Goal: Task Accomplishment & Management: Complete application form

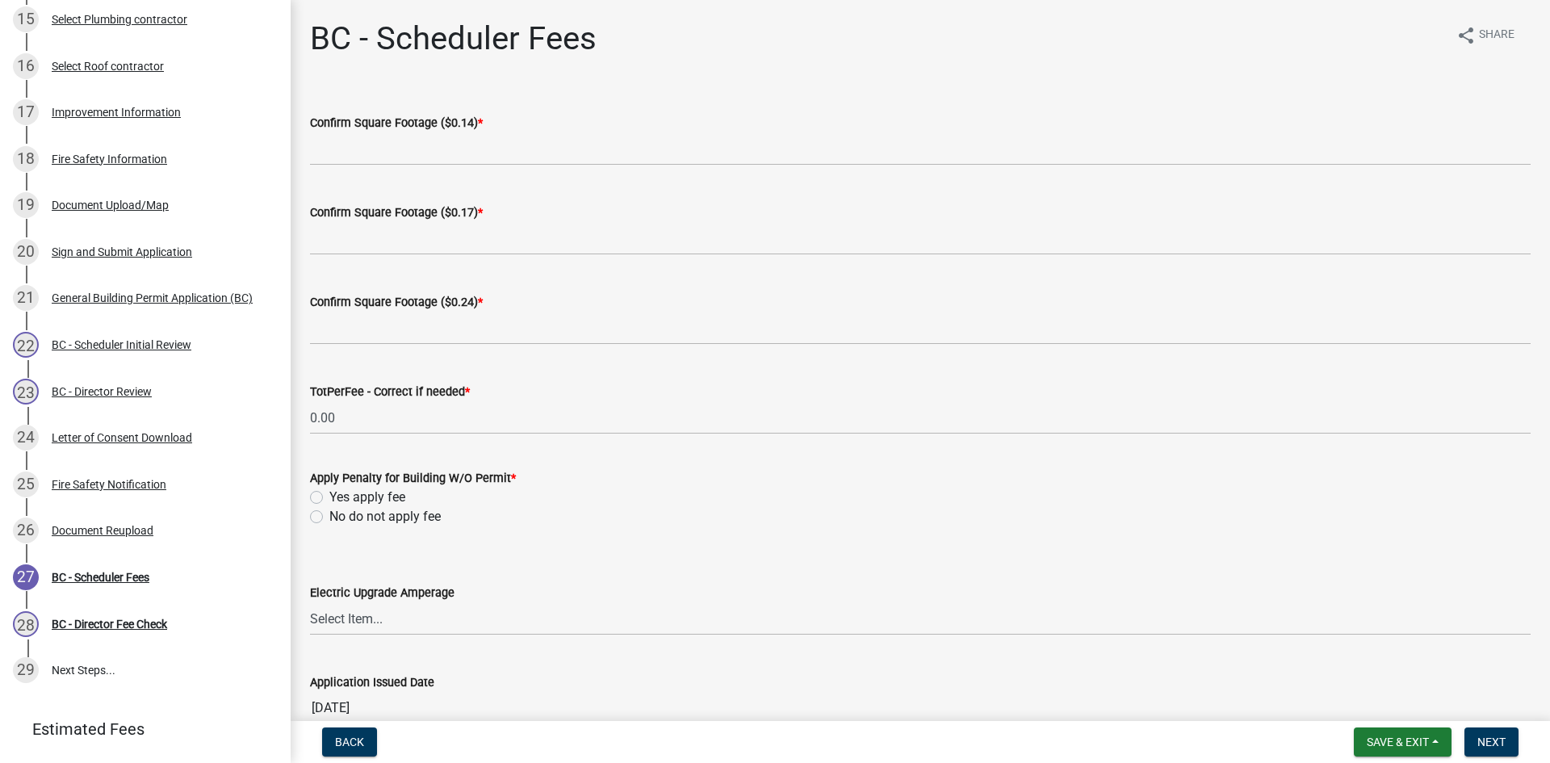
scroll to position [928, 0]
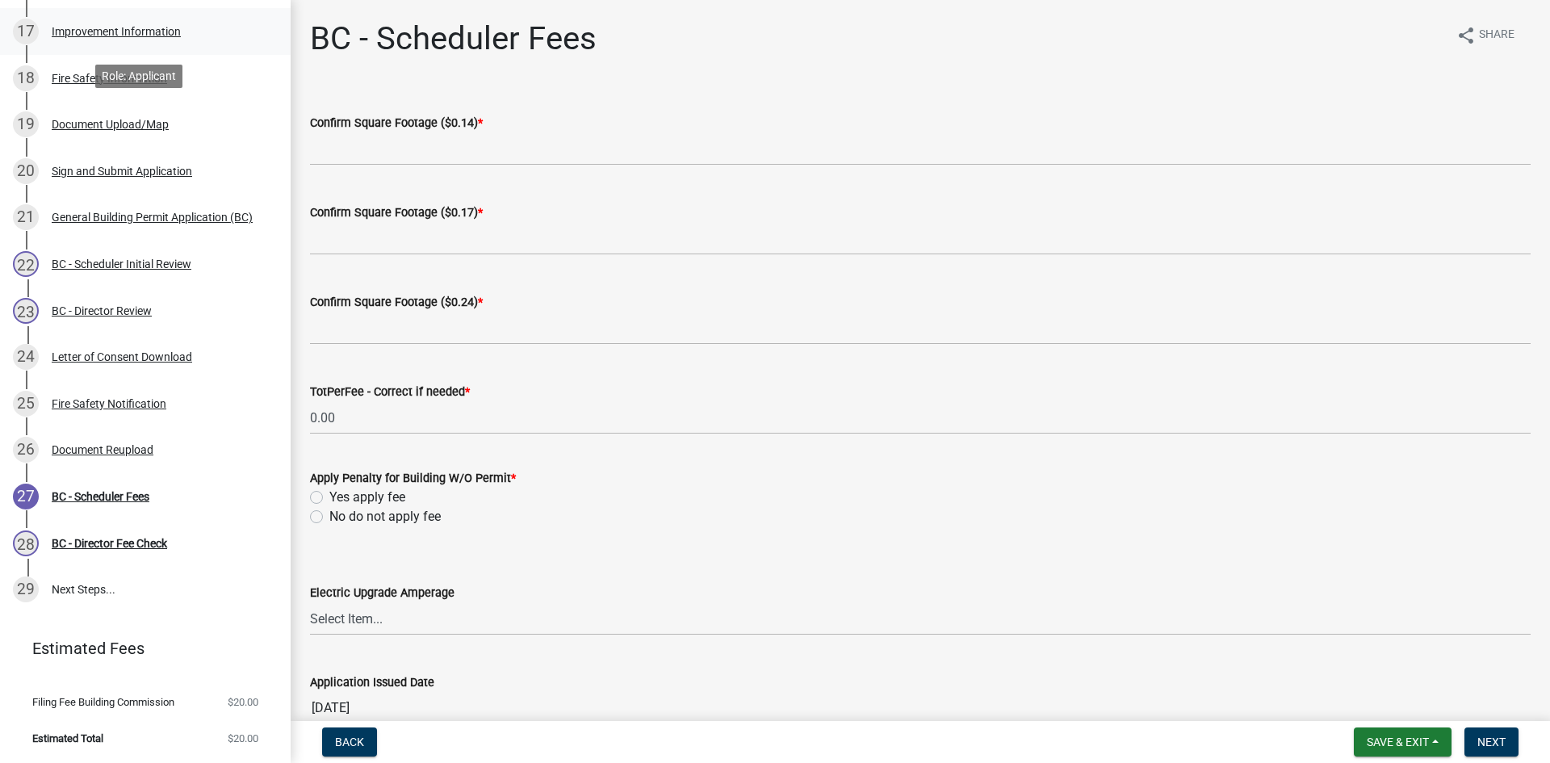
click at [115, 37] on div "Improvement Information" at bounding box center [116, 31] width 129 height 11
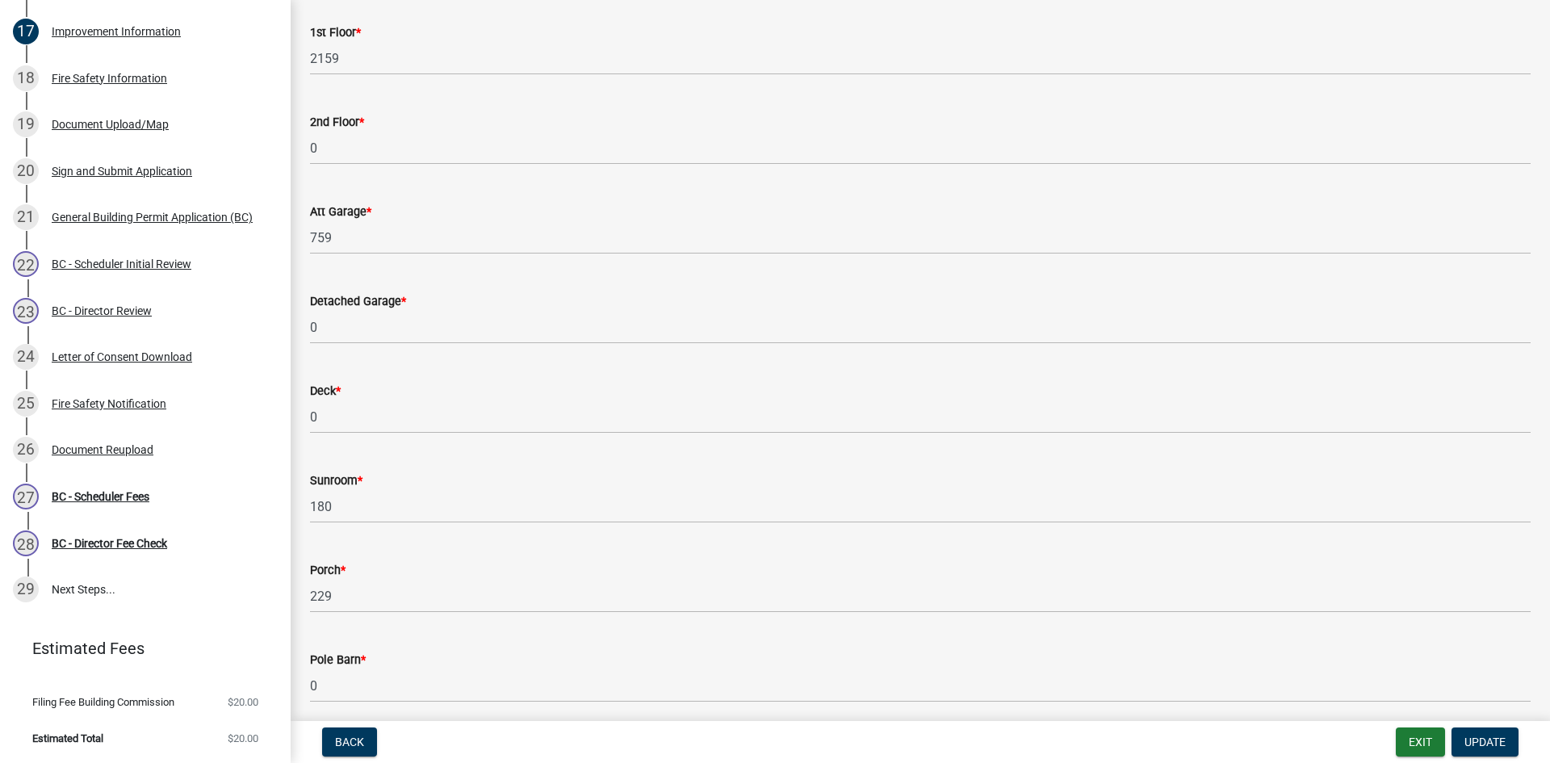
scroll to position [404, 0]
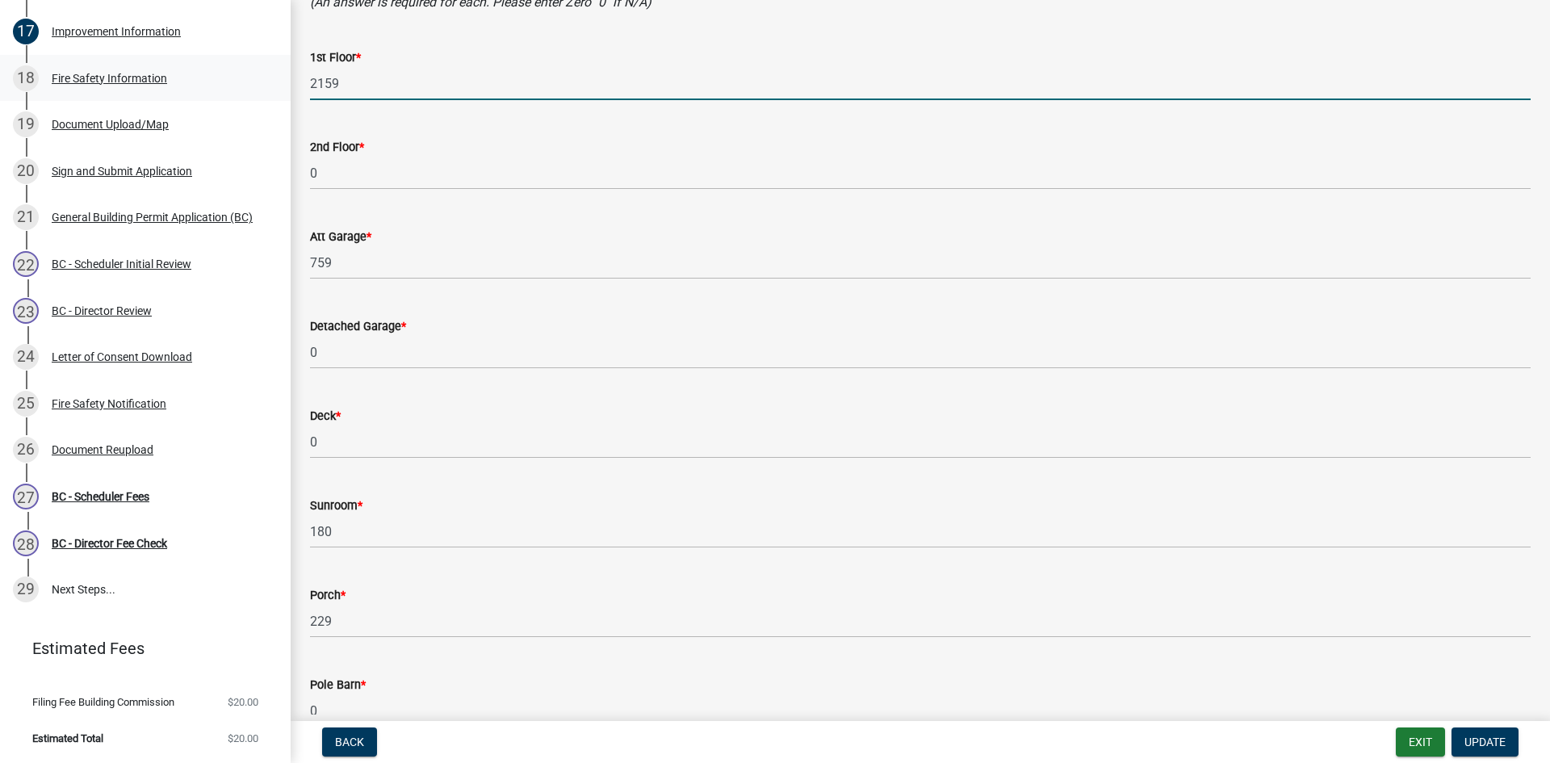
drag, startPoint x: 304, startPoint y: 85, endPoint x: 267, endPoint y: 89, distance: 37.4
click at [267, 89] on div "Tippecanoe County, Indiana General Building Permit B-664 View Summary Notes Sho…" at bounding box center [775, 381] width 1550 height 763
type input "2339"
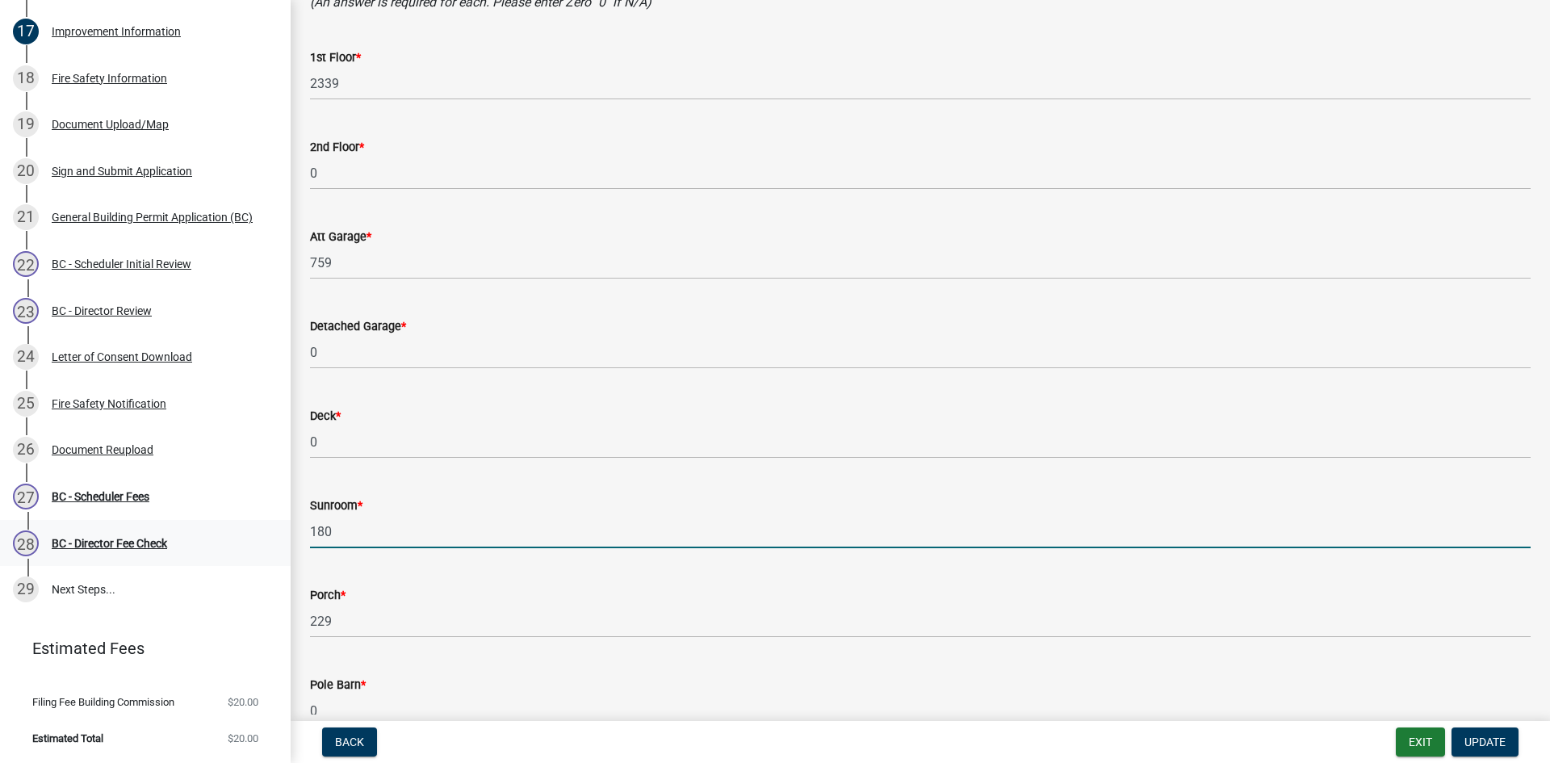
drag, startPoint x: 349, startPoint y: 521, endPoint x: 272, endPoint y: 553, distance: 83.2
click at [272, 553] on div "Tippecanoe County, Indiana General Building Permit B-664 View Summary Notes Sho…" at bounding box center [775, 381] width 1550 height 763
type input "0"
click at [121, 31] on div "Improvement Information" at bounding box center [116, 31] width 129 height 11
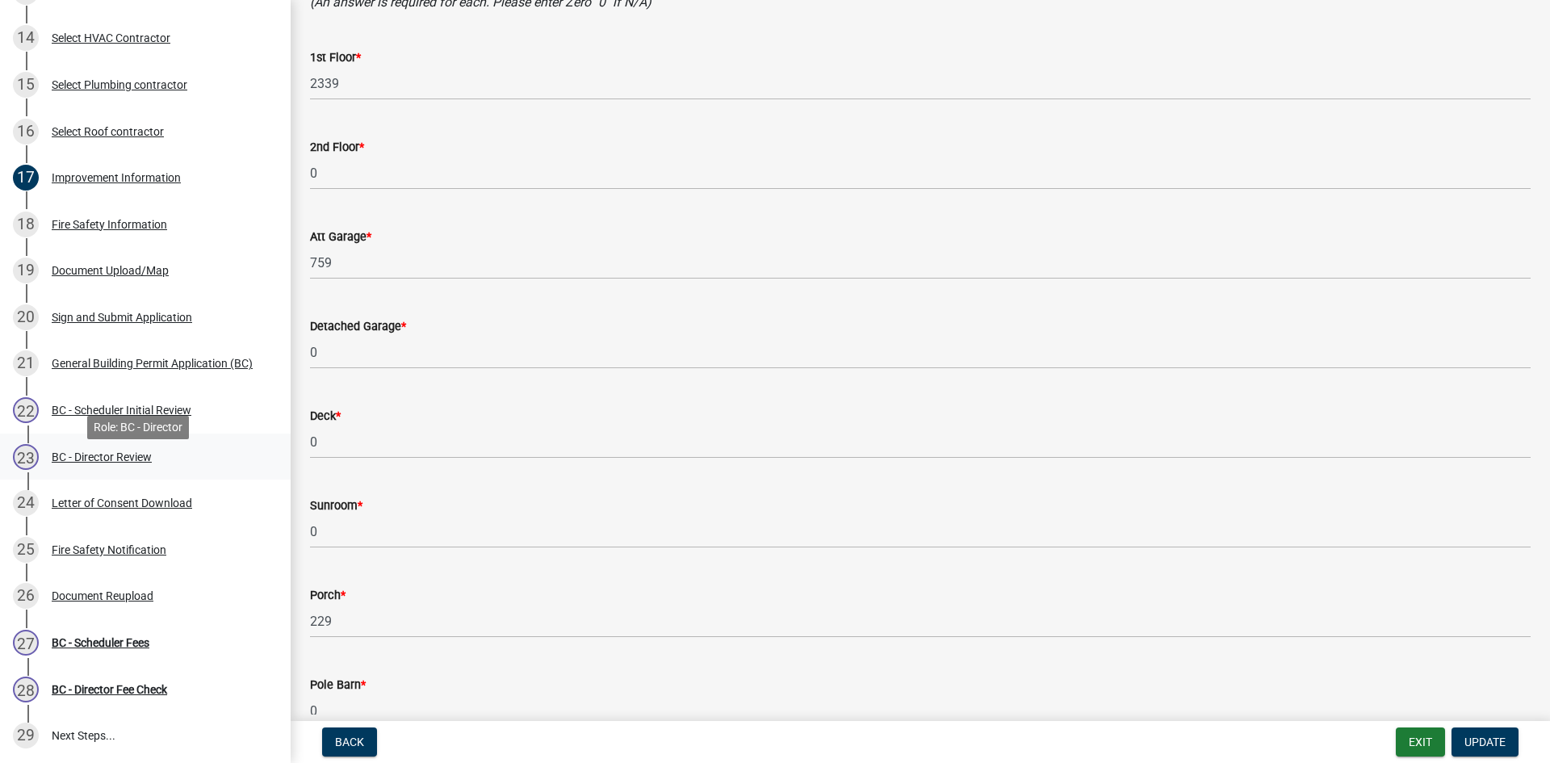
scroll to position [766, 0]
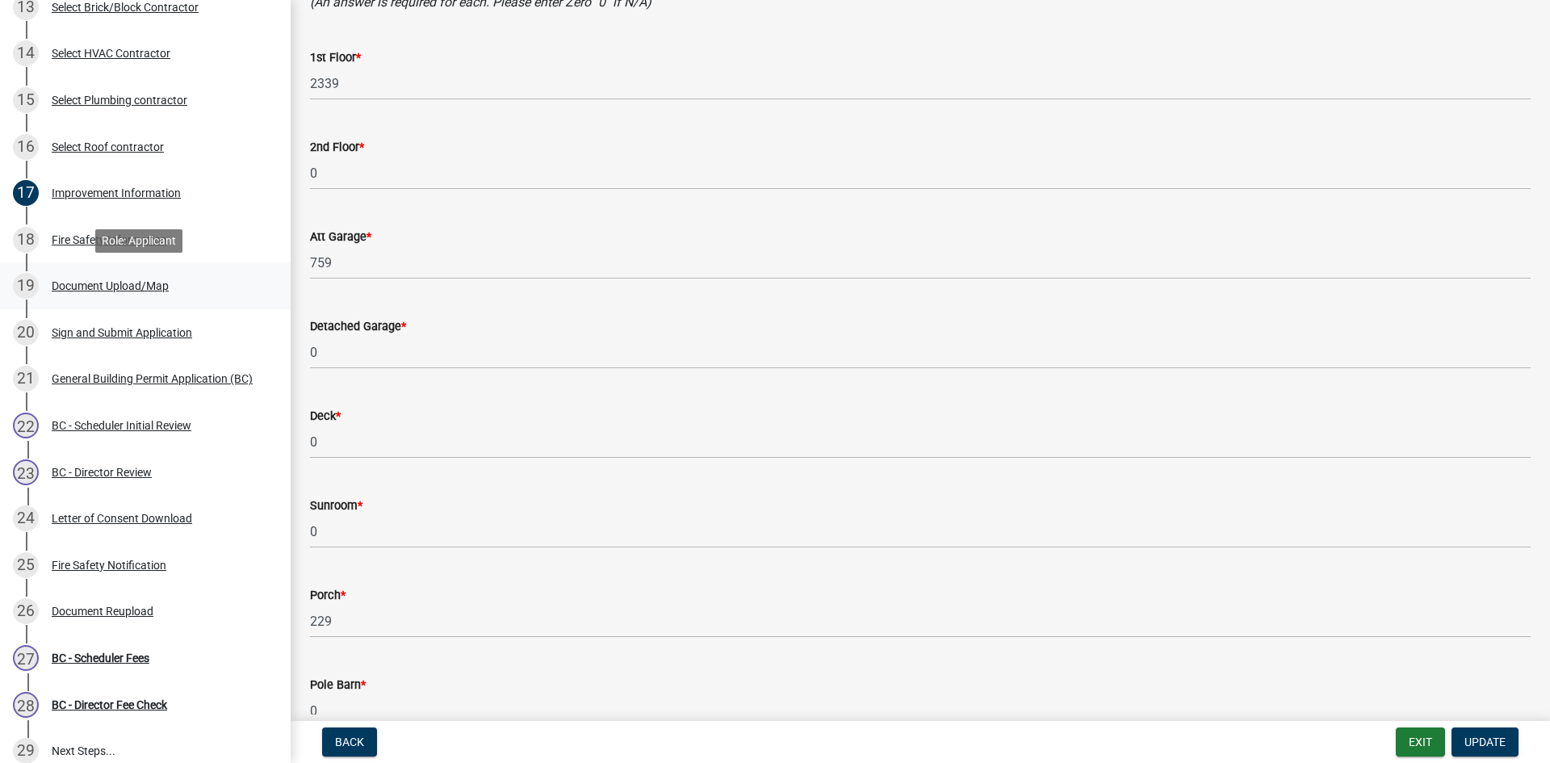
click at [40, 292] on div "19 Document Upload/Map" at bounding box center [139, 286] width 252 height 26
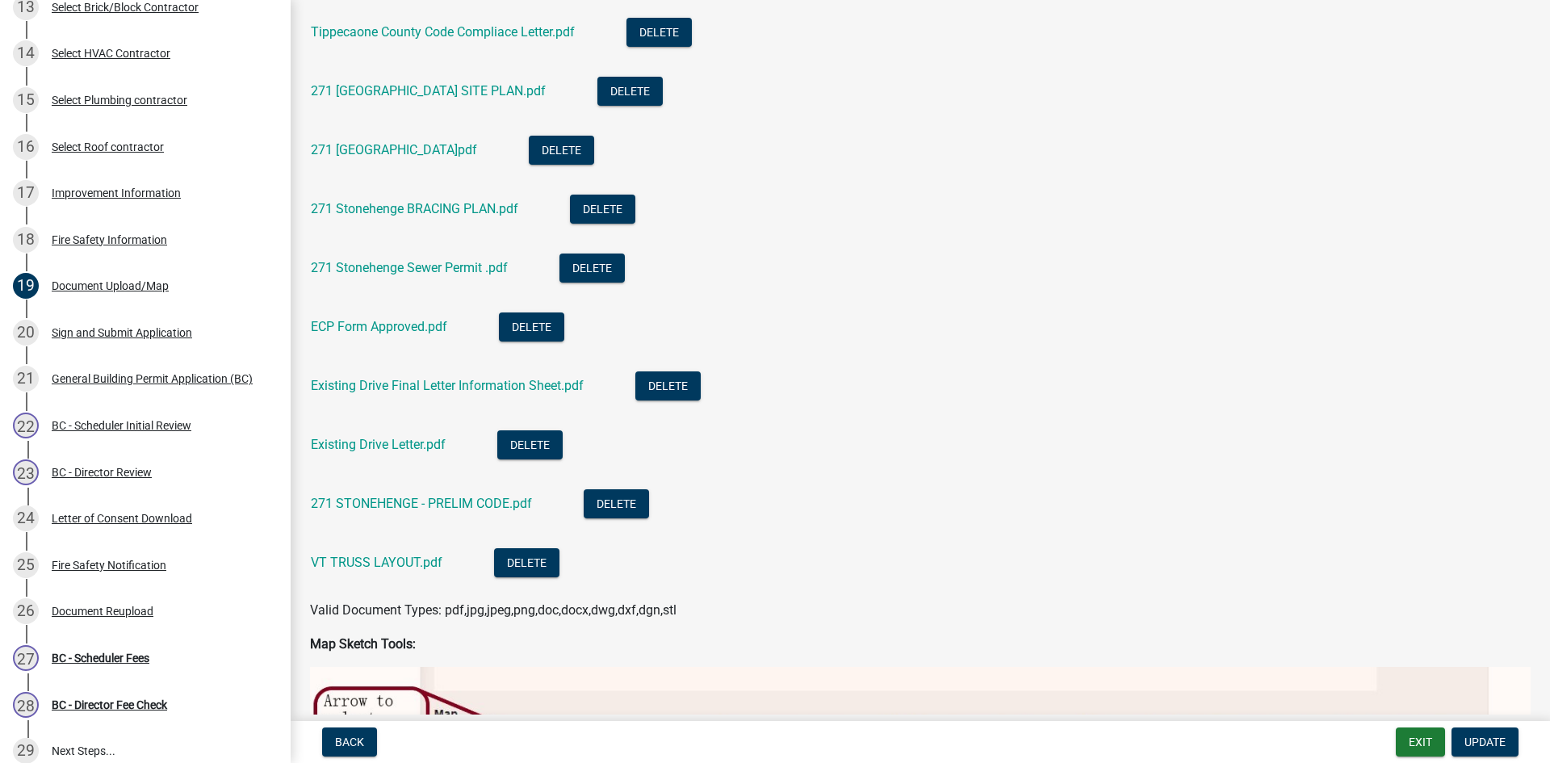
scroll to position [565, 0]
click at [419, 154] on link "271 Stonehenge HARMONY GARDEN.pdf" at bounding box center [394, 148] width 166 height 15
click at [101, 195] on div "Improvement Information" at bounding box center [116, 192] width 129 height 11
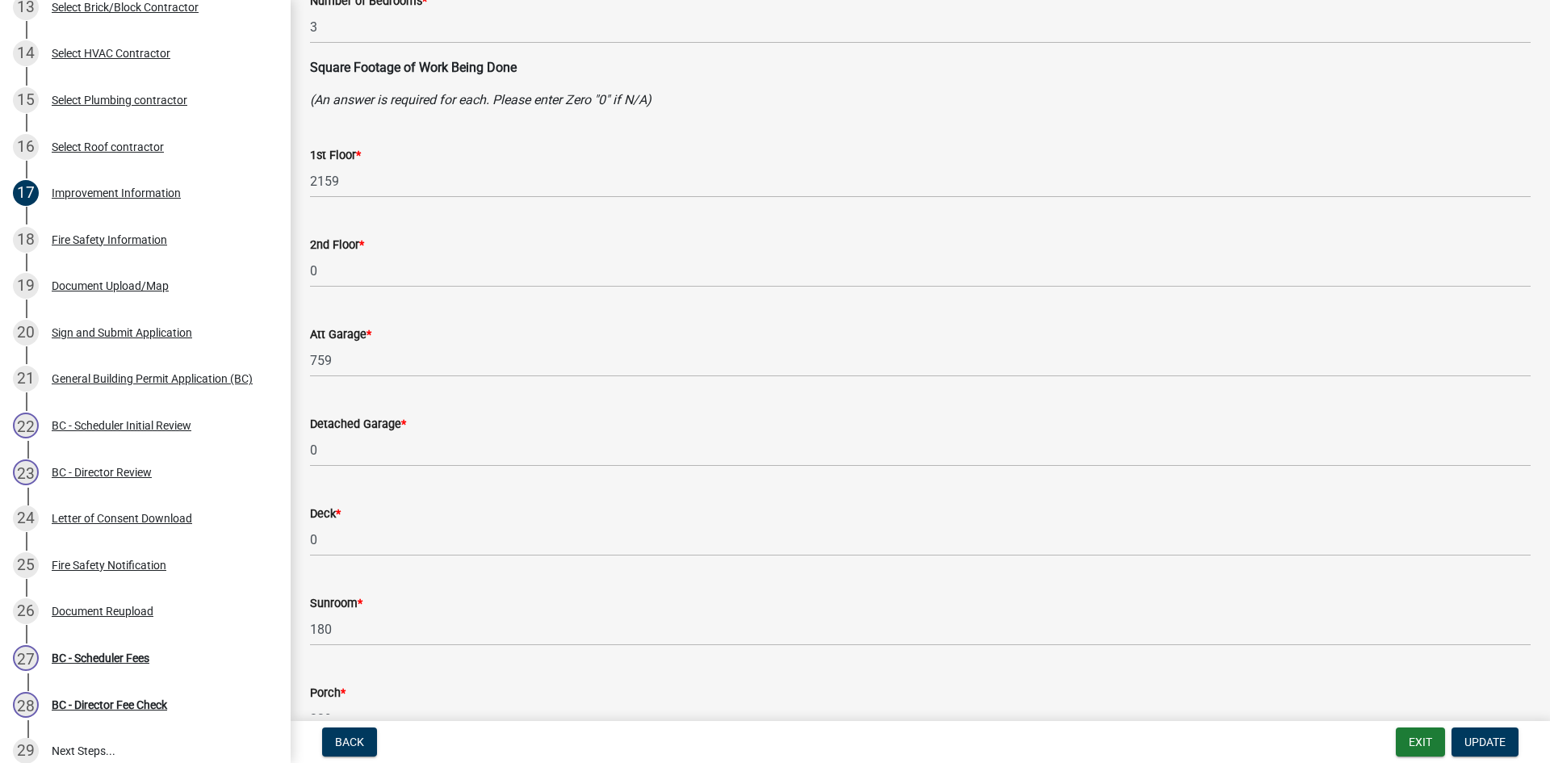
scroll to position [404, 0]
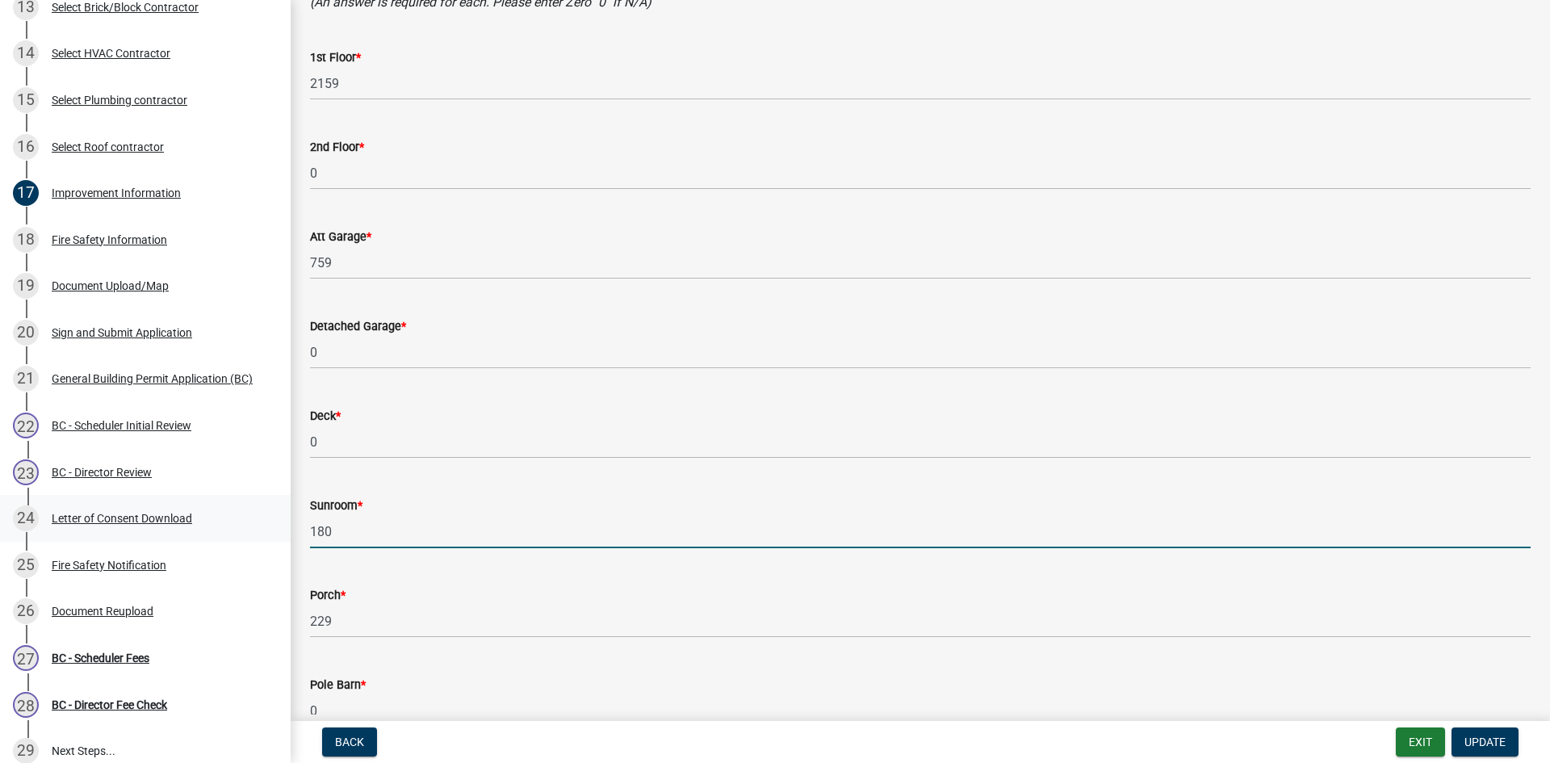
drag, startPoint x: 348, startPoint y: 533, endPoint x: 272, endPoint y: 535, distance: 75.9
click at [275, 535] on div "Tippecanoe County, Indiana General Building Permit B-664 View Summary Notes Sho…" at bounding box center [775, 381] width 1550 height 763
type input "0"
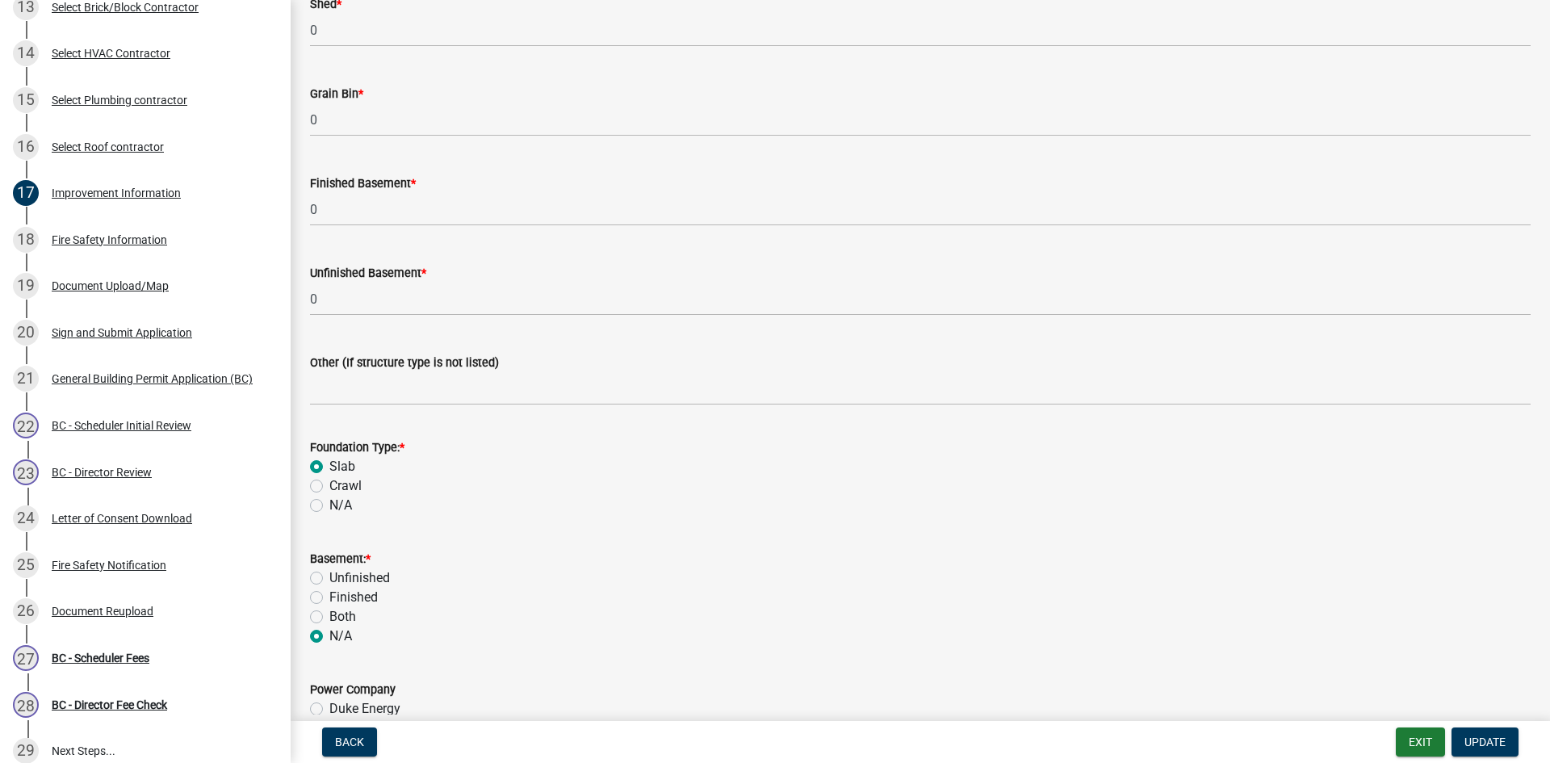
scroll to position [1211, 0]
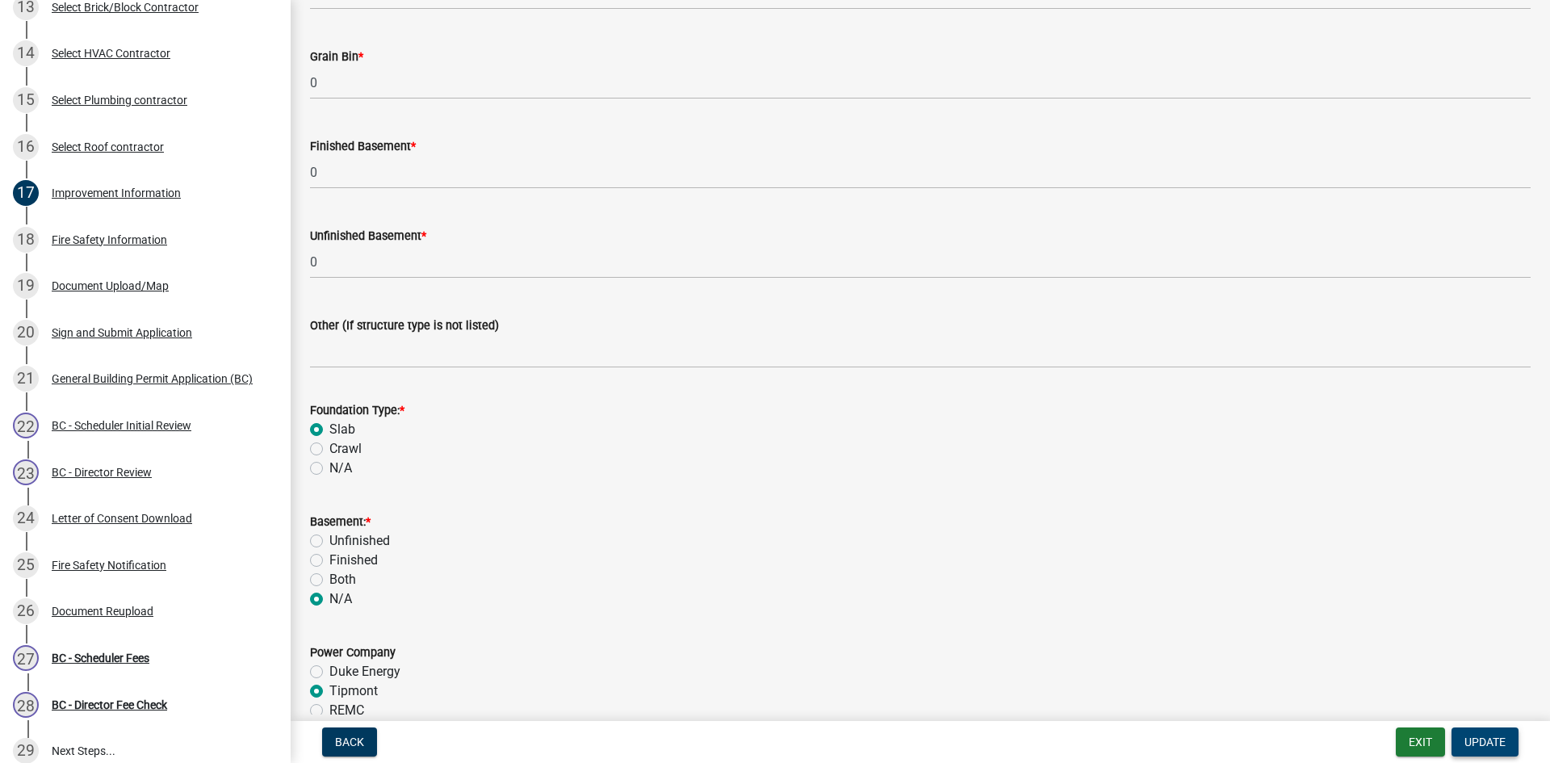
click at [1495, 737] on span "Update" at bounding box center [1485, 742] width 41 height 13
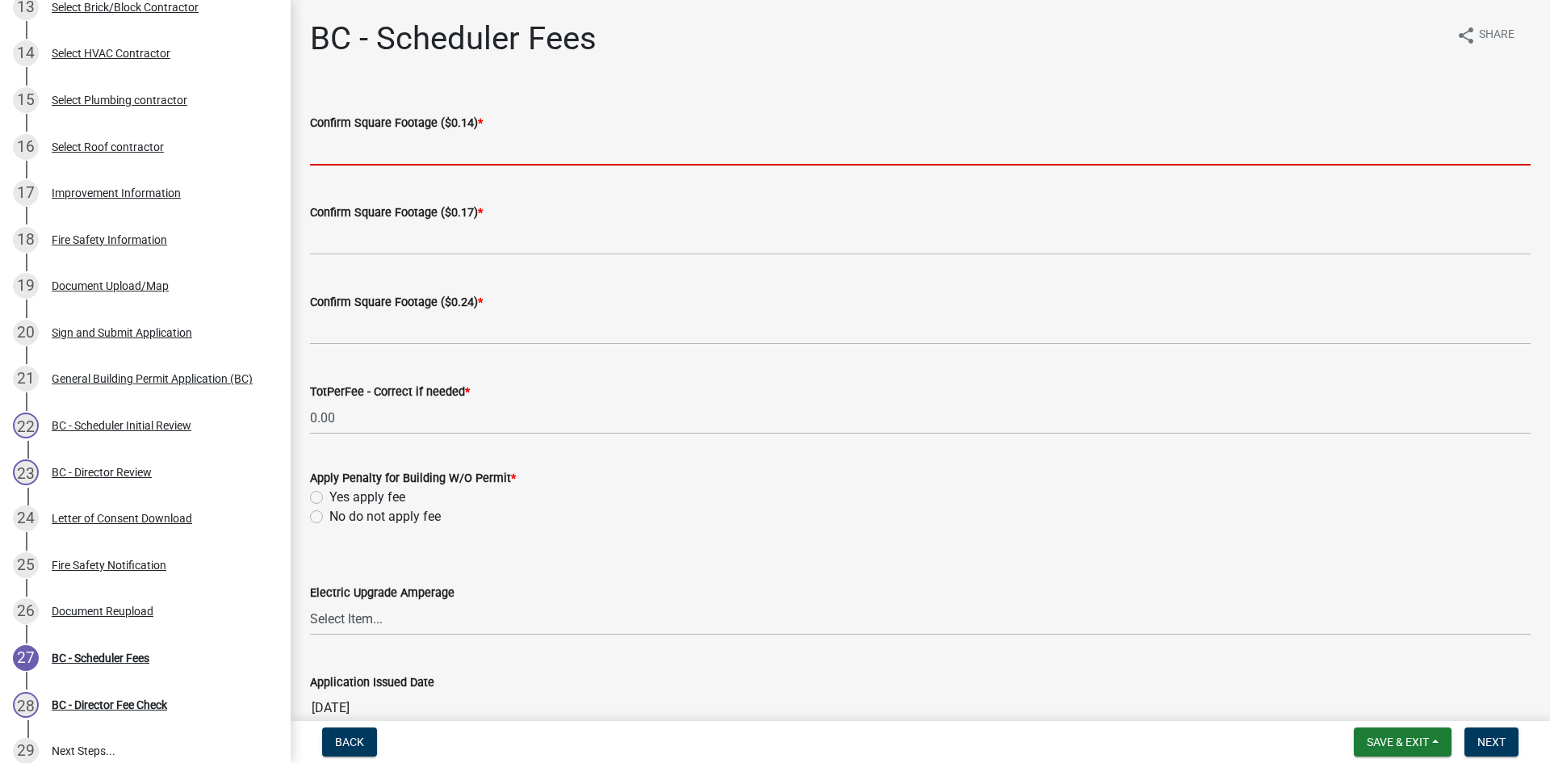
click at [427, 141] on input "text" at bounding box center [920, 148] width 1221 height 33
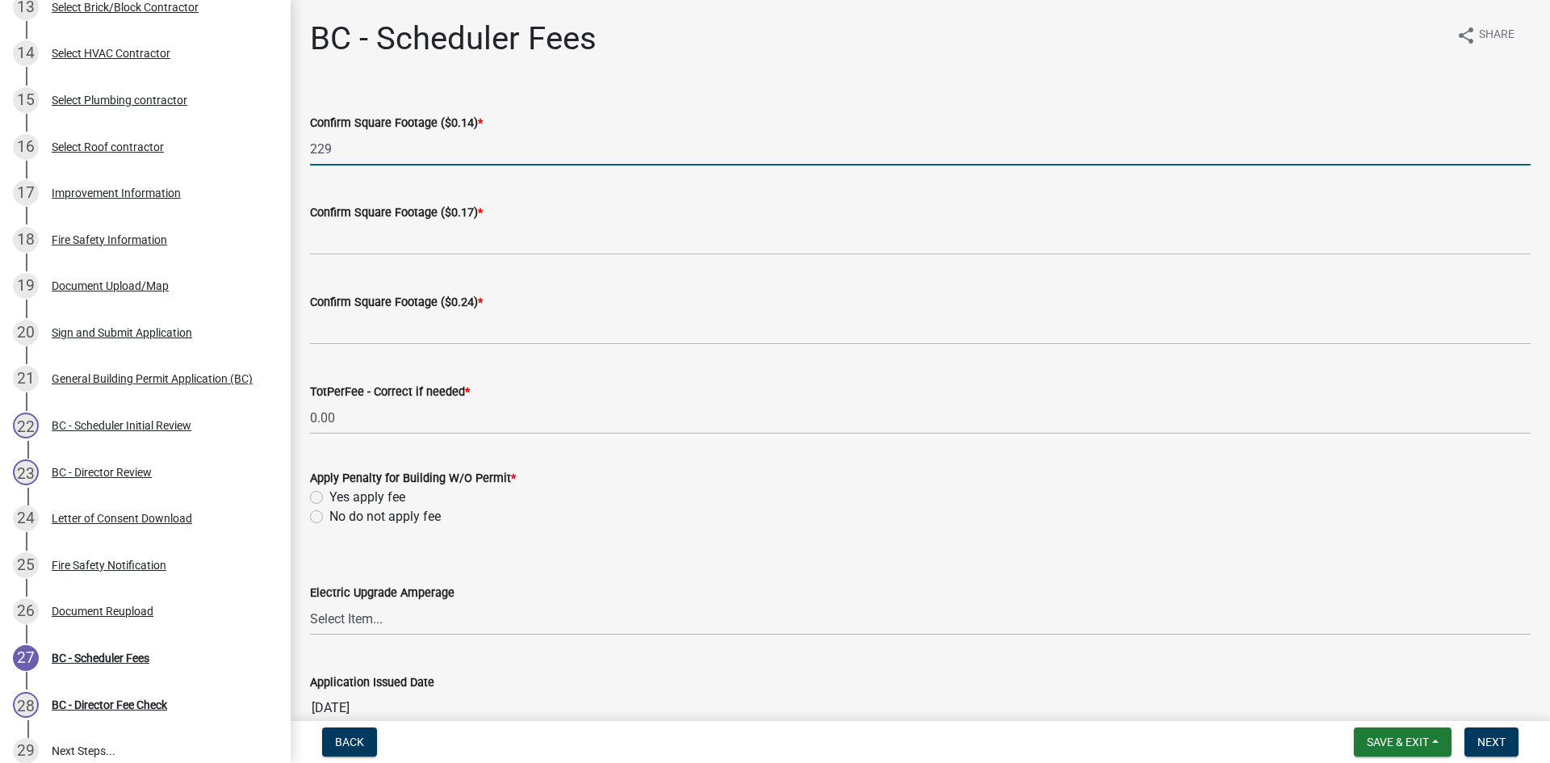
type input "229"
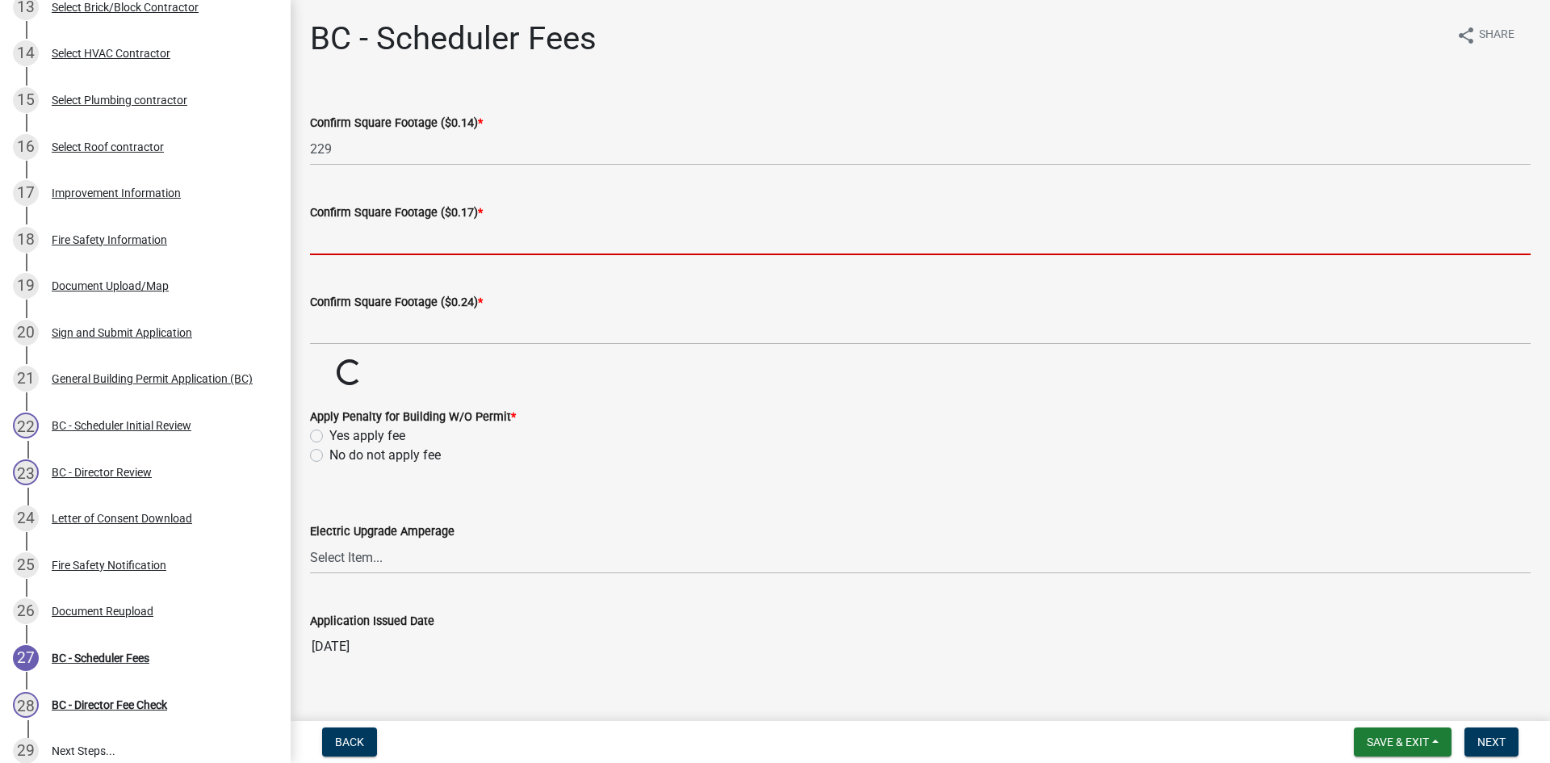
click at [427, 234] on input "text" at bounding box center [920, 238] width 1221 height 33
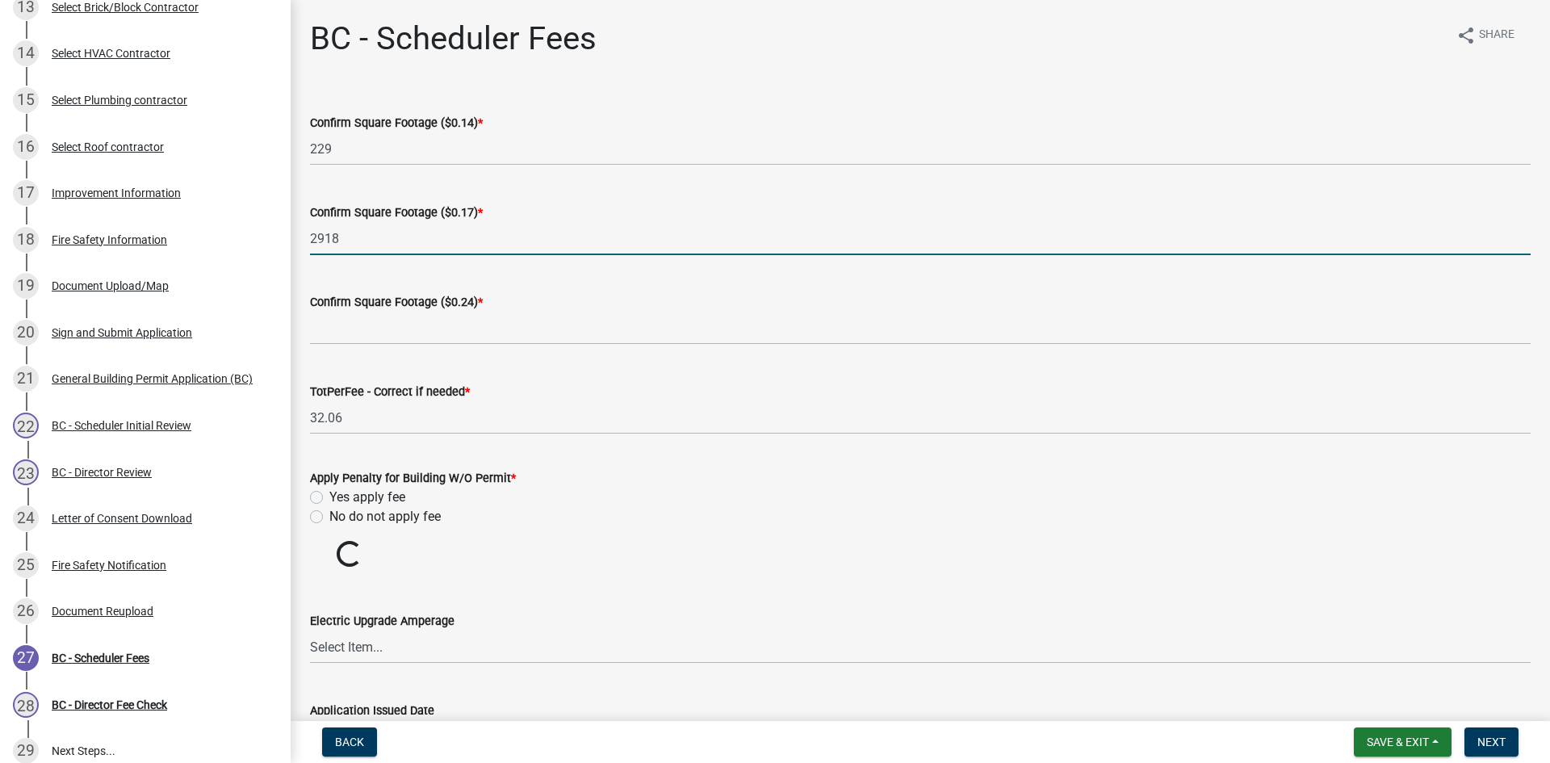
type input "2918"
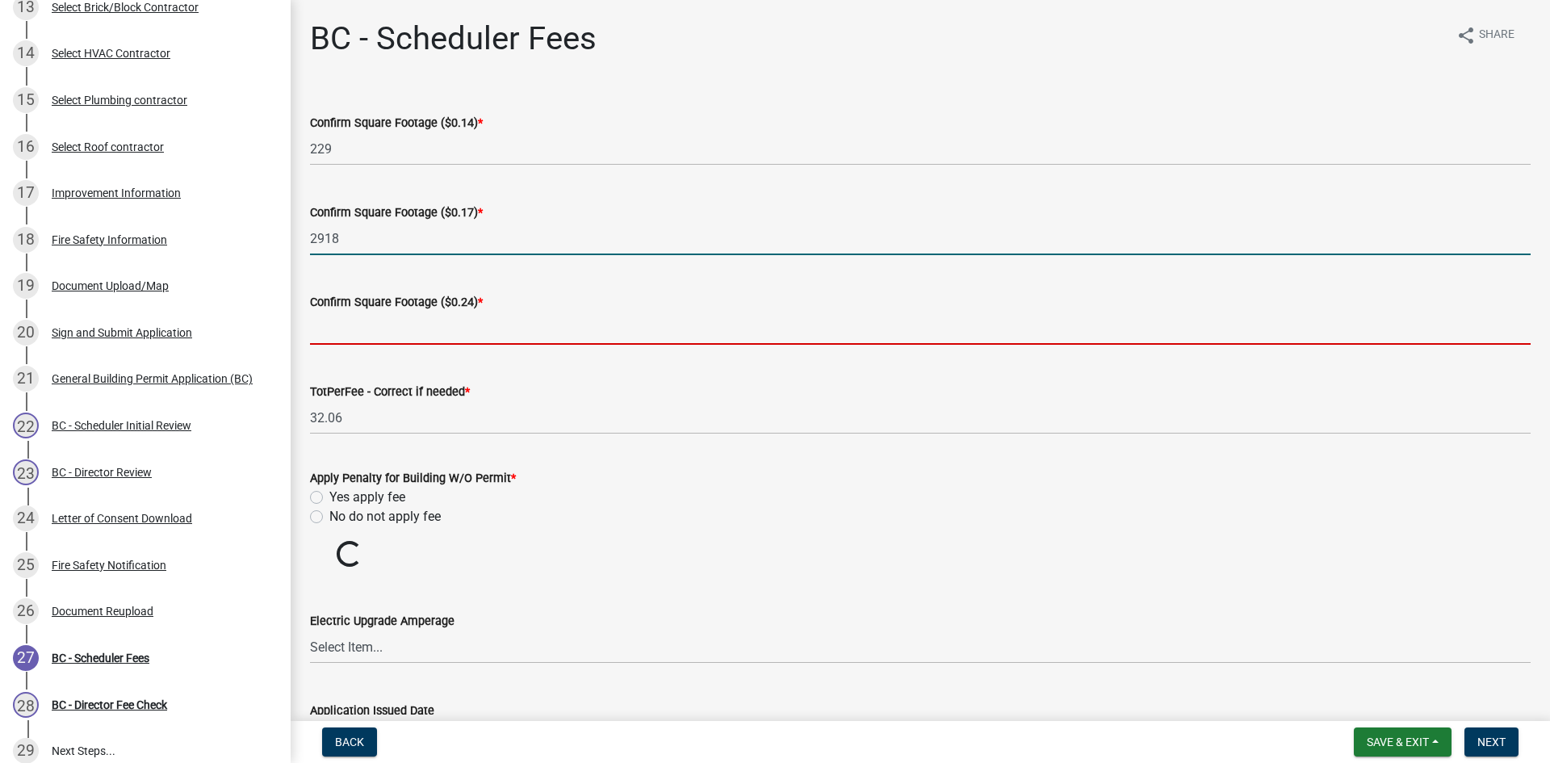
click at [447, 333] on input "text" at bounding box center [920, 328] width 1221 height 33
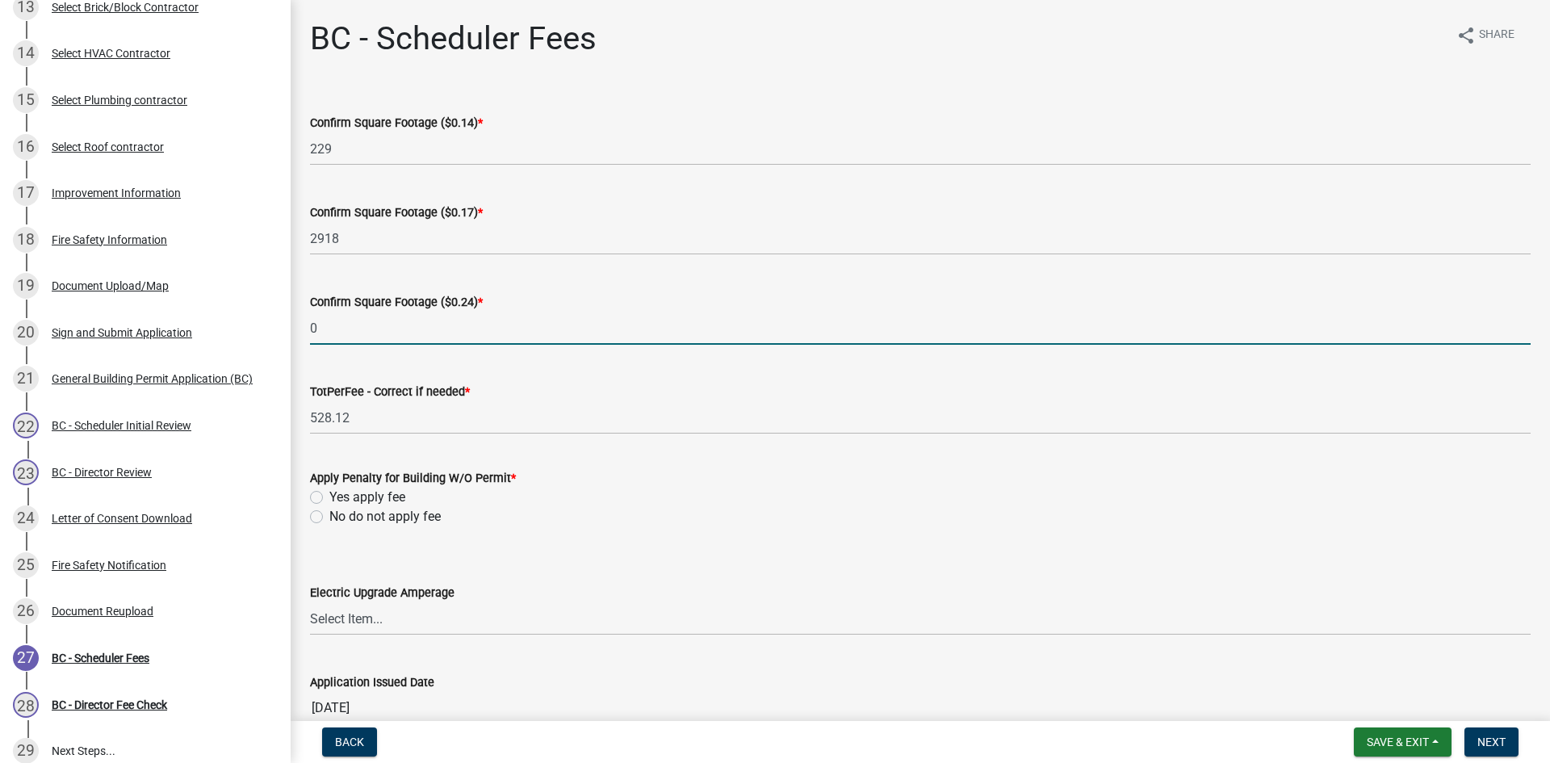
type input "0"
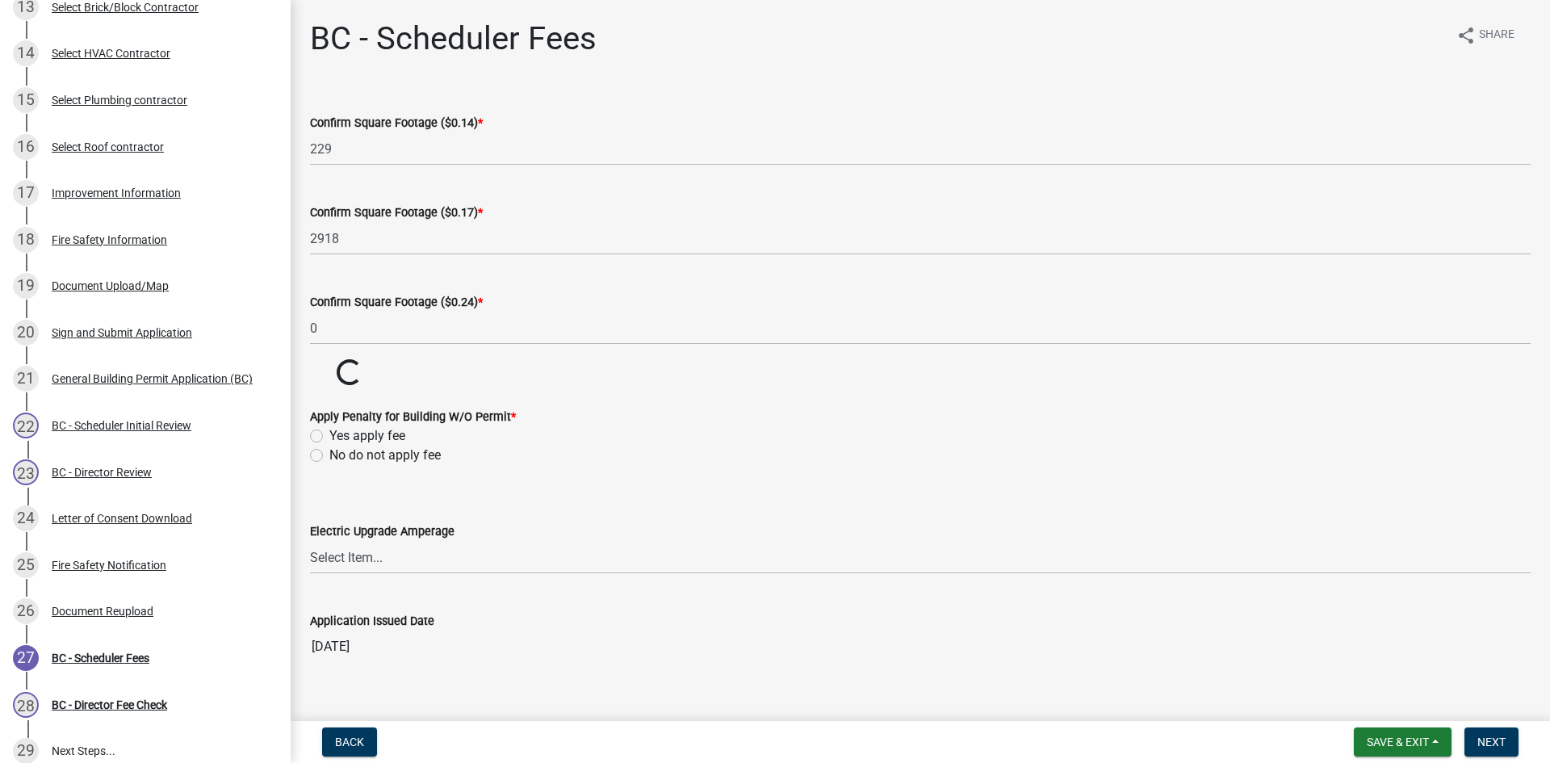
click at [310, 518] on wm-data-entity-input-list "Confirm Square Footage ($0.14) * 229 Confirm Square Footage ($0.17) * 2918 Conf…" at bounding box center [920, 382] width 1221 height 585
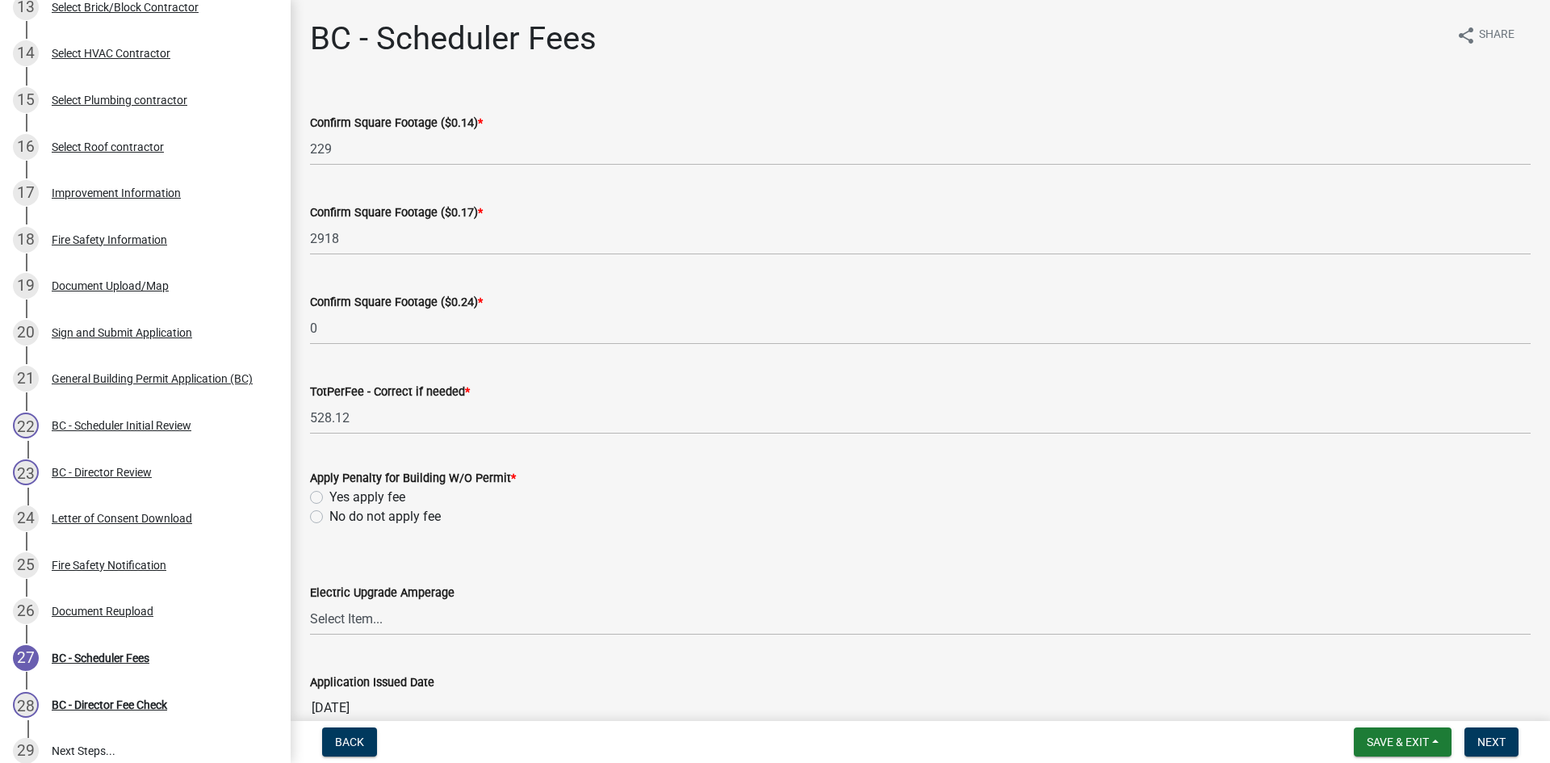
click at [329, 514] on label "No do not apply fee" at bounding box center [384, 516] width 111 height 19
click at [329, 514] on input "No do not apply fee" at bounding box center [334, 512] width 10 height 10
radio input "true"
click at [1490, 743] on span "Next" at bounding box center [1492, 742] width 28 height 13
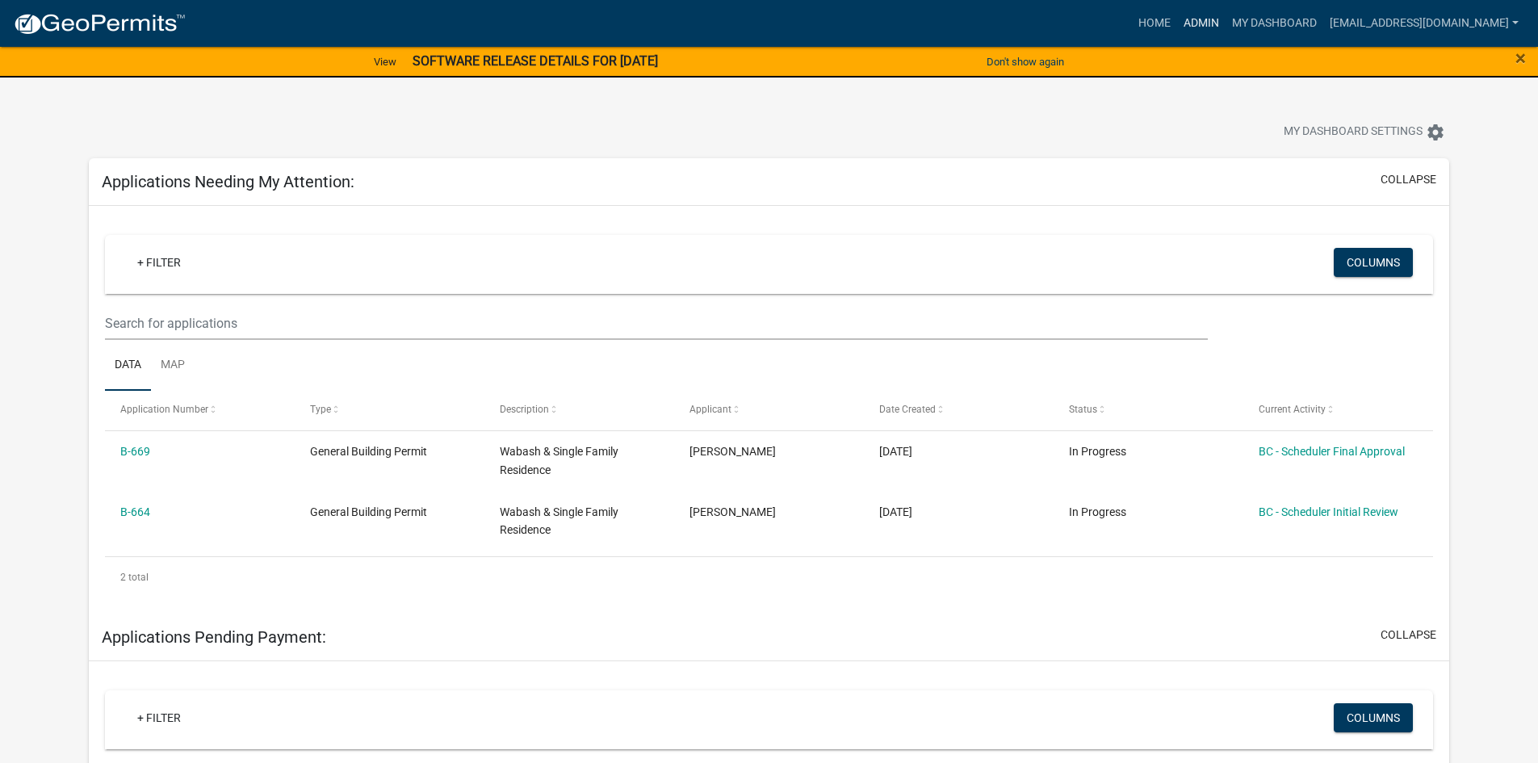
click at [1226, 19] on link "Admin" at bounding box center [1201, 23] width 48 height 31
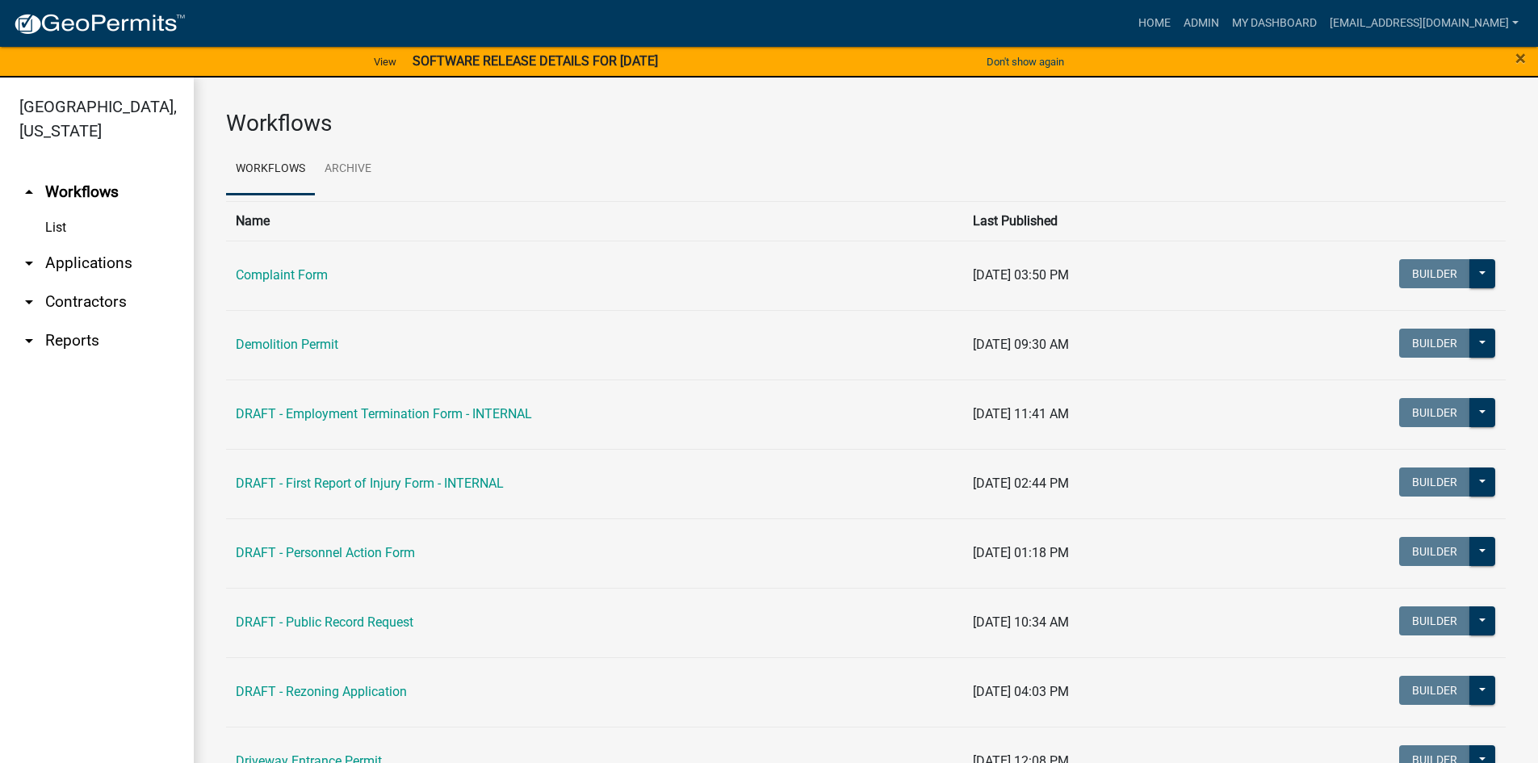
scroll to position [19, 0]
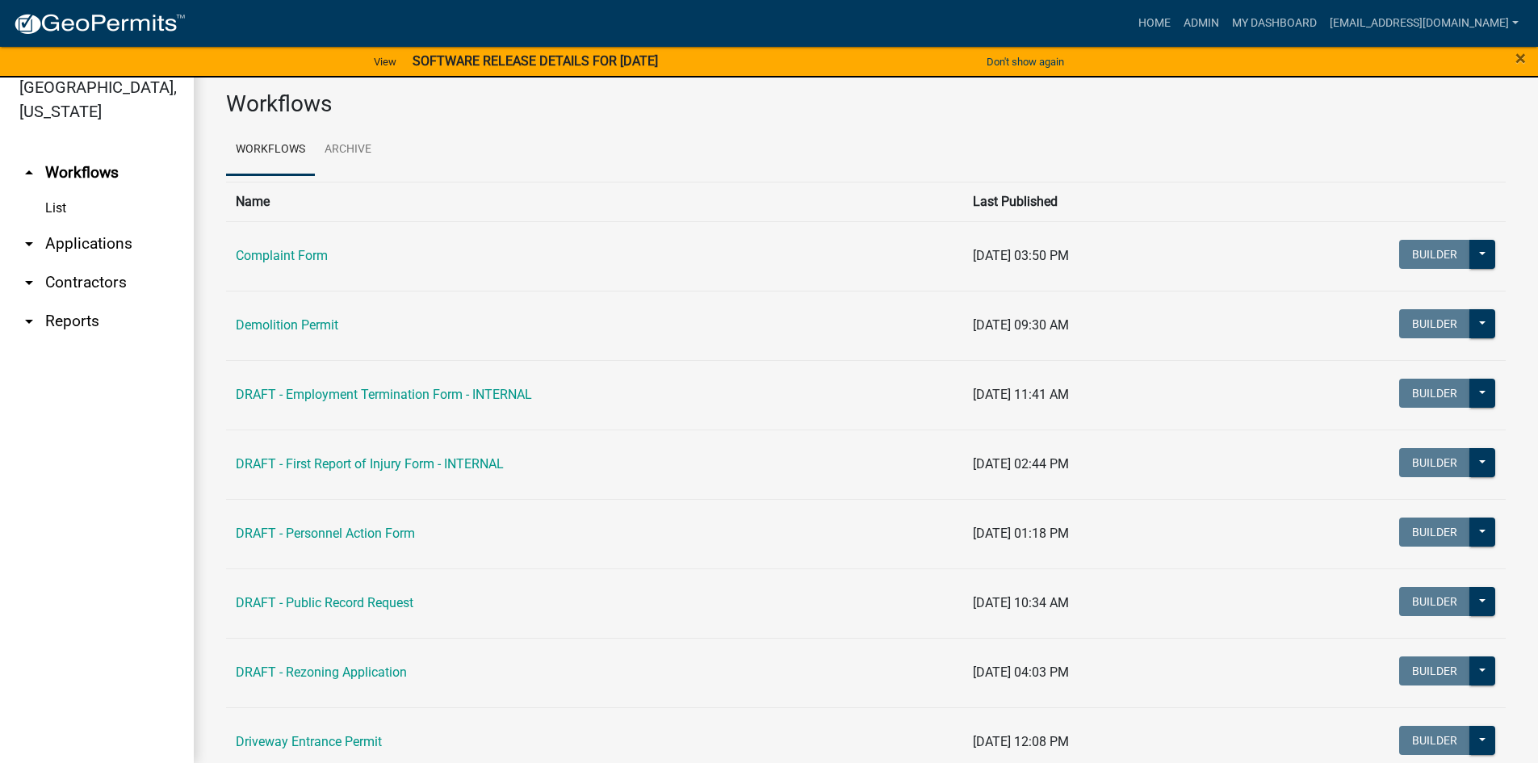
click at [65, 279] on link "arrow_drop_down Contractors" at bounding box center [97, 282] width 194 height 39
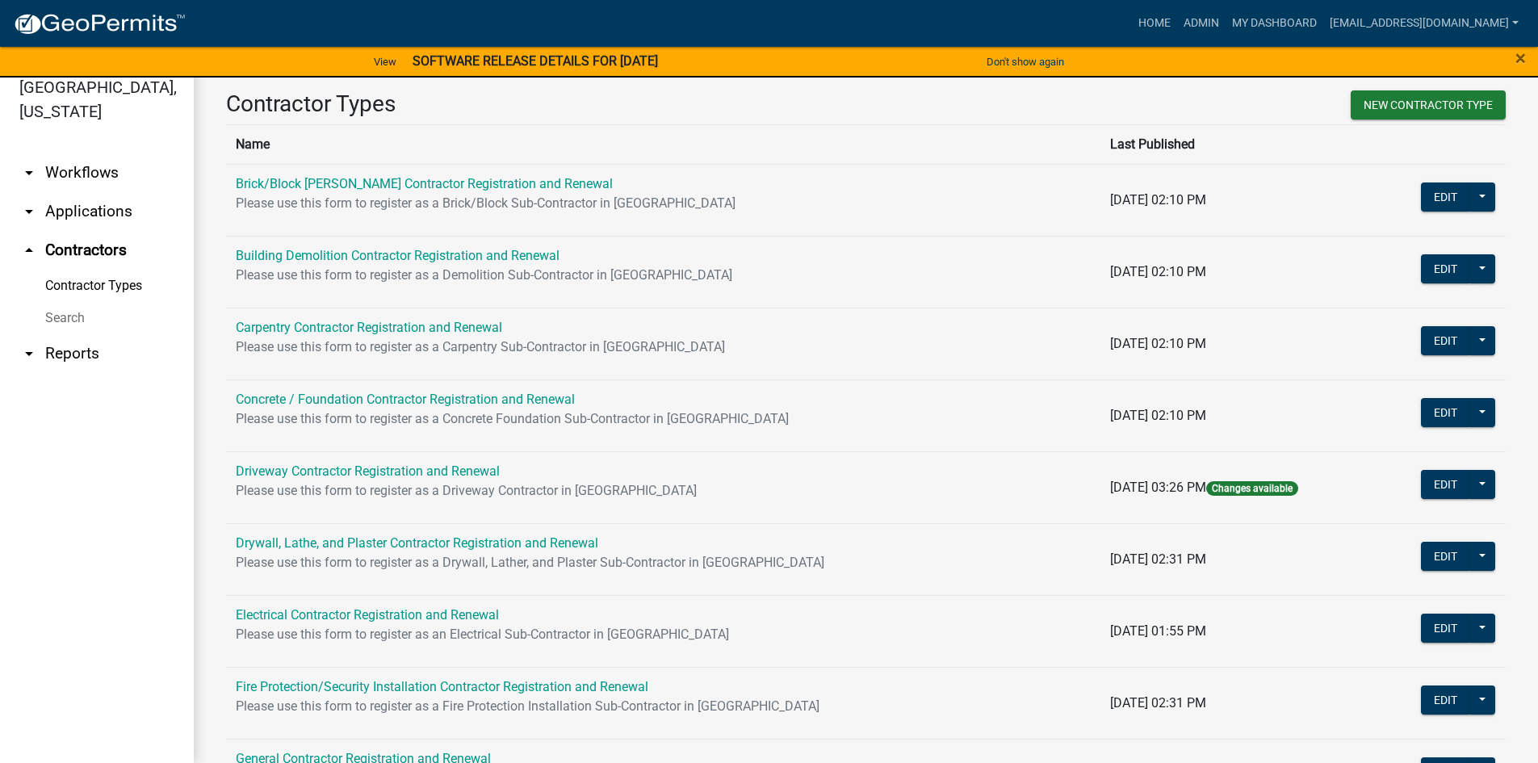
click at [71, 317] on link "Search" at bounding box center [97, 318] width 194 height 32
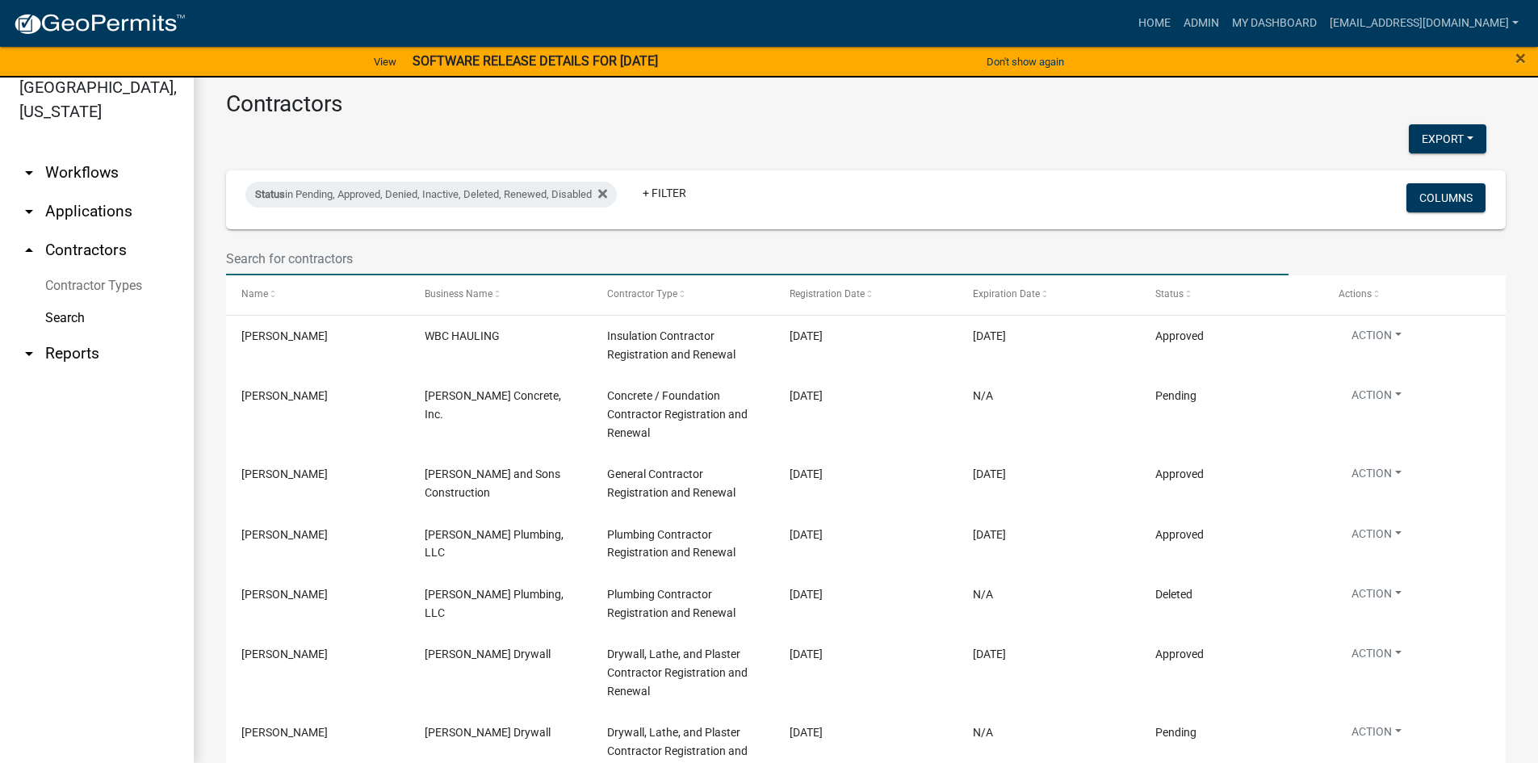
click at [296, 262] on input "text" at bounding box center [757, 258] width 1063 height 33
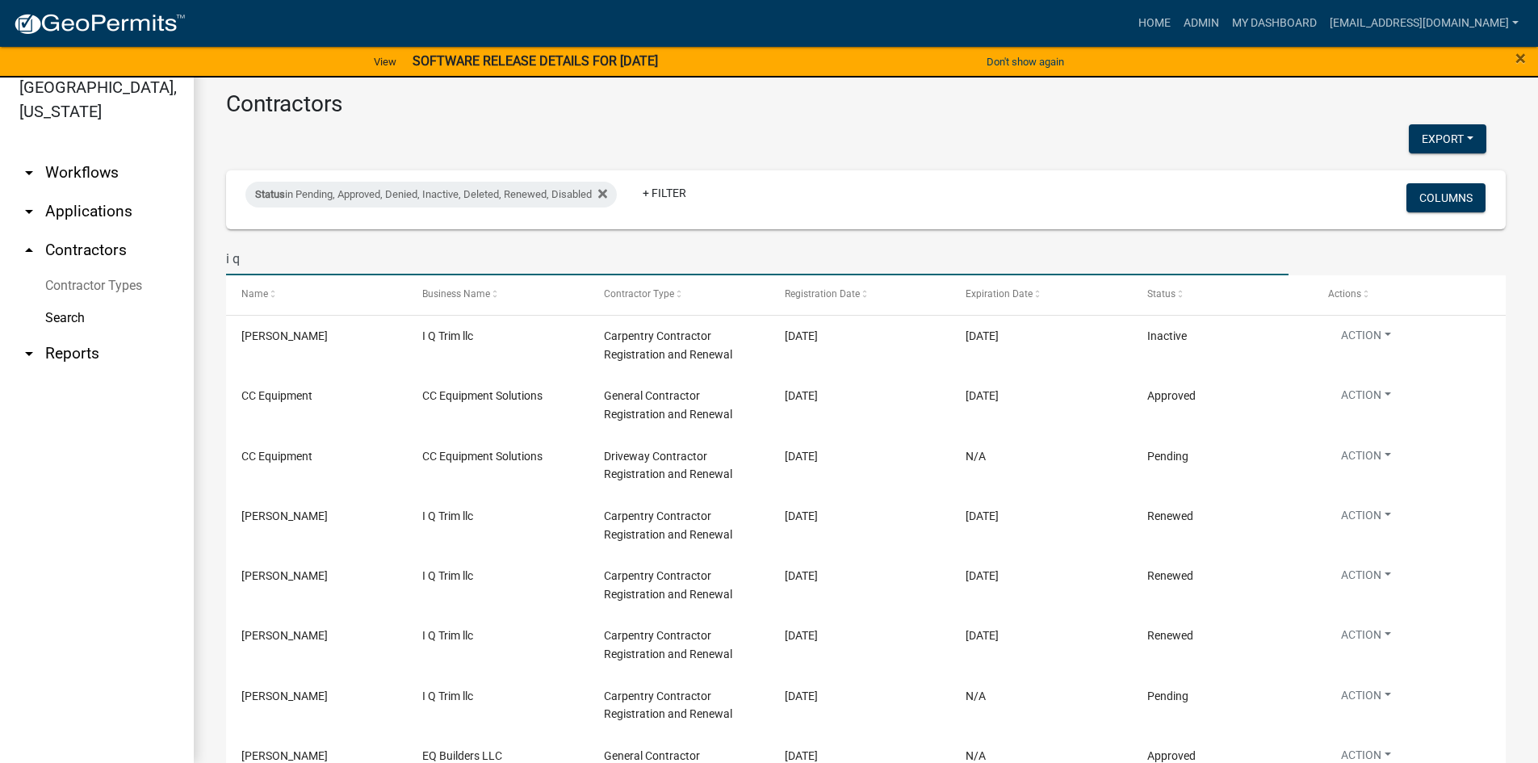
type input "i q"
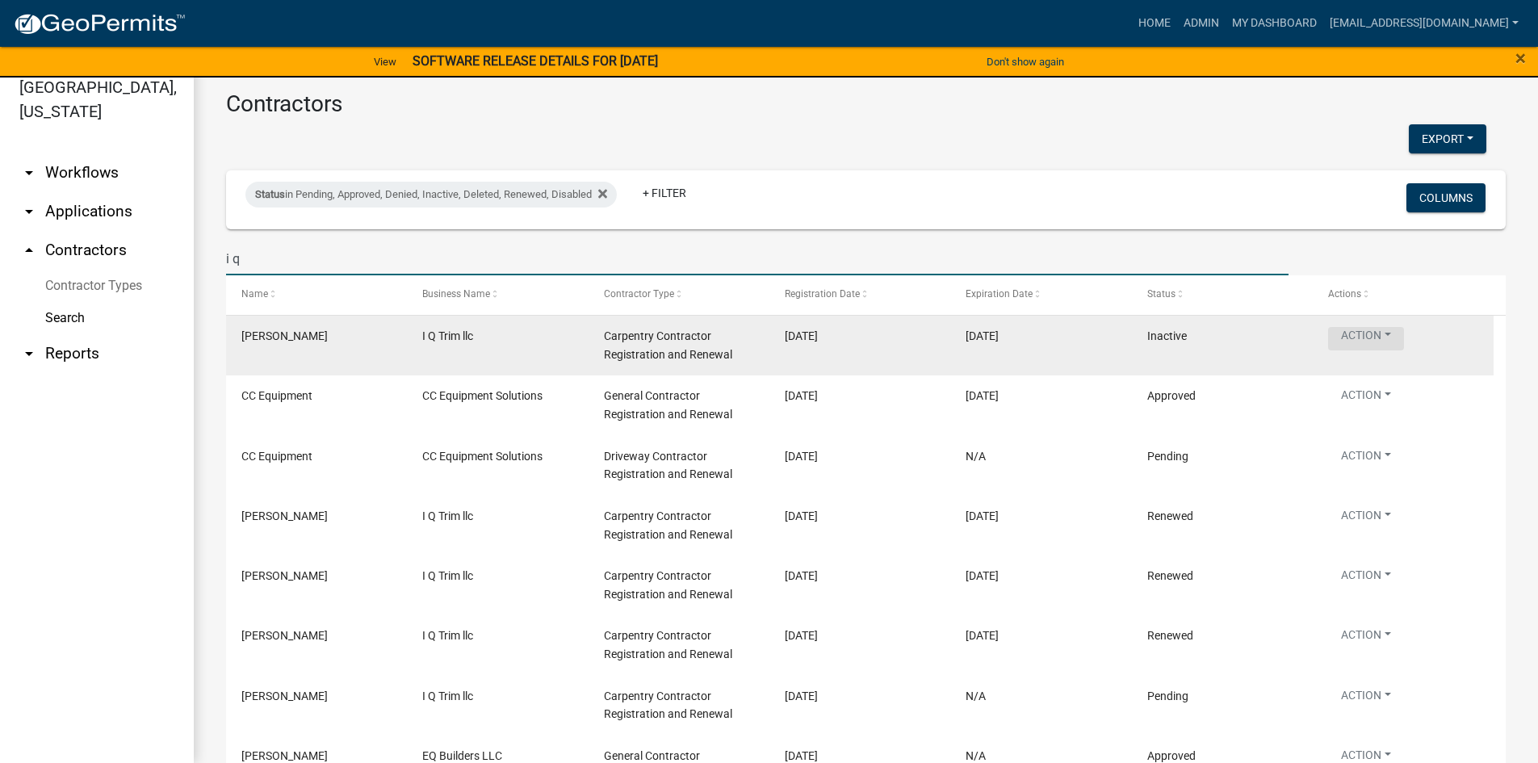
click at [1394, 338] on button "Action" at bounding box center [1366, 338] width 76 height 23
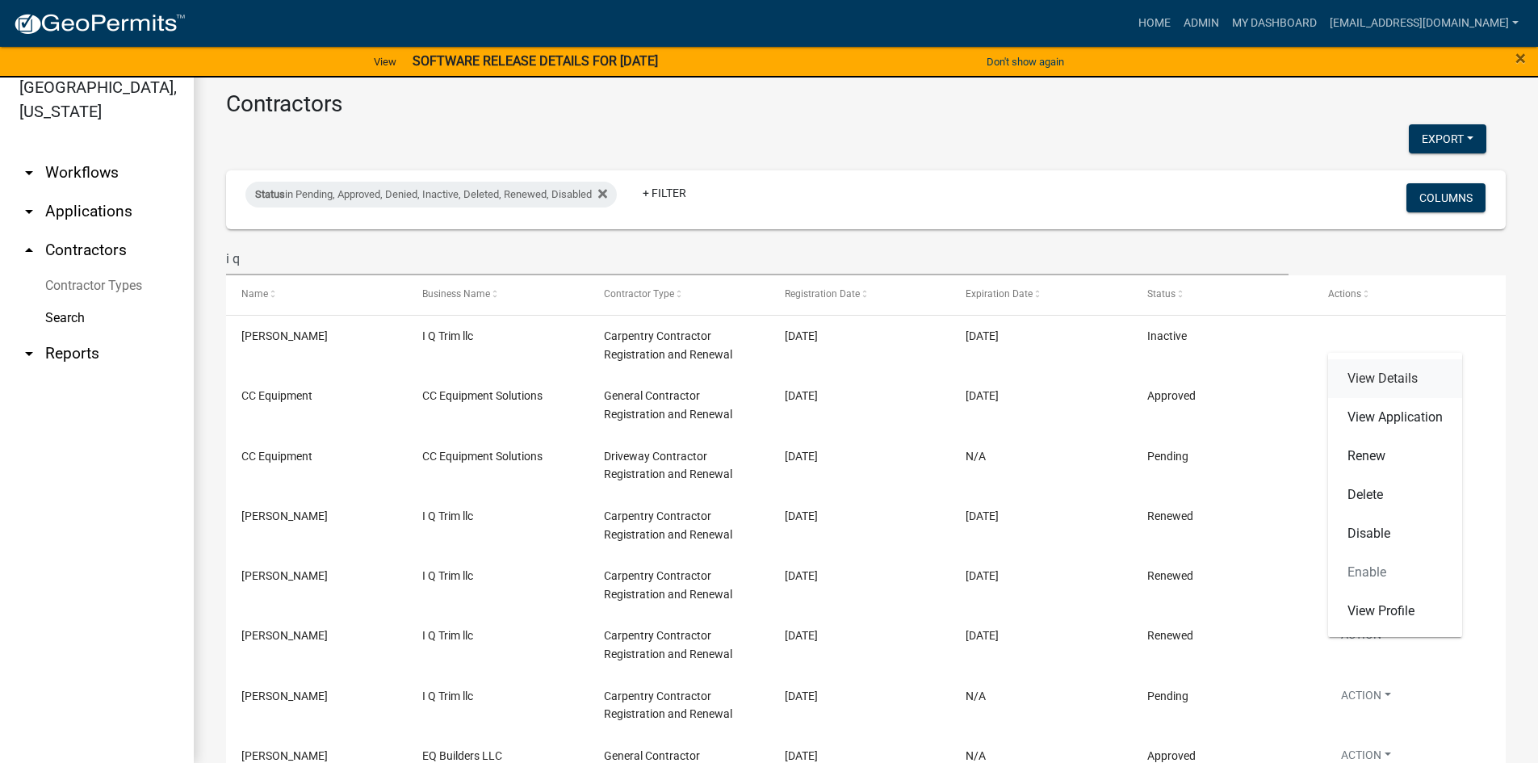
click at [1404, 389] on link "View Details" at bounding box center [1395, 378] width 134 height 39
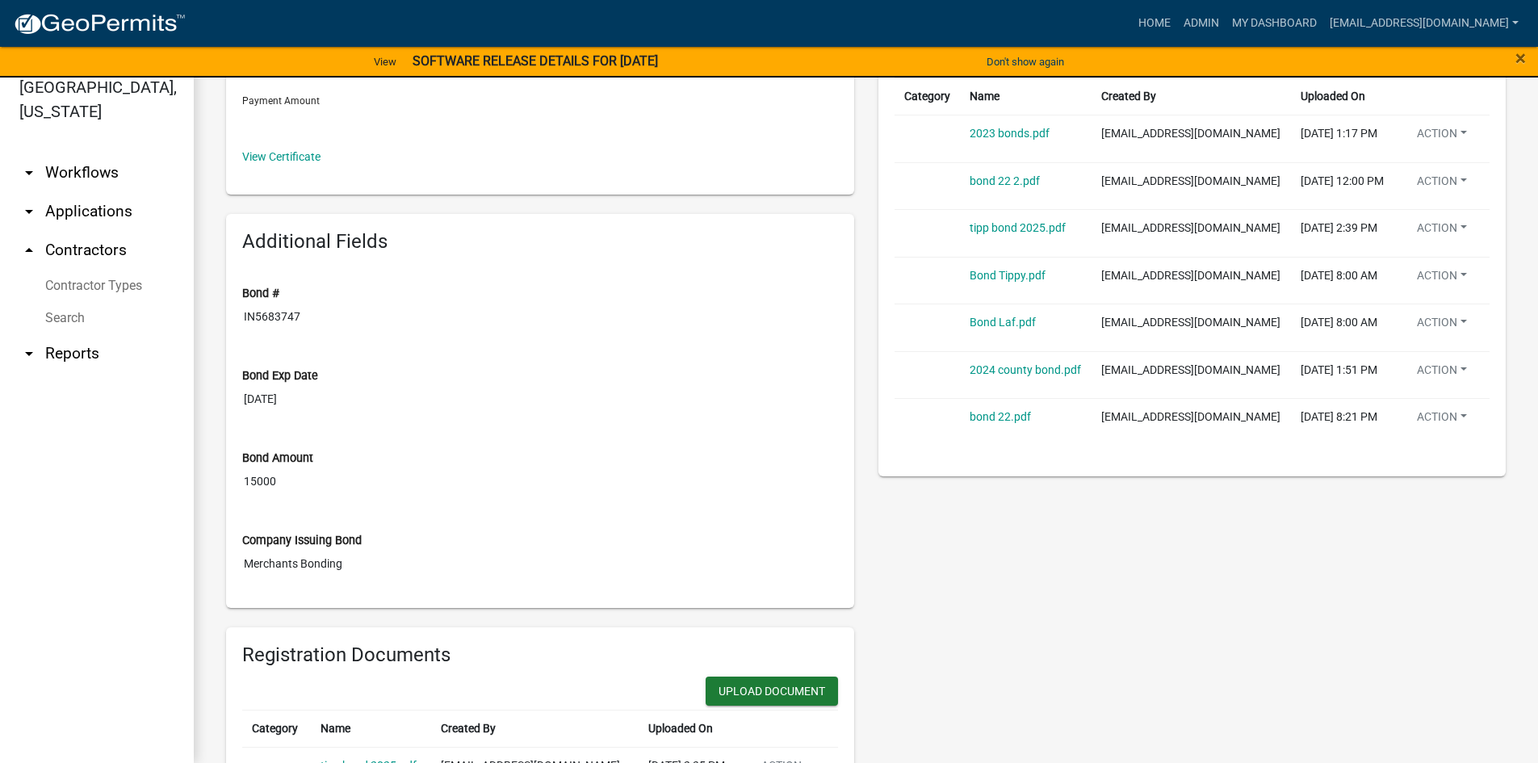
scroll to position [323, 0]
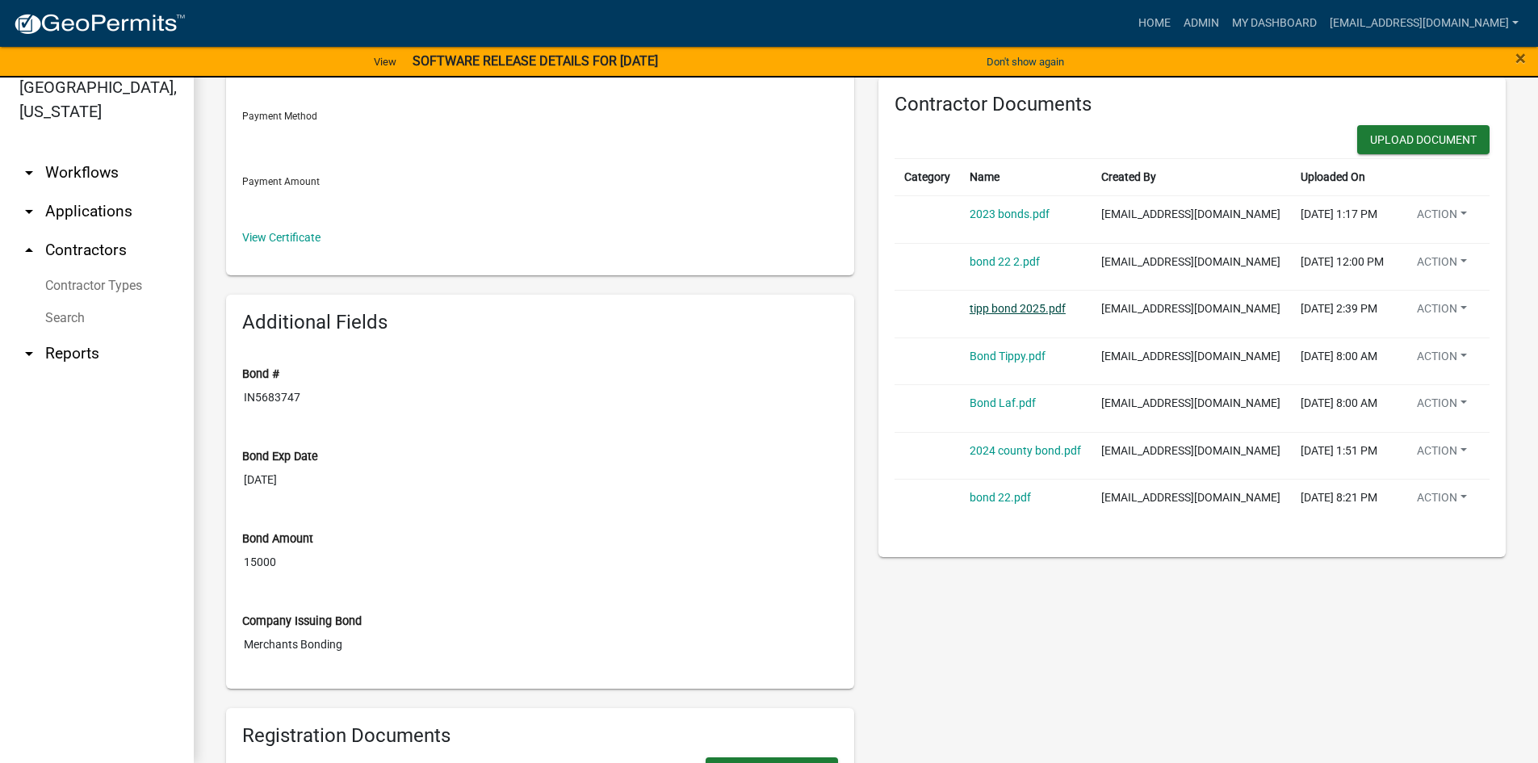
click at [1013, 309] on link "tipp bond 2025.pdf" at bounding box center [1018, 308] width 96 height 13
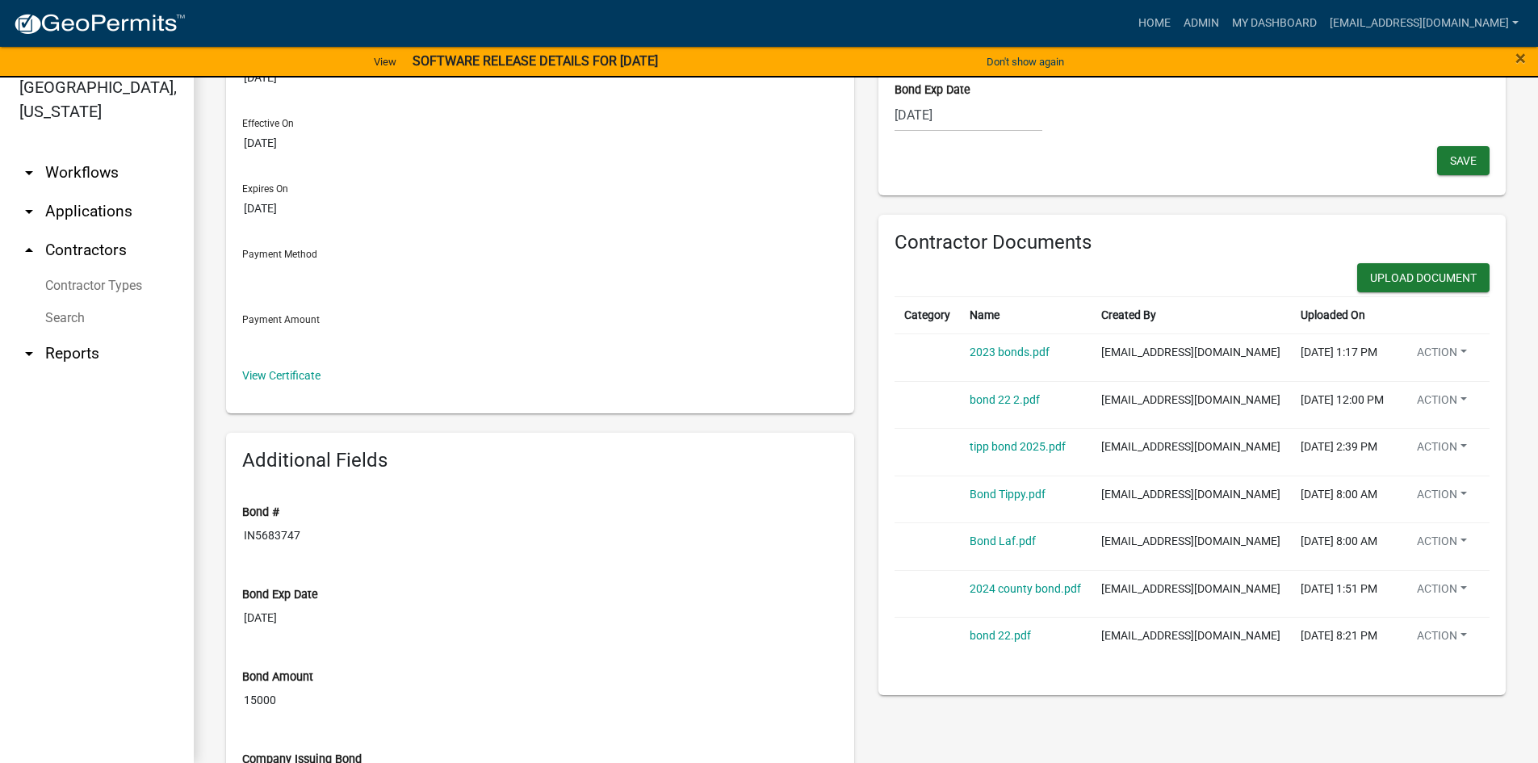
scroll to position [161, 0]
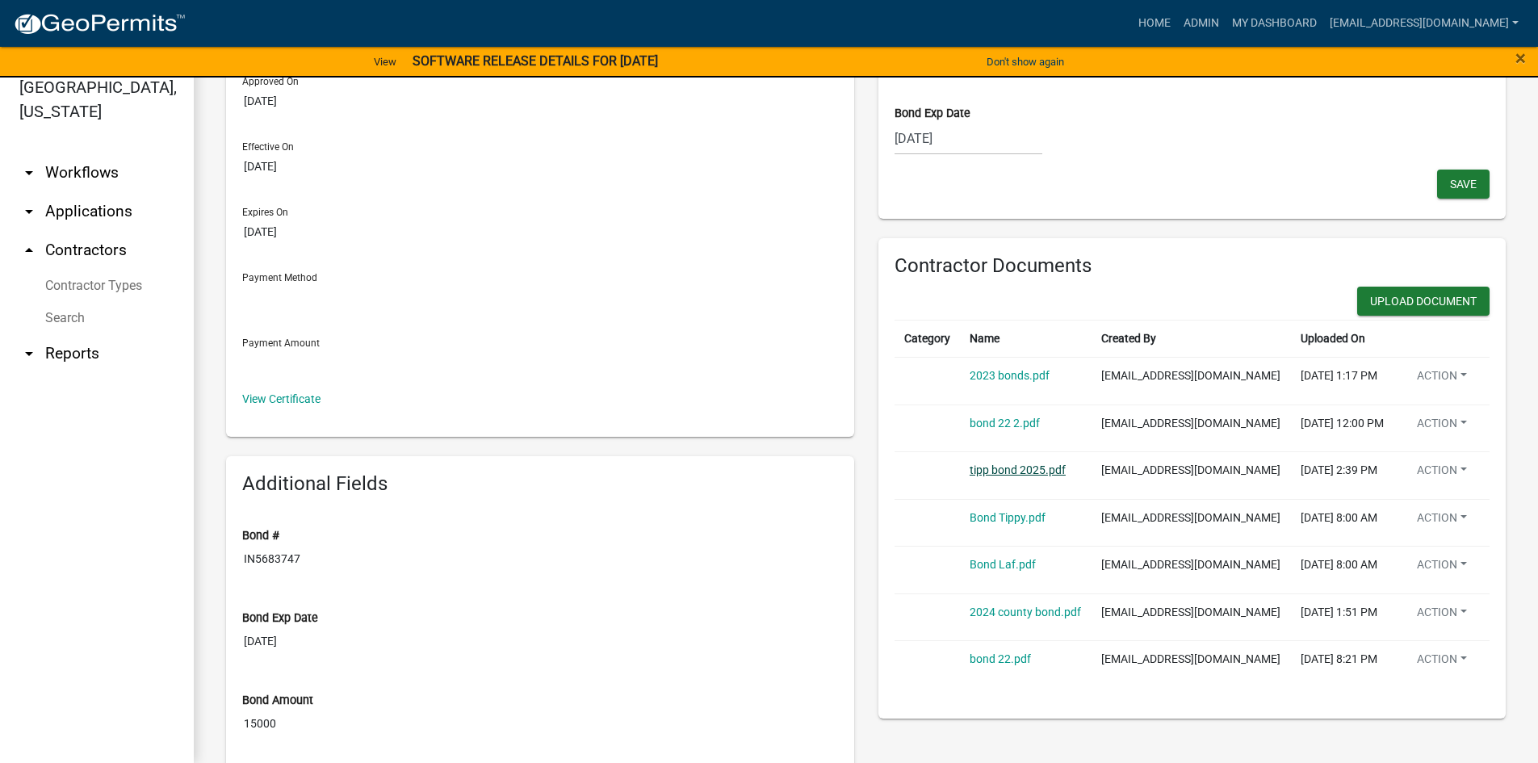
click at [1022, 472] on link "tipp bond 2025.pdf" at bounding box center [1018, 469] width 96 height 13
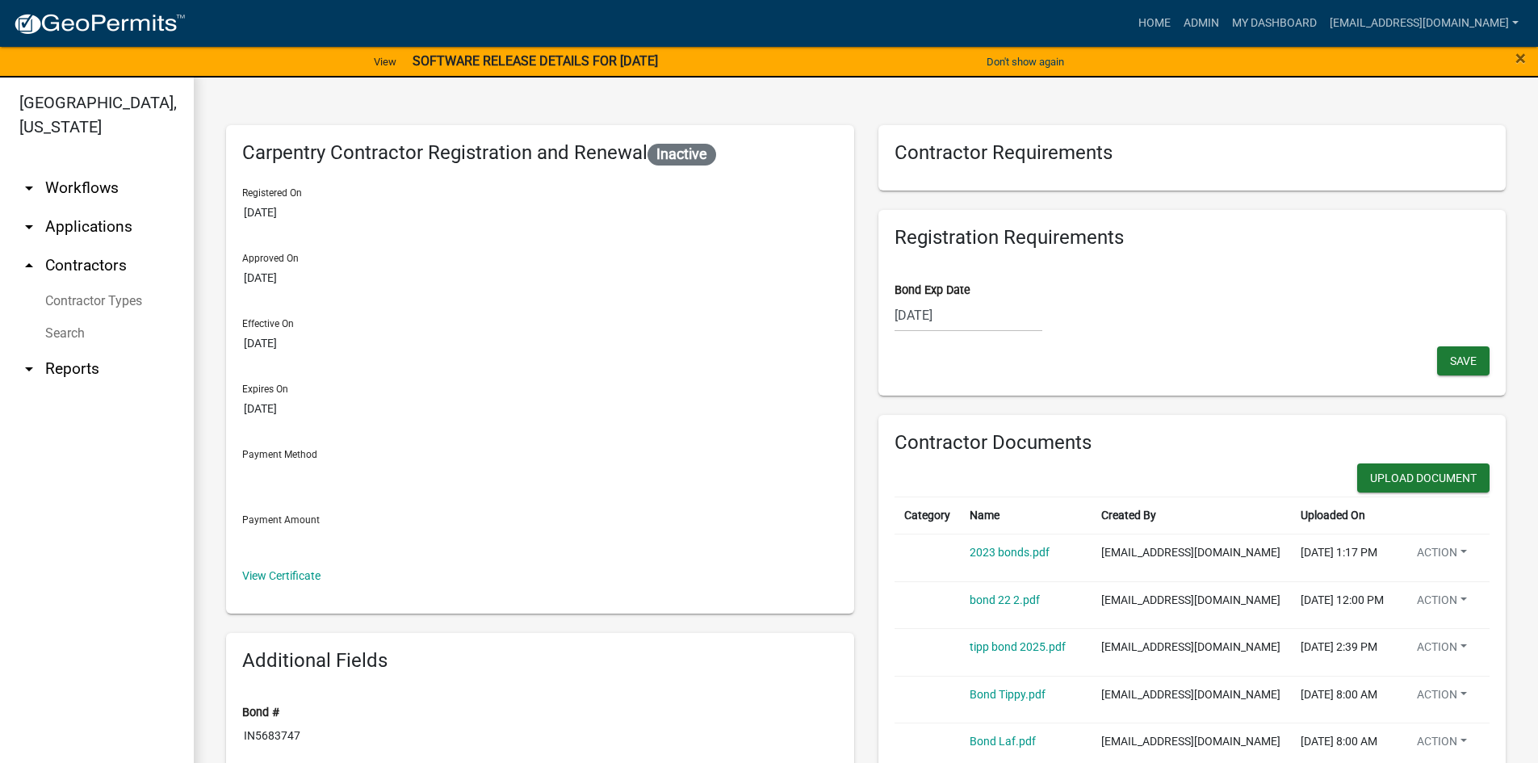
scroll to position [0, 0]
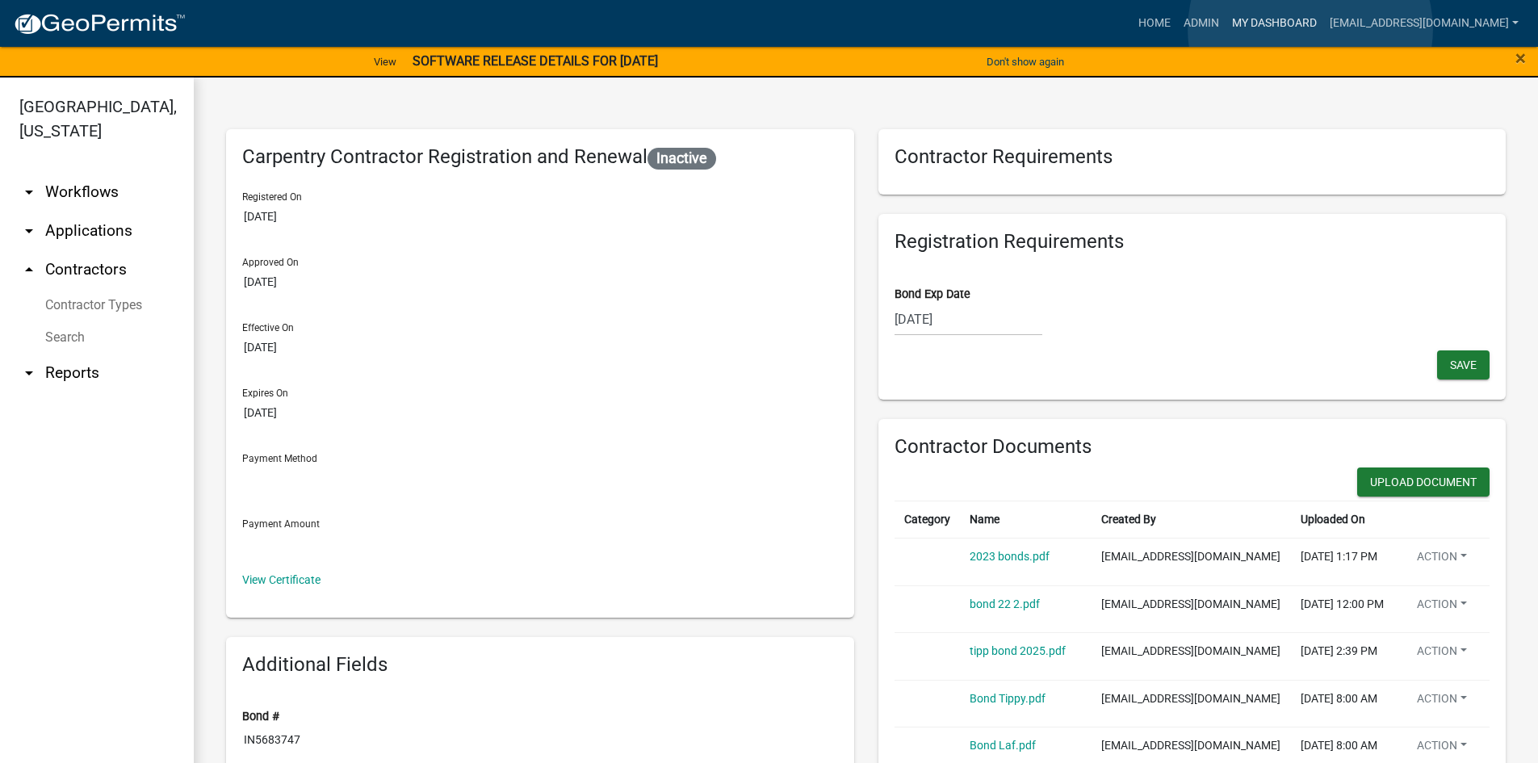
click at [1310, 29] on link "My Dashboard" at bounding box center [1275, 23] width 98 height 31
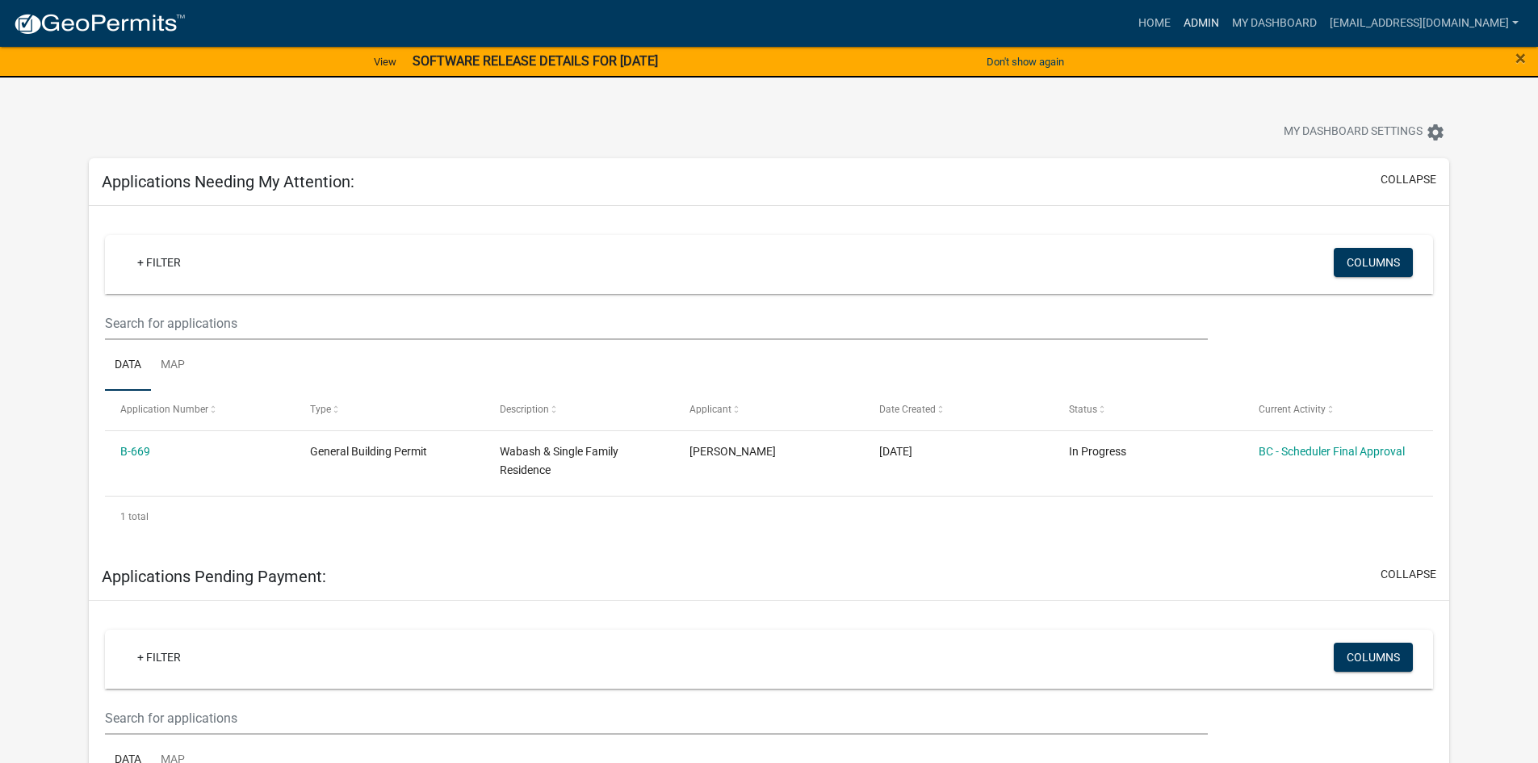
click at [1222, 21] on link "Admin" at bounding box center [1201, 23] width 48 height 31
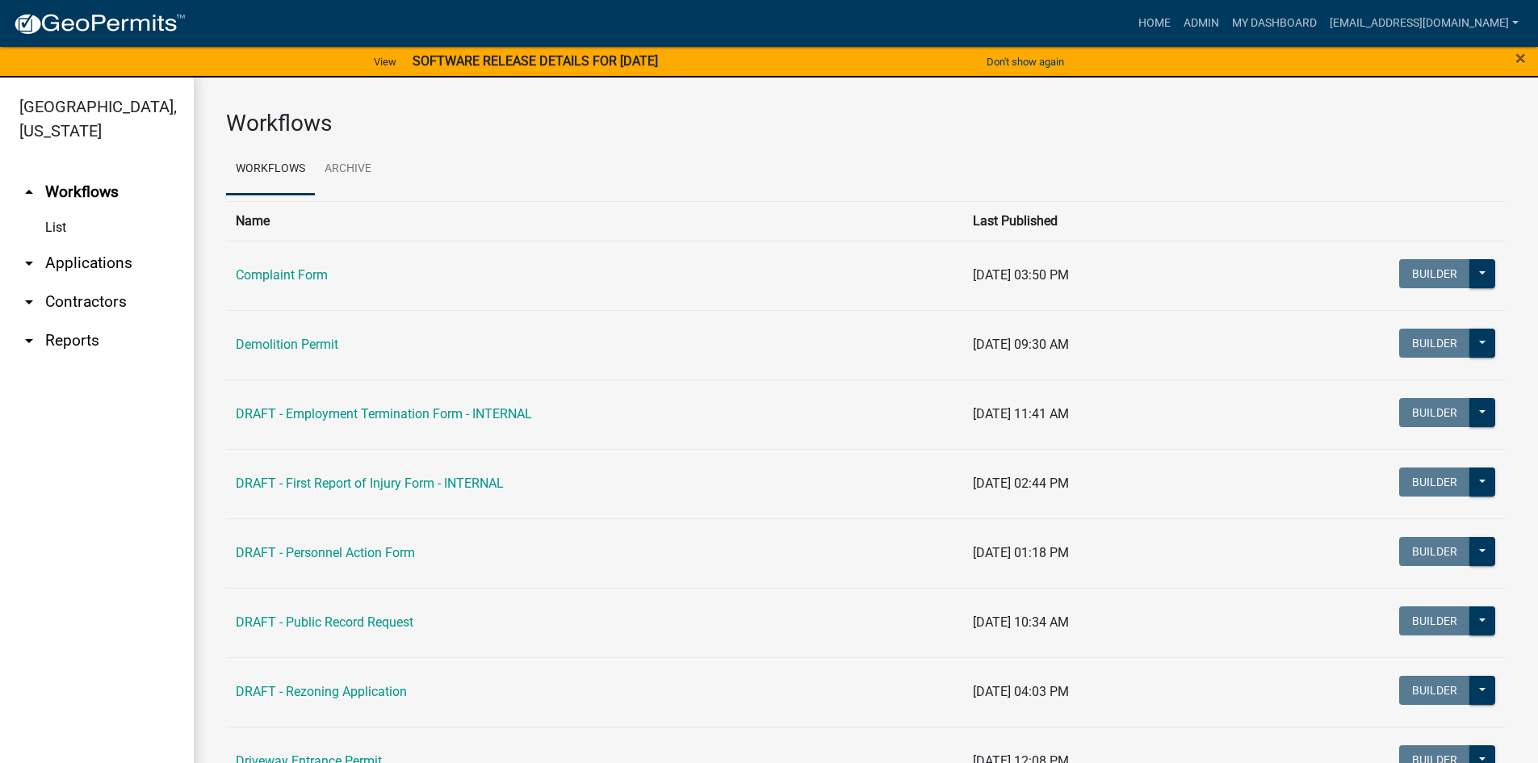
click at [85, 303] on link "arrow_drop_down Contractors" at bounding box center [97, 302] width 194 height 39
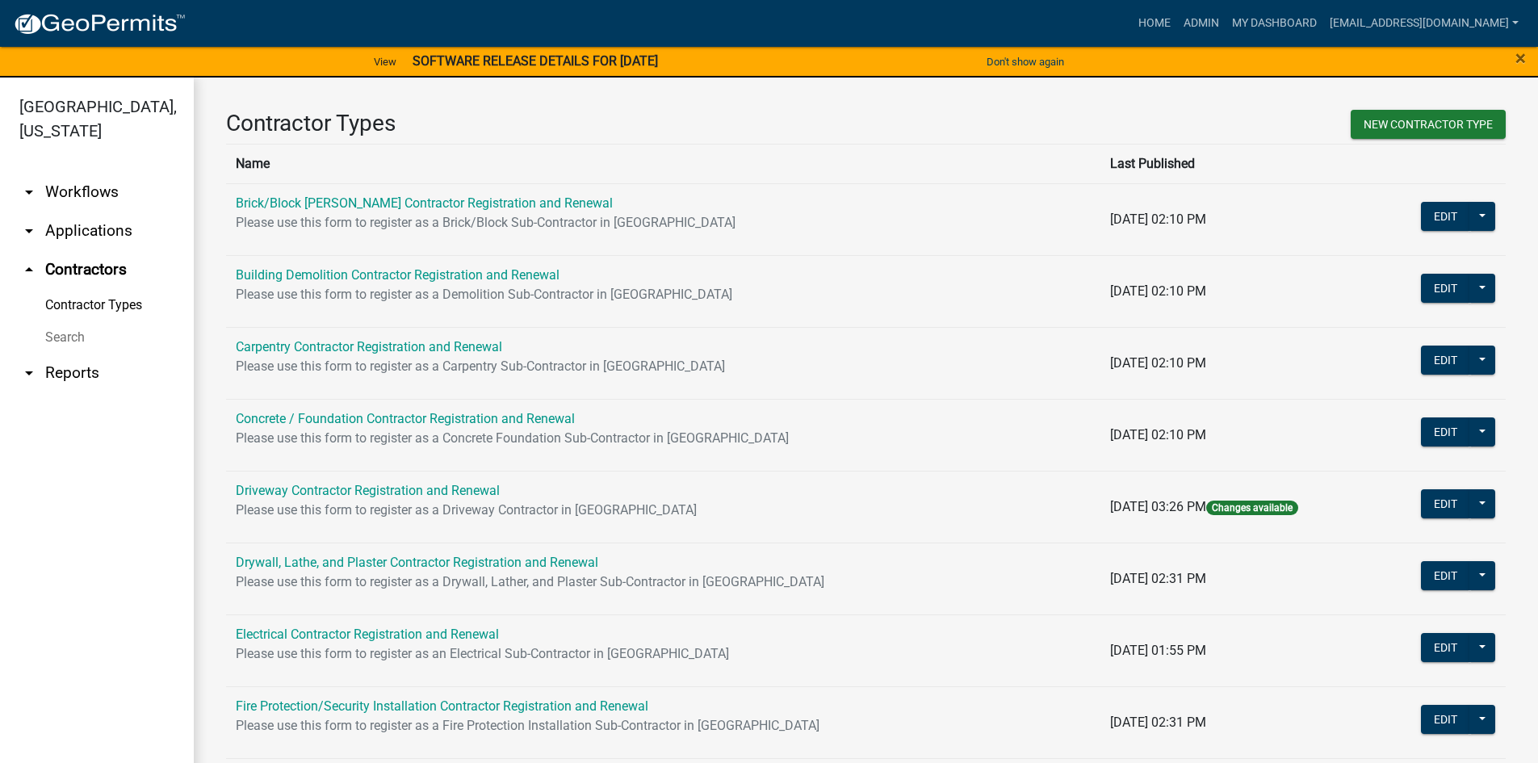
click at [67, 344] on link "Search" at bounding box center [97, 337] width 194 height 32
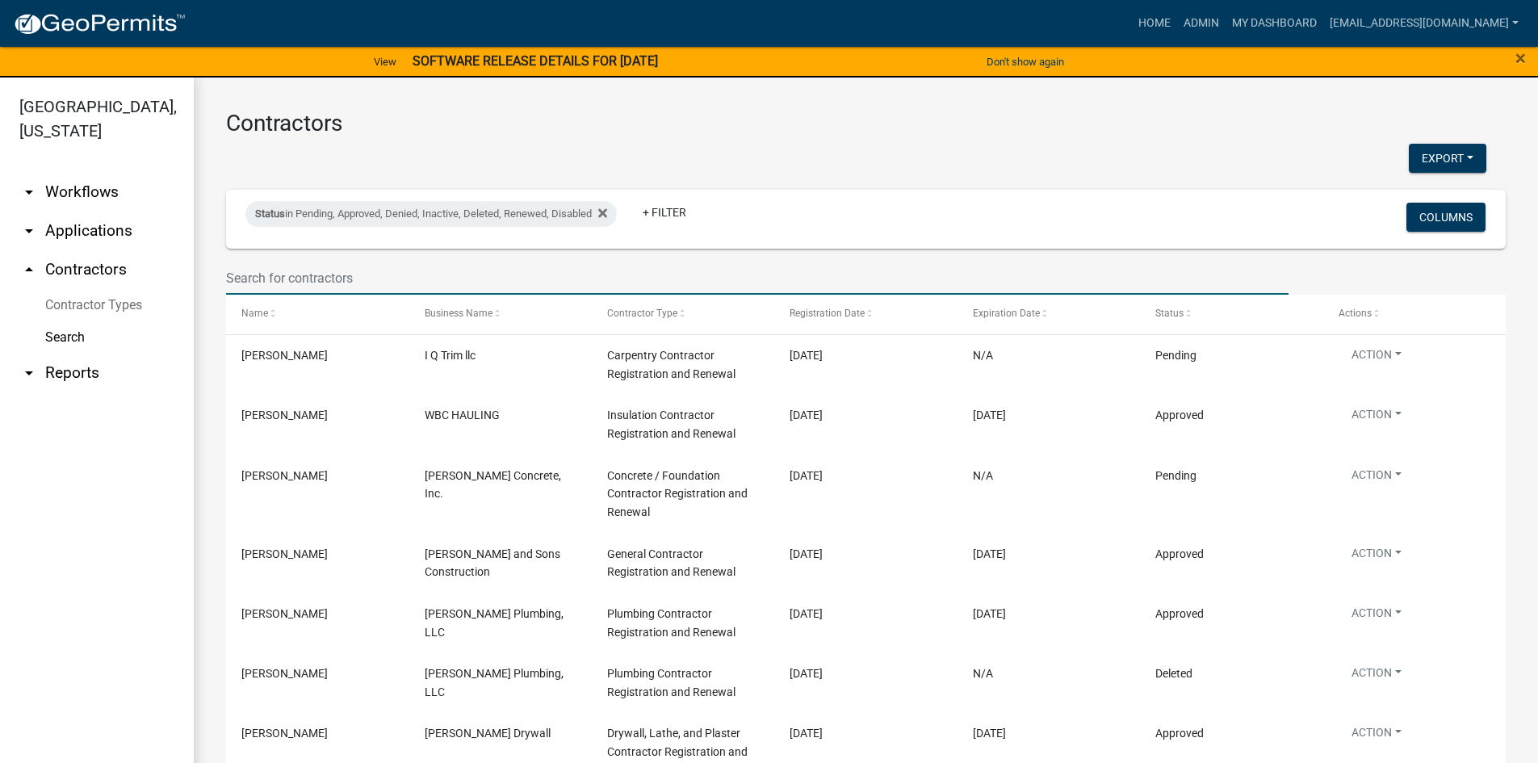
click at [276, 279] on input "text" at bounding box center [757, 278] width 1063 height 33
drag, startPoint x: 145, startPoint y: 572, endPoint x: 147, endPoint y: 563, distance: 9.2
click at [145, 572] on ul "arrow_drop_down Workflows List arrow_drop_down Applications Search by Parcel Se…" at bounding box center [97, 471] width 194 height 623
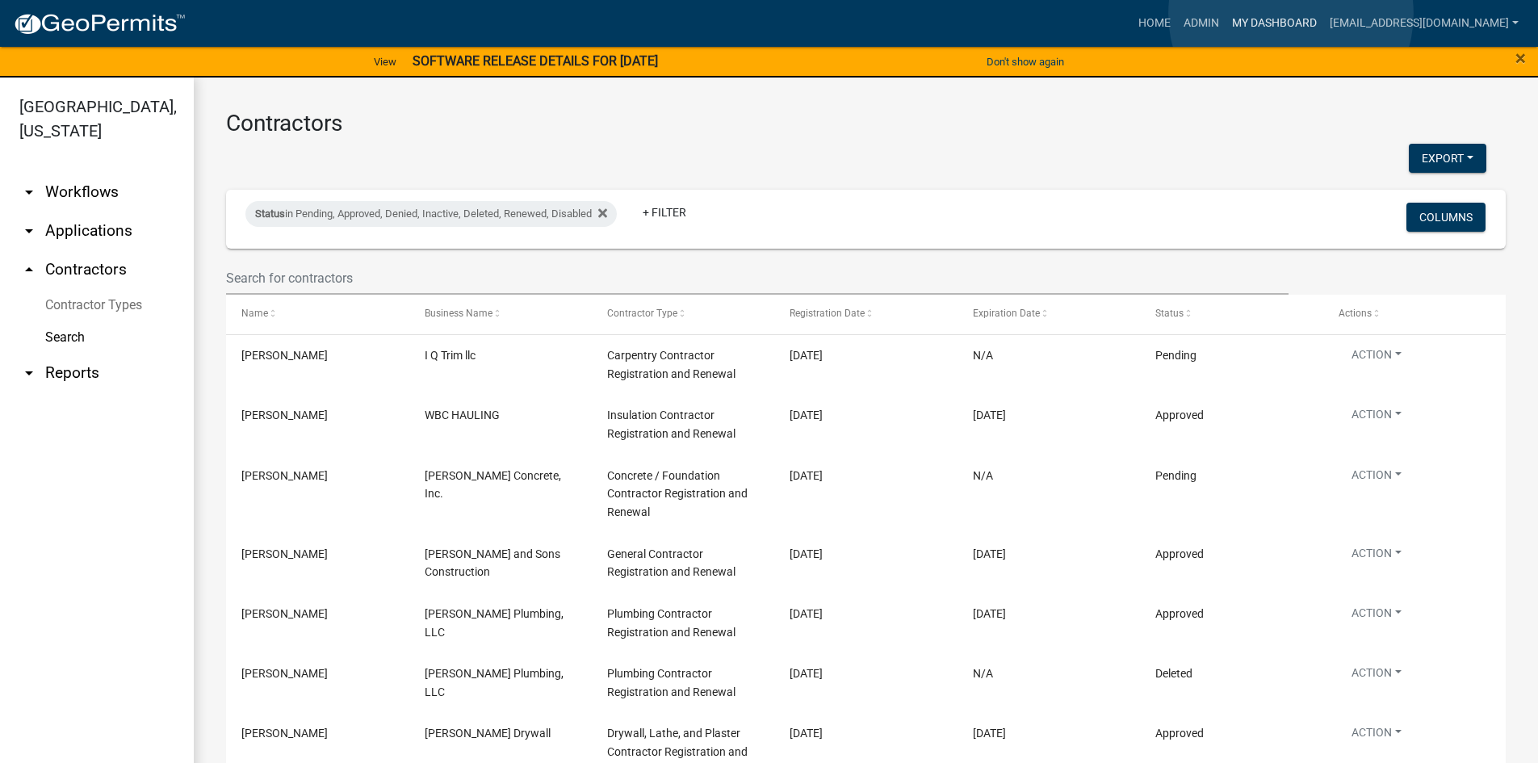
click at [1291, 14] on link "My Dashboard" at bounding box center [1275, 23] width 98 height 31
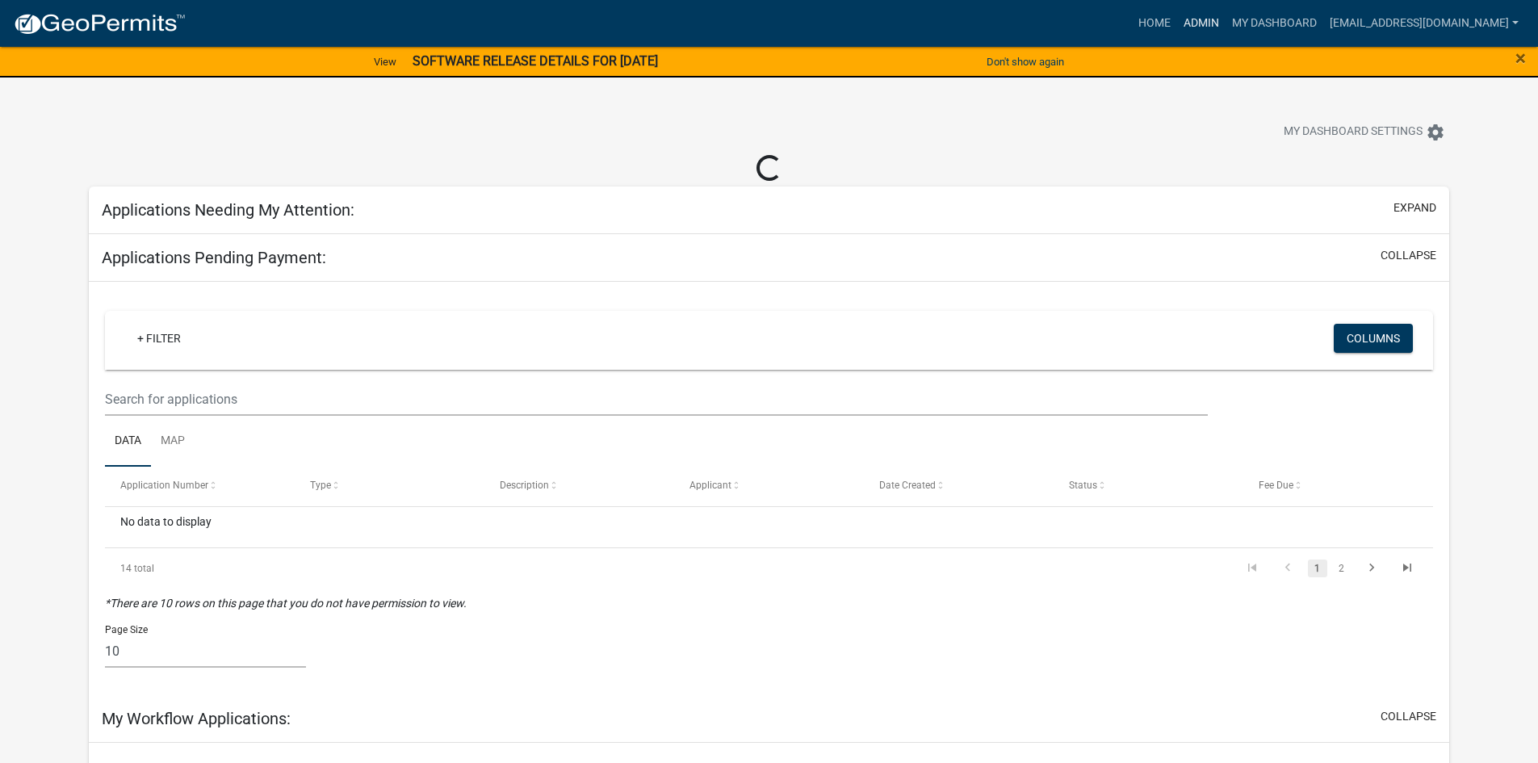
click at [1226, 15] on link "Admin" at bounding box center [1201, 23] width 48 height 31
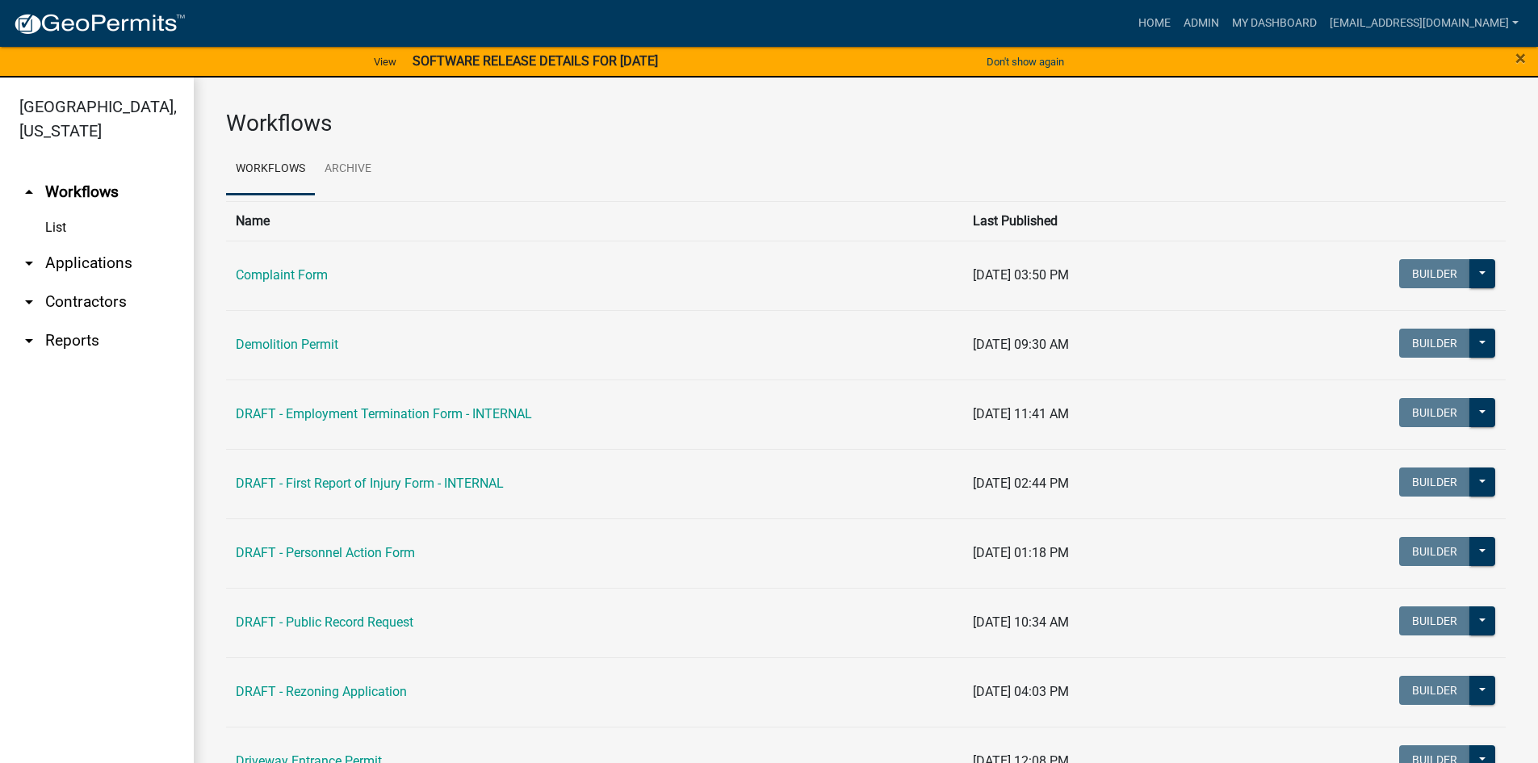
click at [104, 298] on link "arrow_drop_down Contractors" at bounding box center [97, 302] width 194 height 39
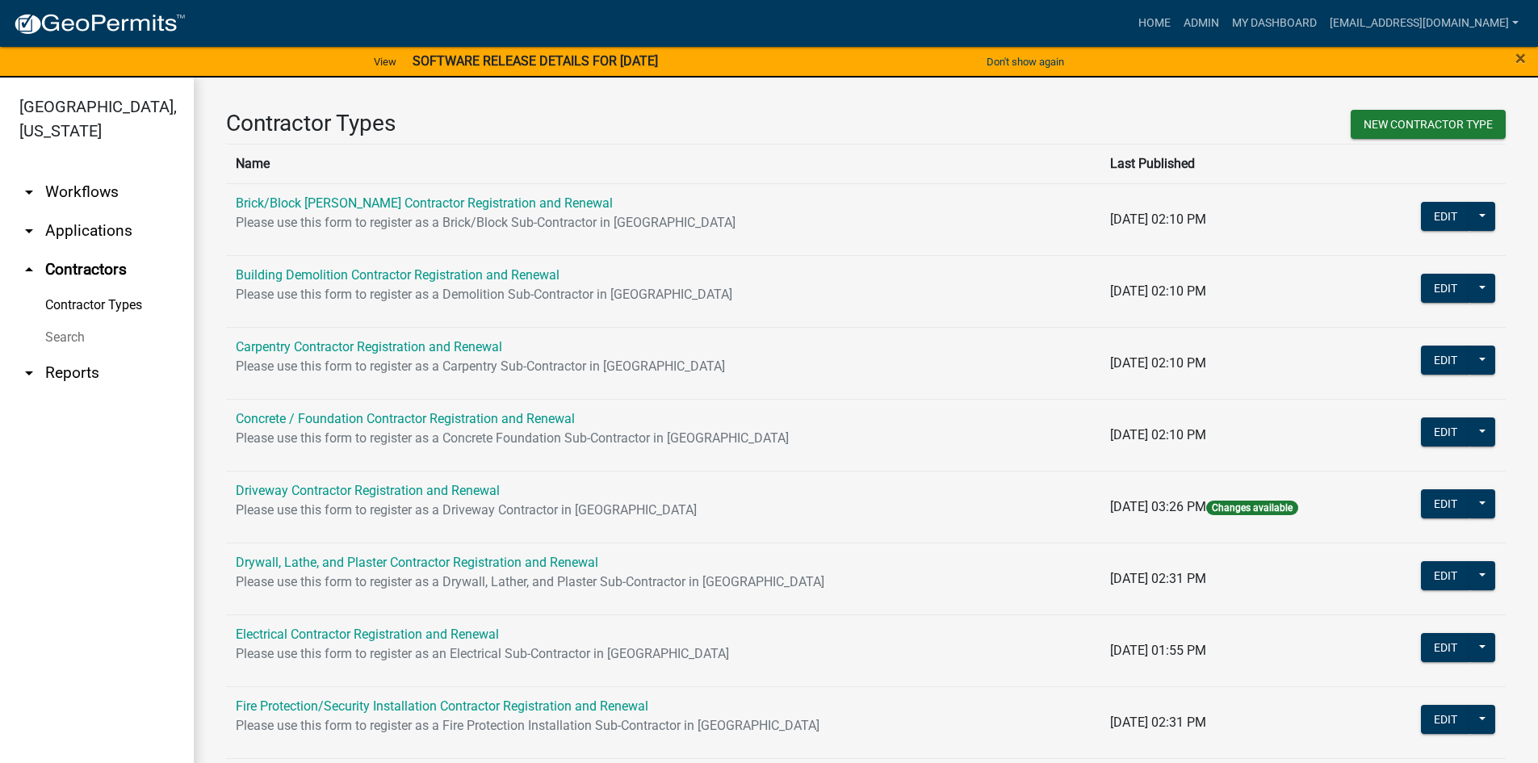
click at [73, 340] on link "Search" at bounding box center [97, 337] width 194 height 32
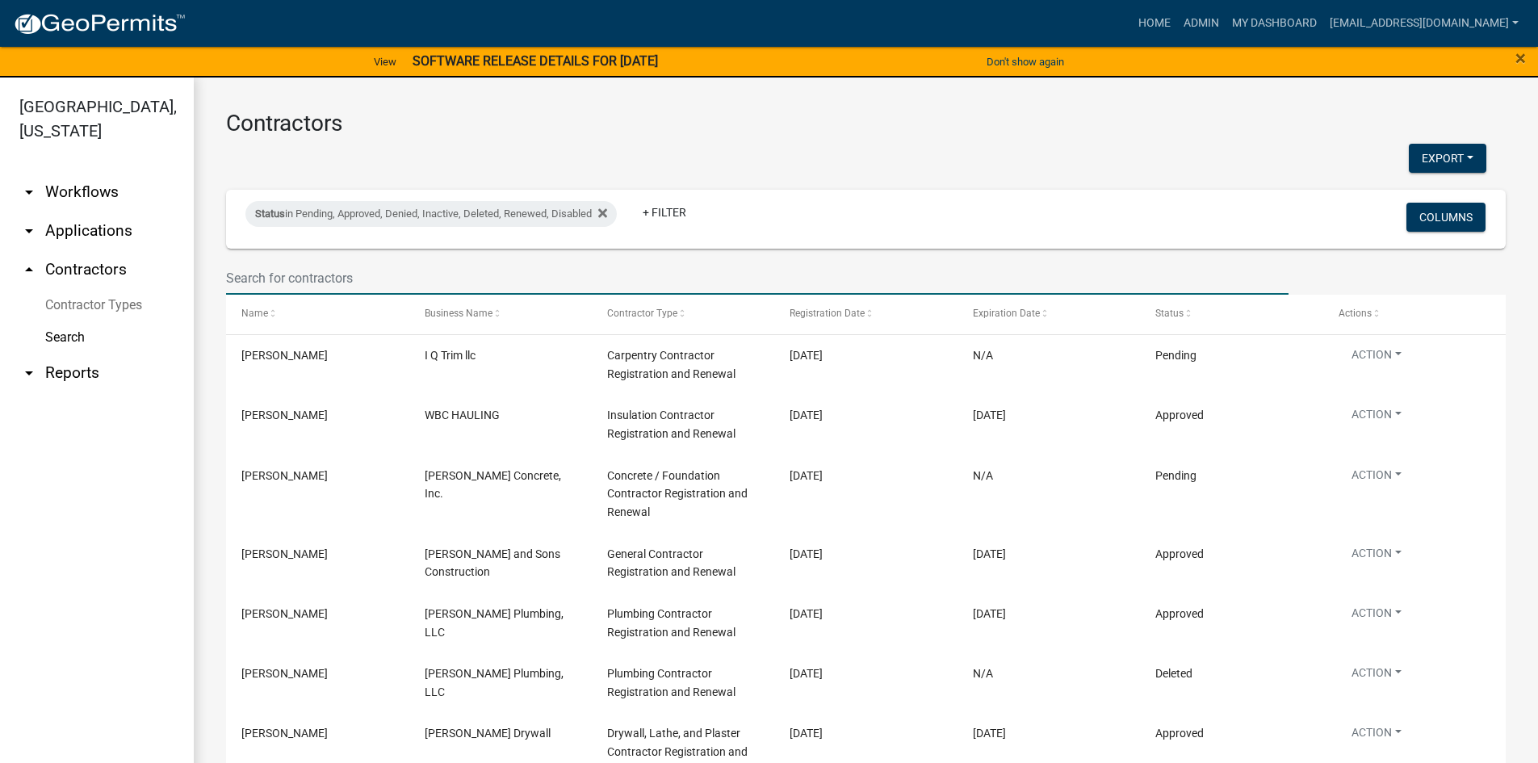
click at [270, 276] on input "text" at bounding box center [757, 278] width 1063 height 33
click at [270, 274] on input "text" at bounding box center [757, 278] width 1063 height 33
click at [98, 641] on ul "arrow_drop_down Workflows List arrow_drop_down Applications Search by Parcel Se…" at bounding box center [97, 471] width 194 height 623
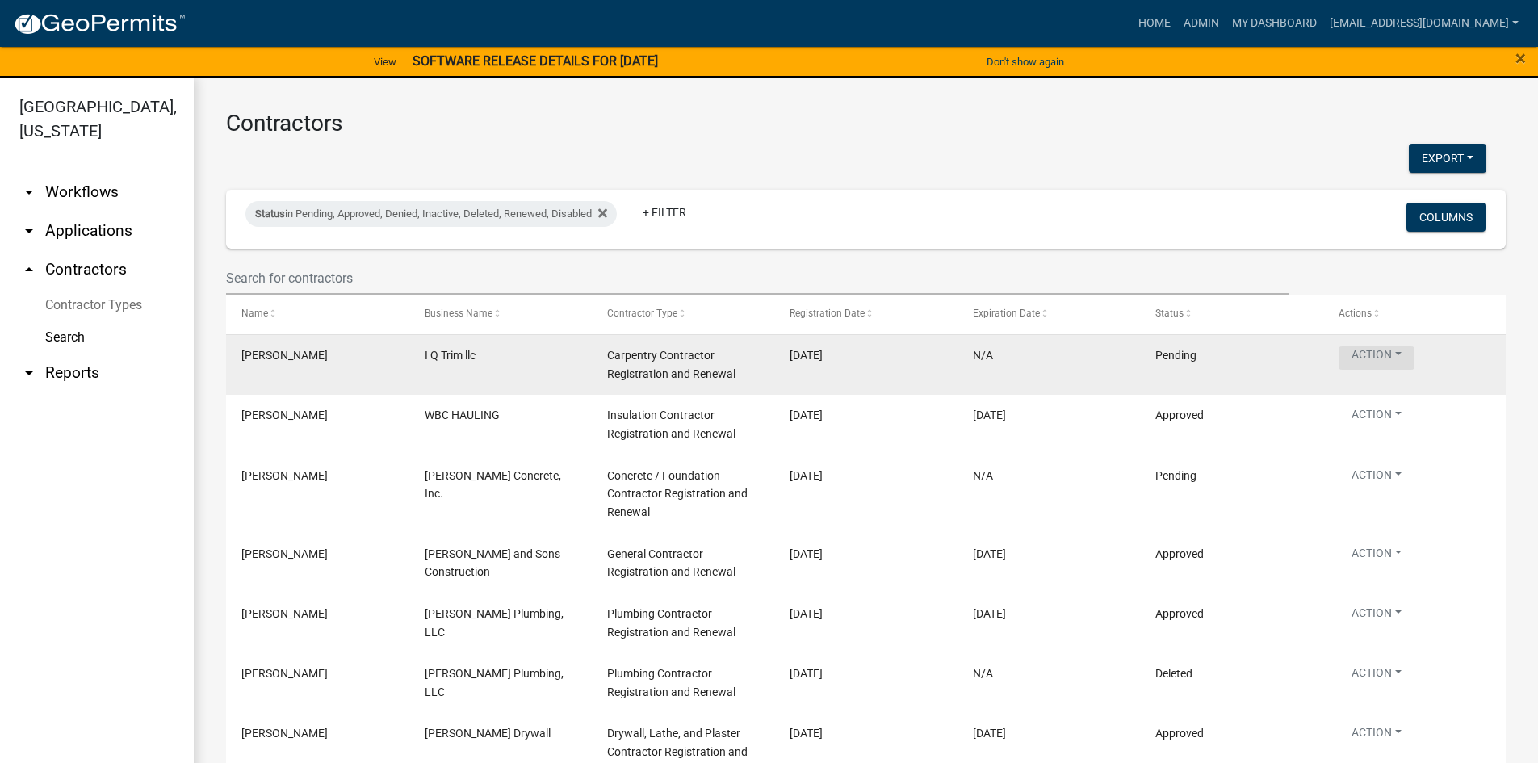
click at [1402, 352] on button "Action" at bounding box center [1377, 357] width 76 height 23
click at [1405, 351] on button "Action" at bounding box center [1377, 357] width 76 height 23
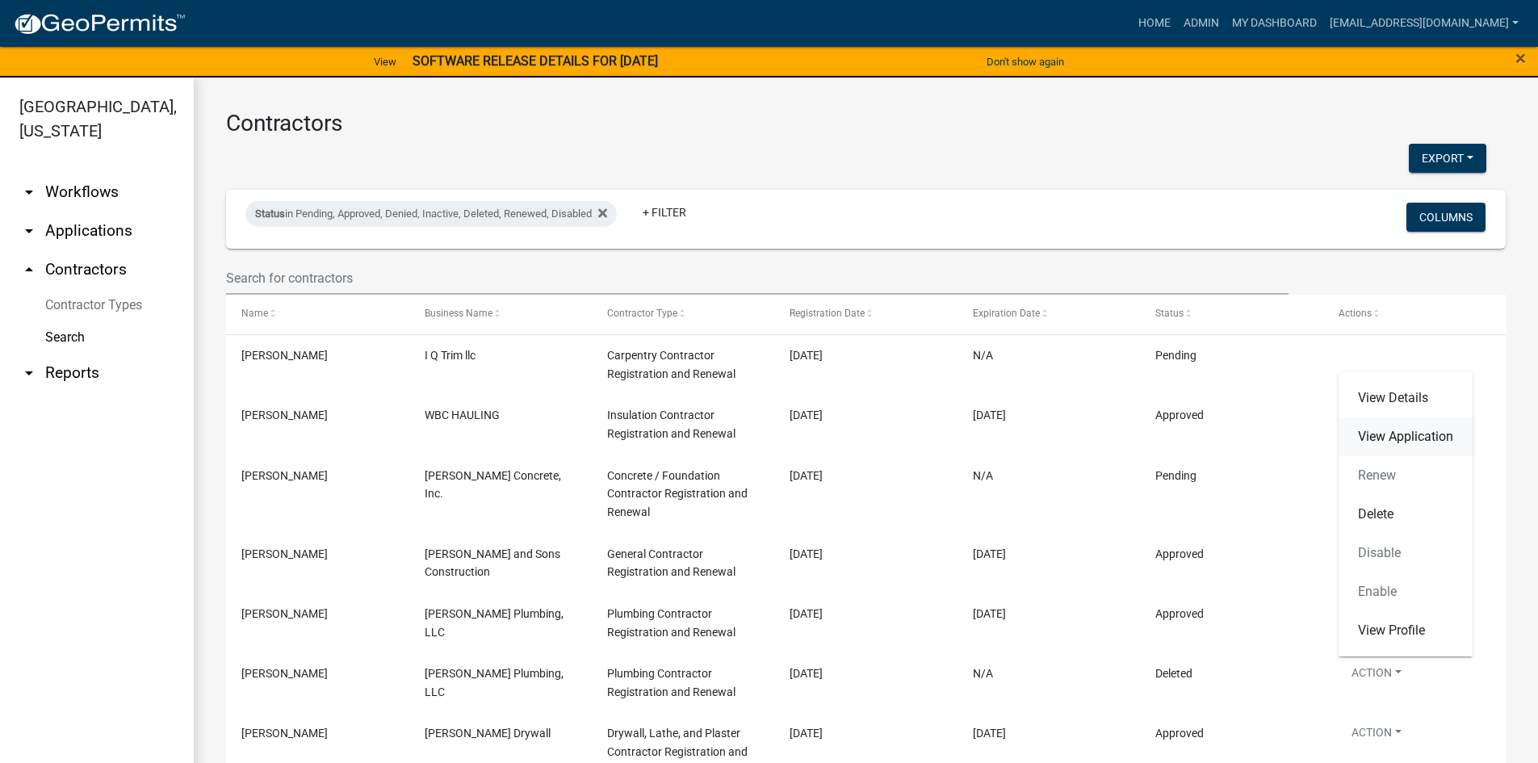
click at [1397, 433] on link "View Application" at bounding box center [1406, 436] width 134 height 39
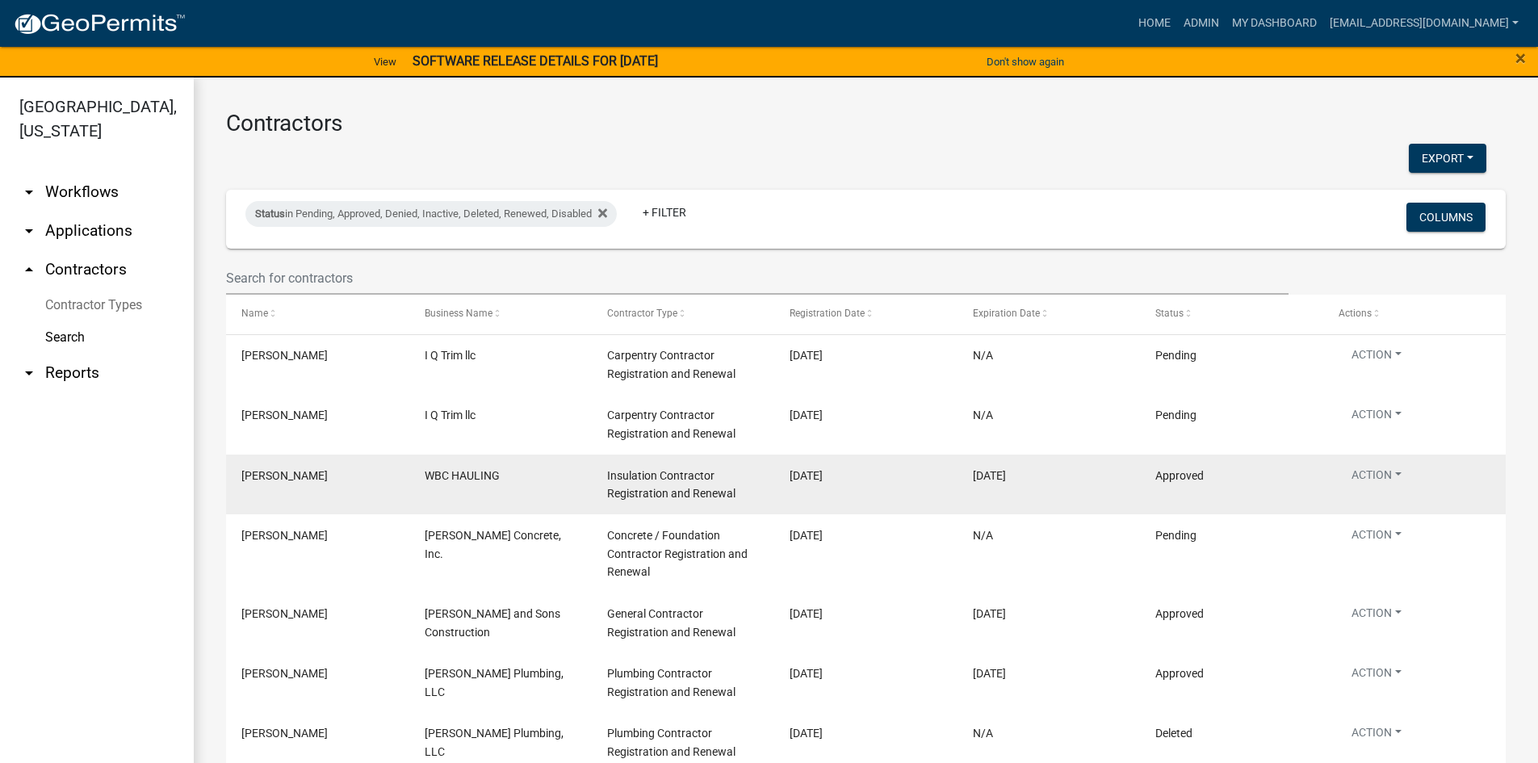
scroll to position [81, 0]
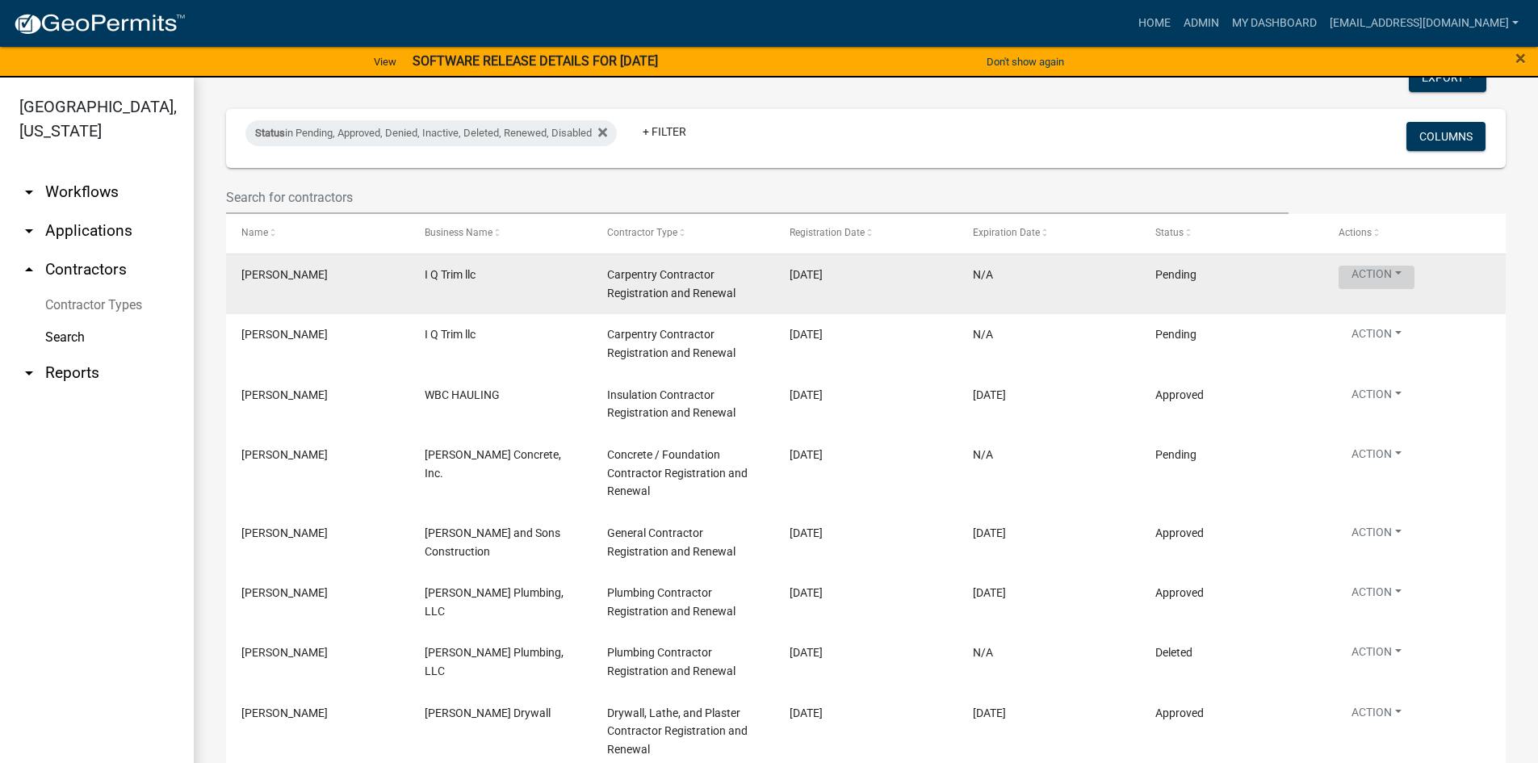
click at [1399, 275] on button "Action" at bounding box center [1377, 277] width 76 height 23
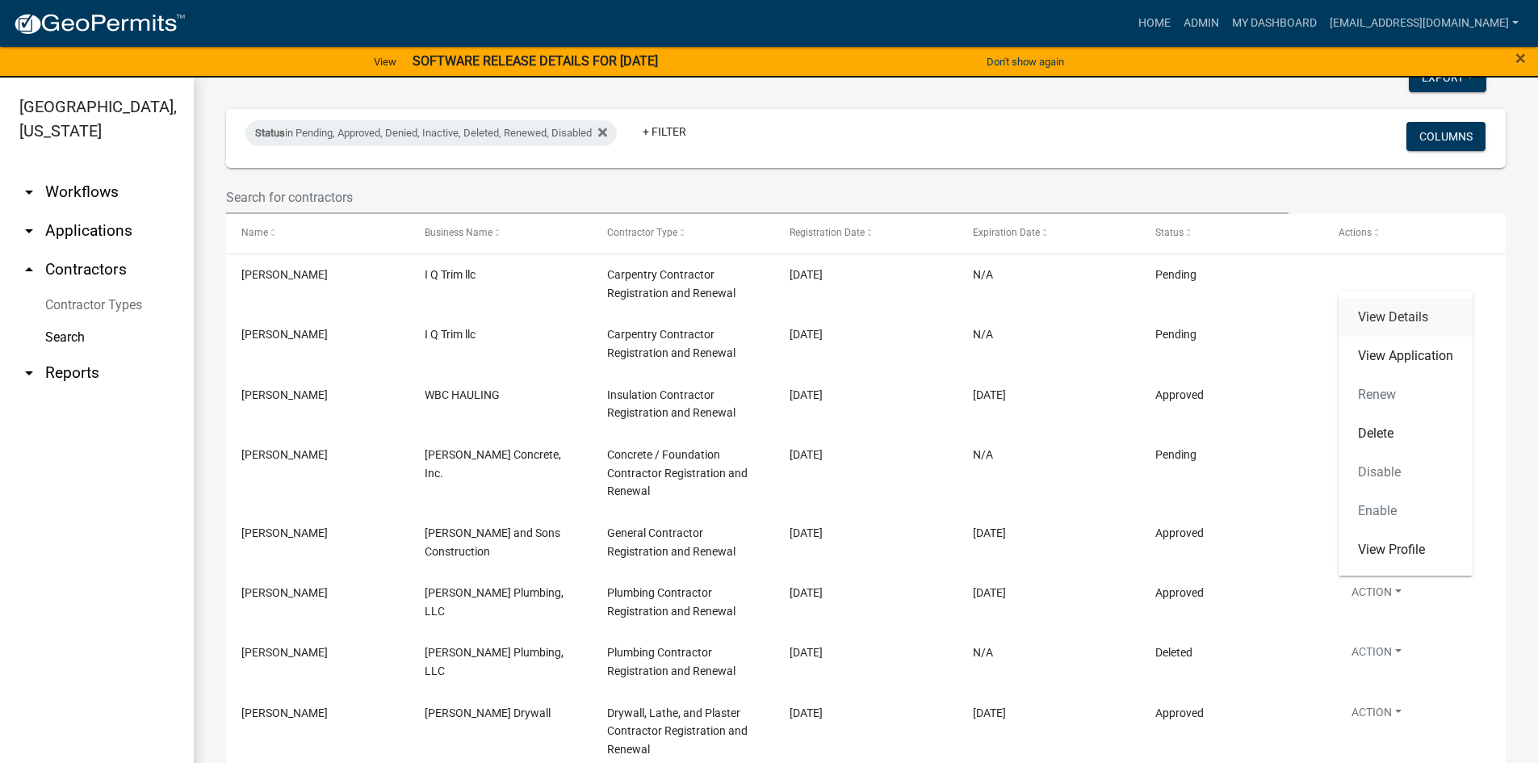
click at [1417, 317] on link "View Details" at bounding box center [1406, 317] width 134 height 39
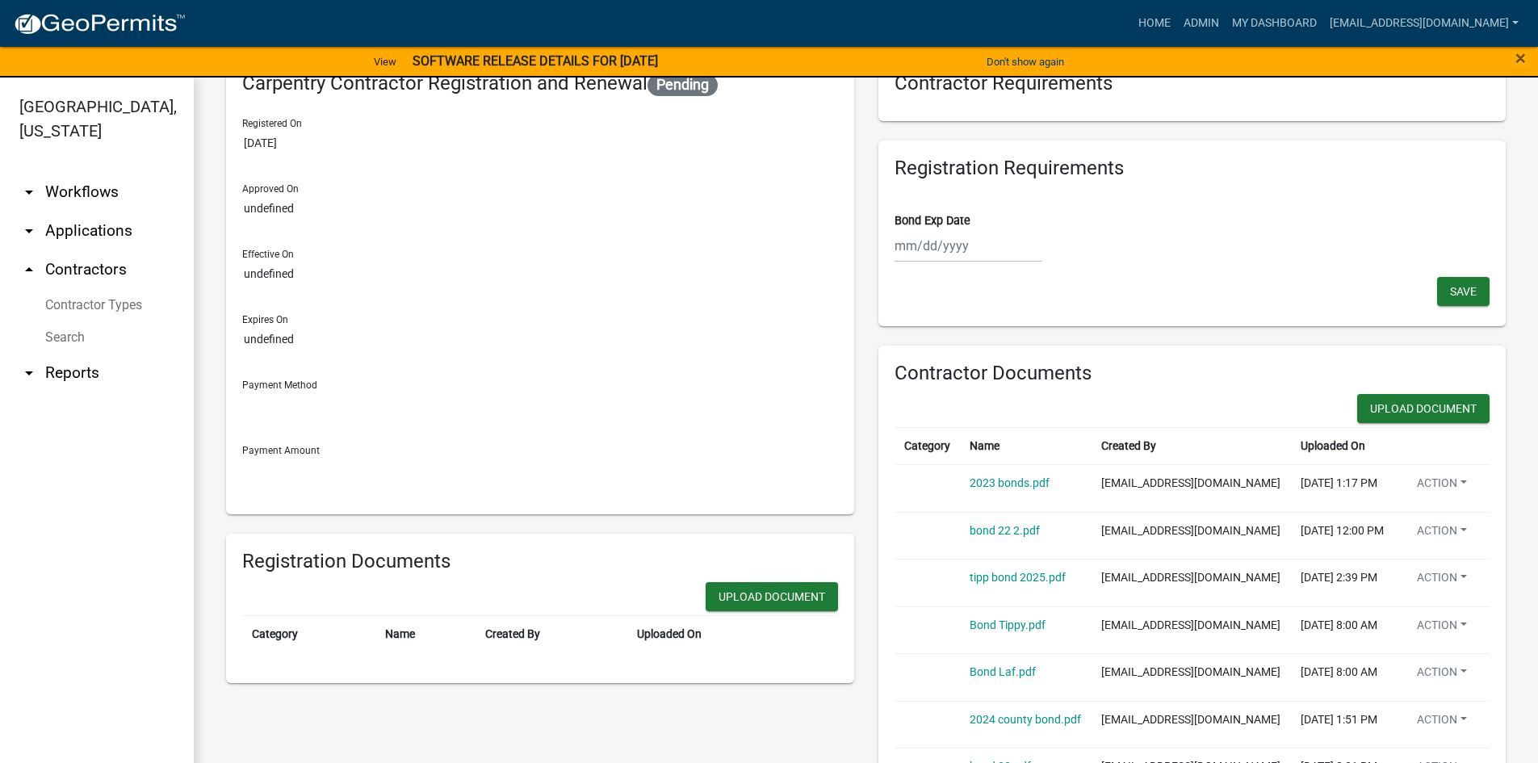
scroll to position [161, 0]
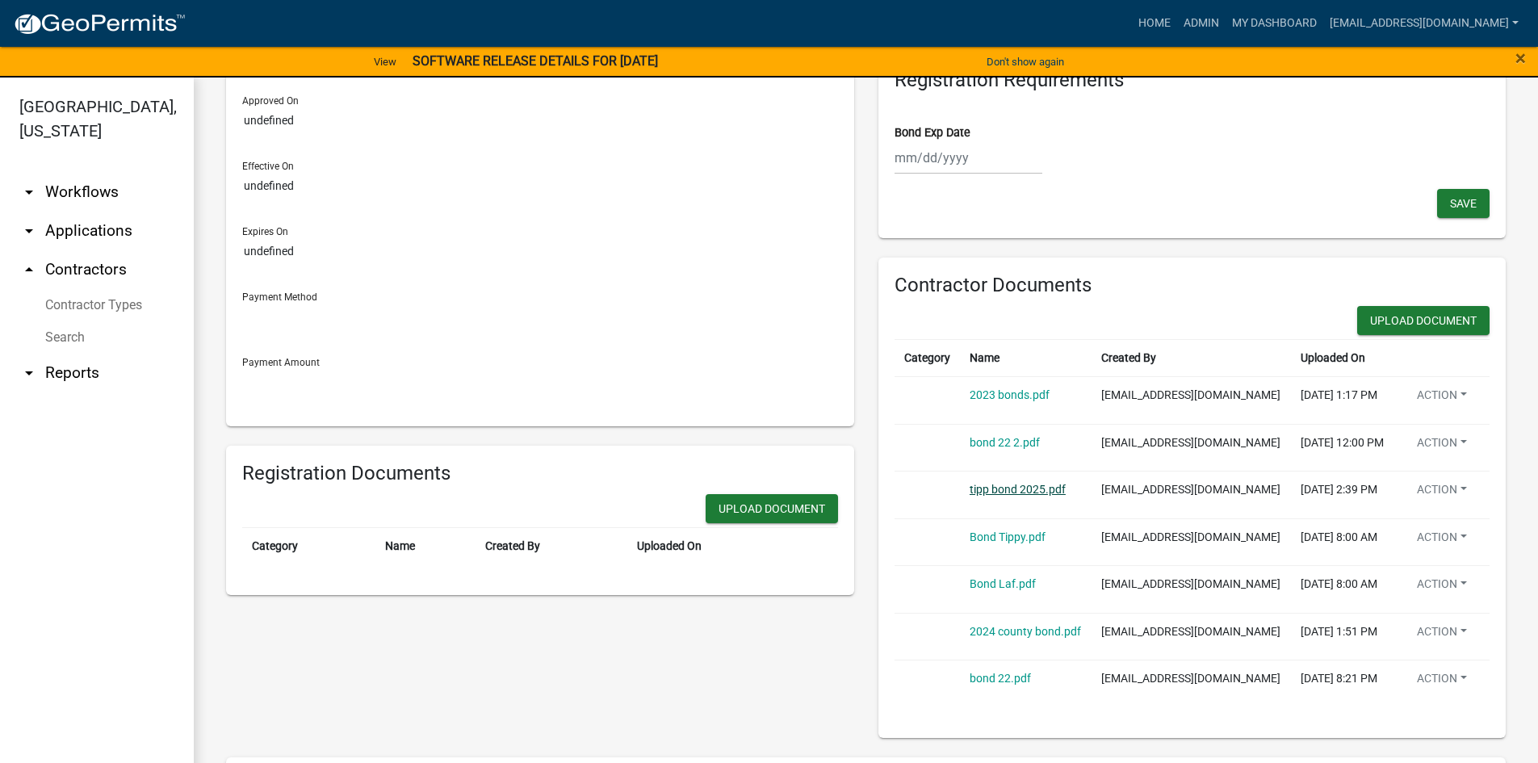
click at [1039, 490] on link "tipp bond 2025.pdf" at bounding box center [1018, 489] width 96 height 13
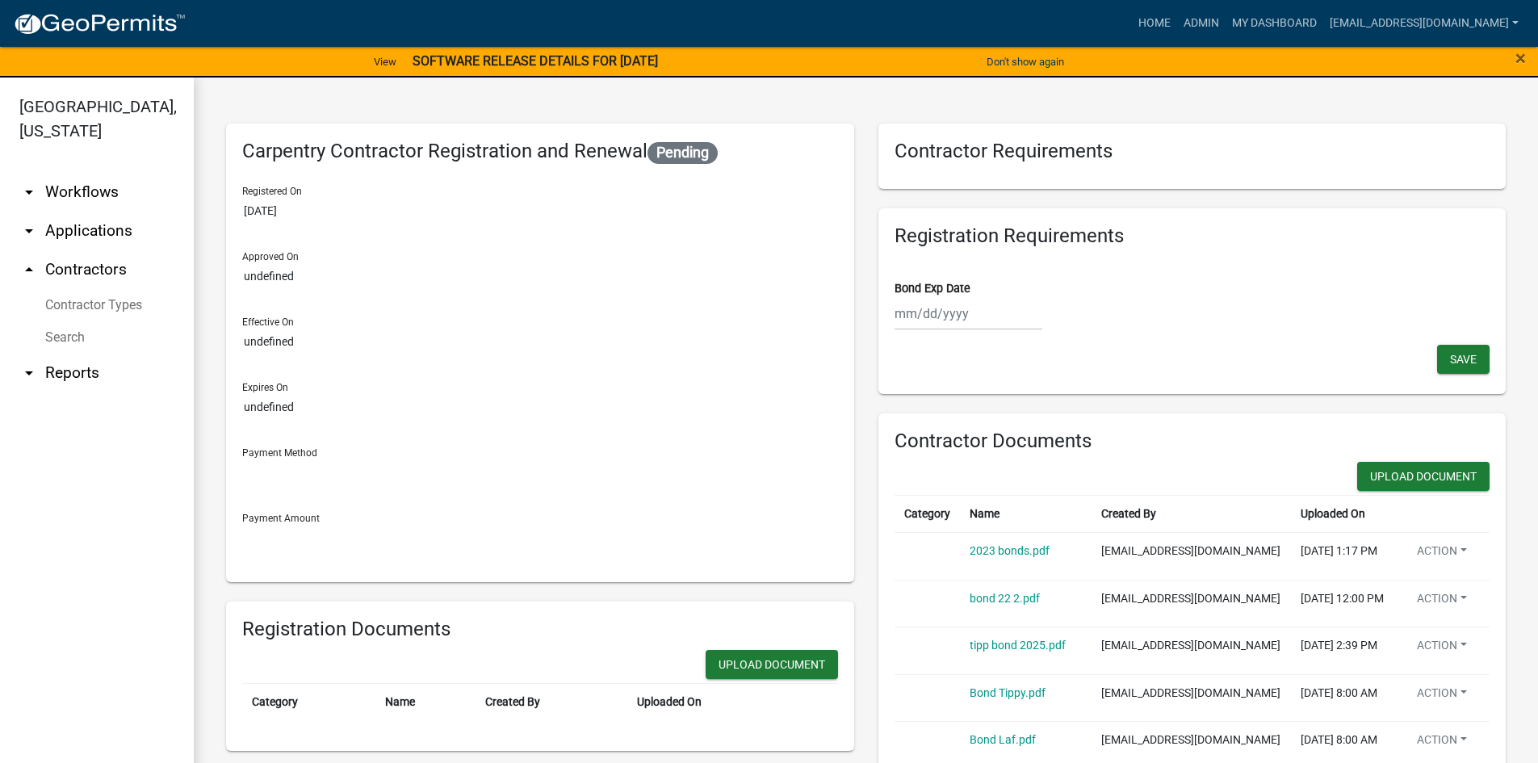
scroll to position [0, 0]
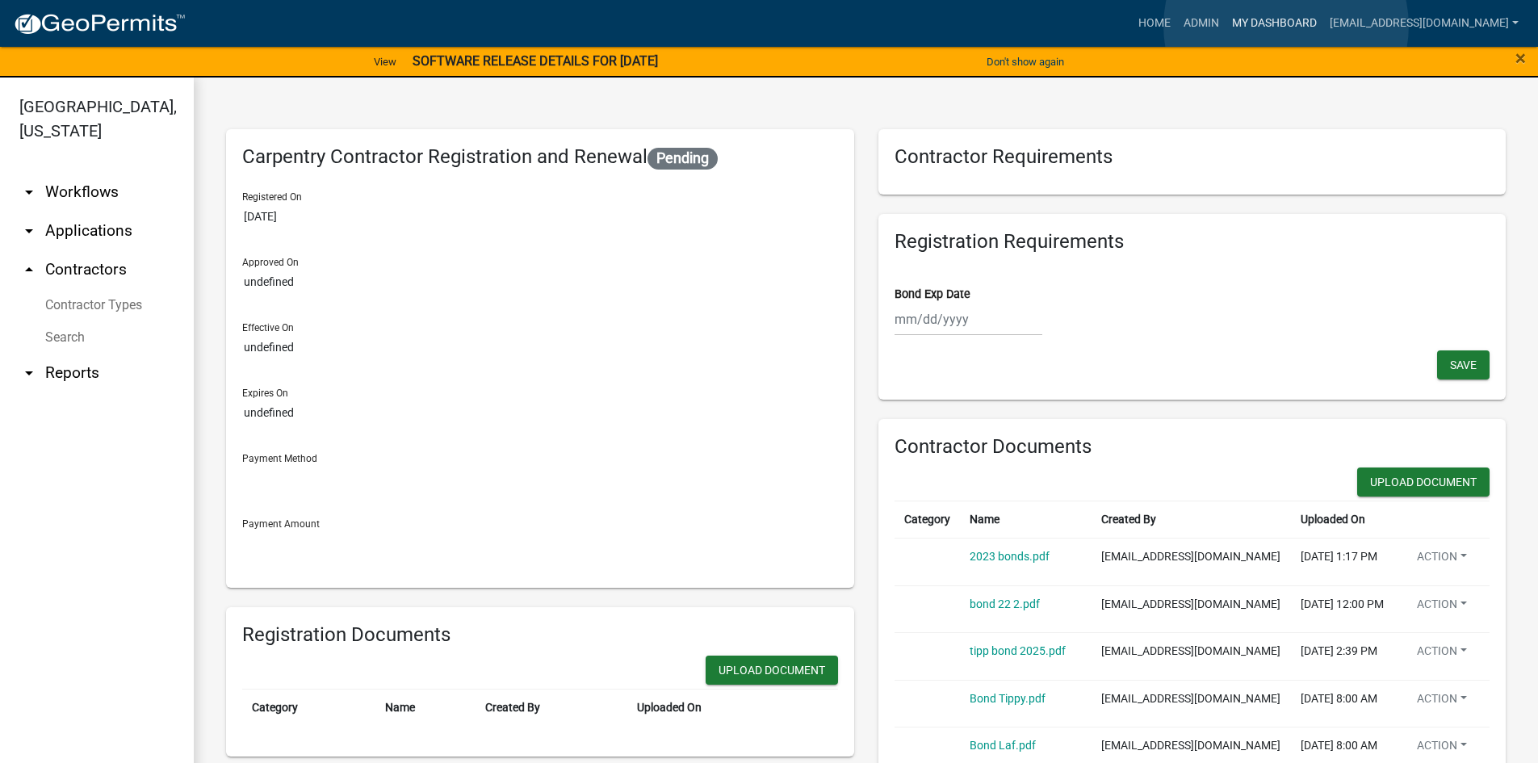
click at [1286, 26] on link "My Dashboard" at bounding box center [1275, 23] width 98 height 31
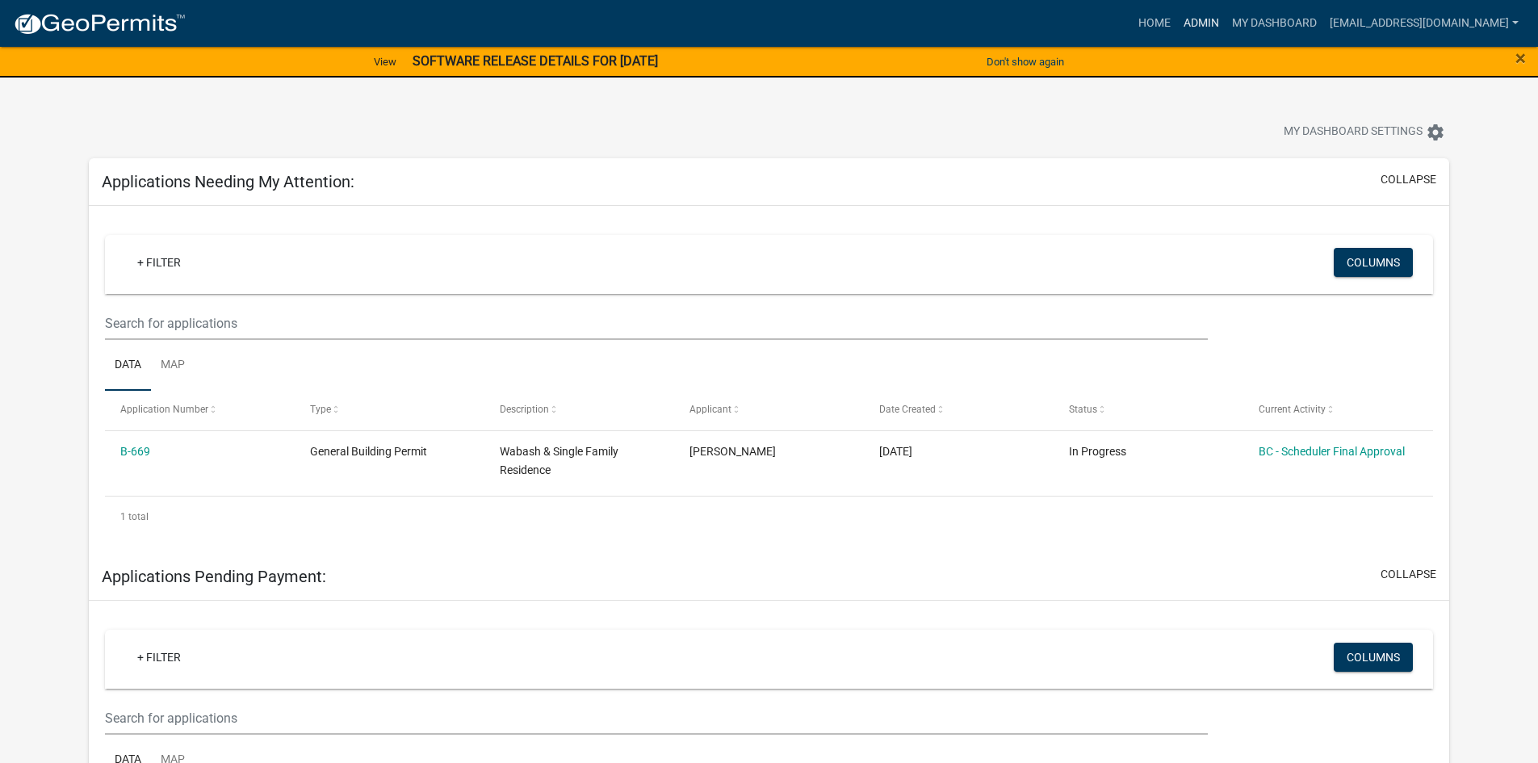
click at [1209, 19] on link "Admin" at bounding box center [1201, 23] width 48 height 31
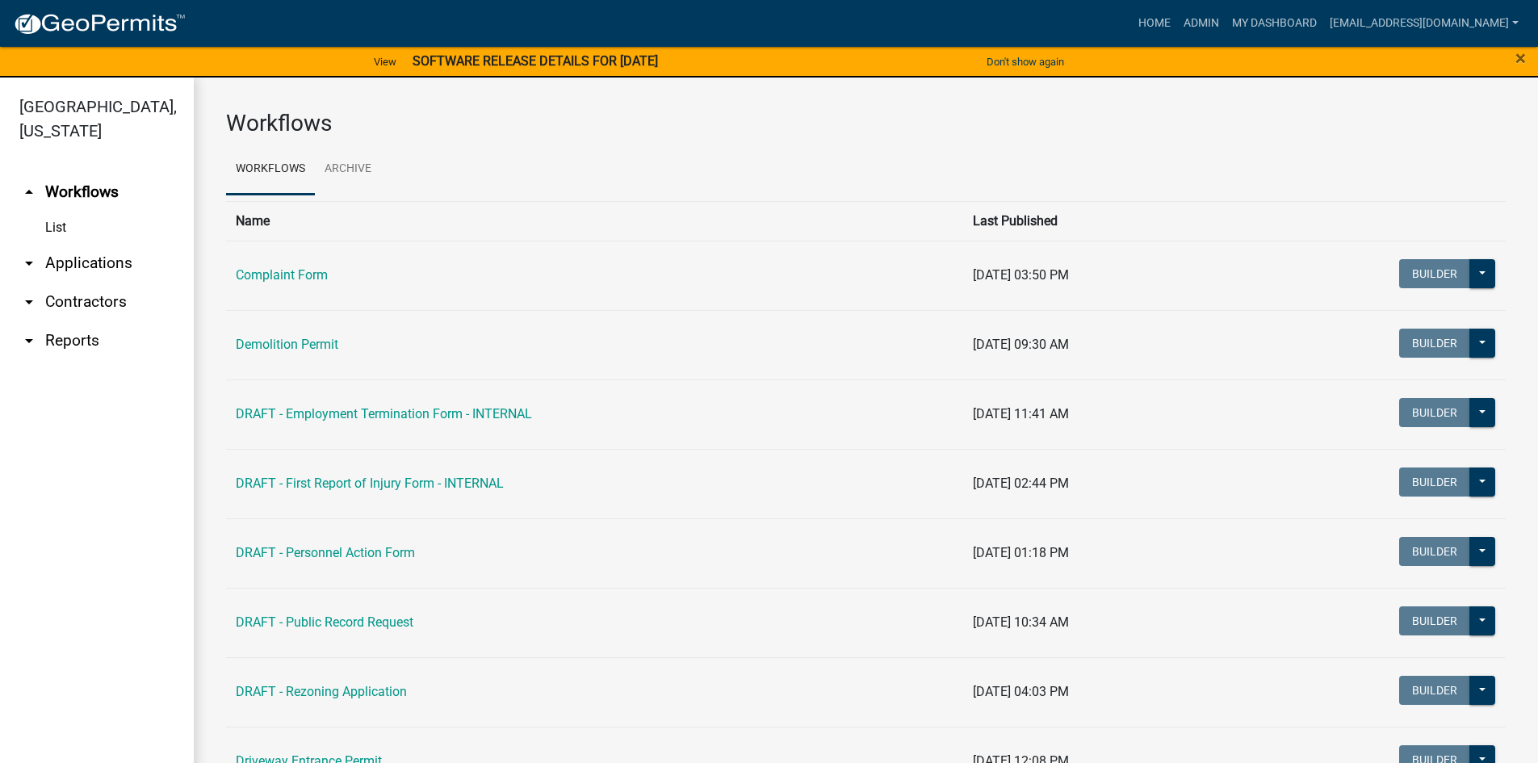
click at [108, 298] on link "arrow_drop_down Contractors" at bounding box center [97, 302] width 194 height 39
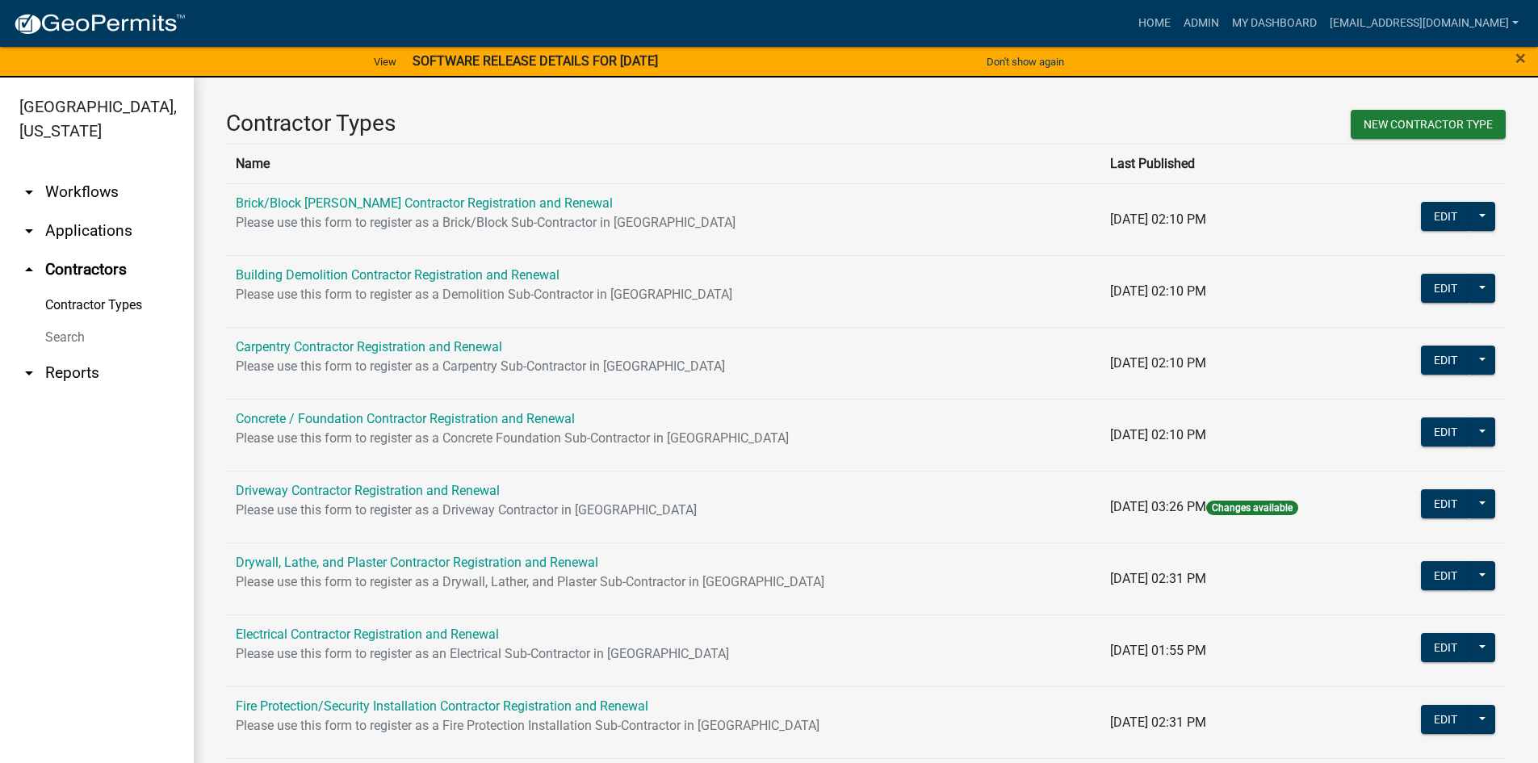
click at [52, 333] on link "Search" at bounding box center [97, 337] width 194 height 32
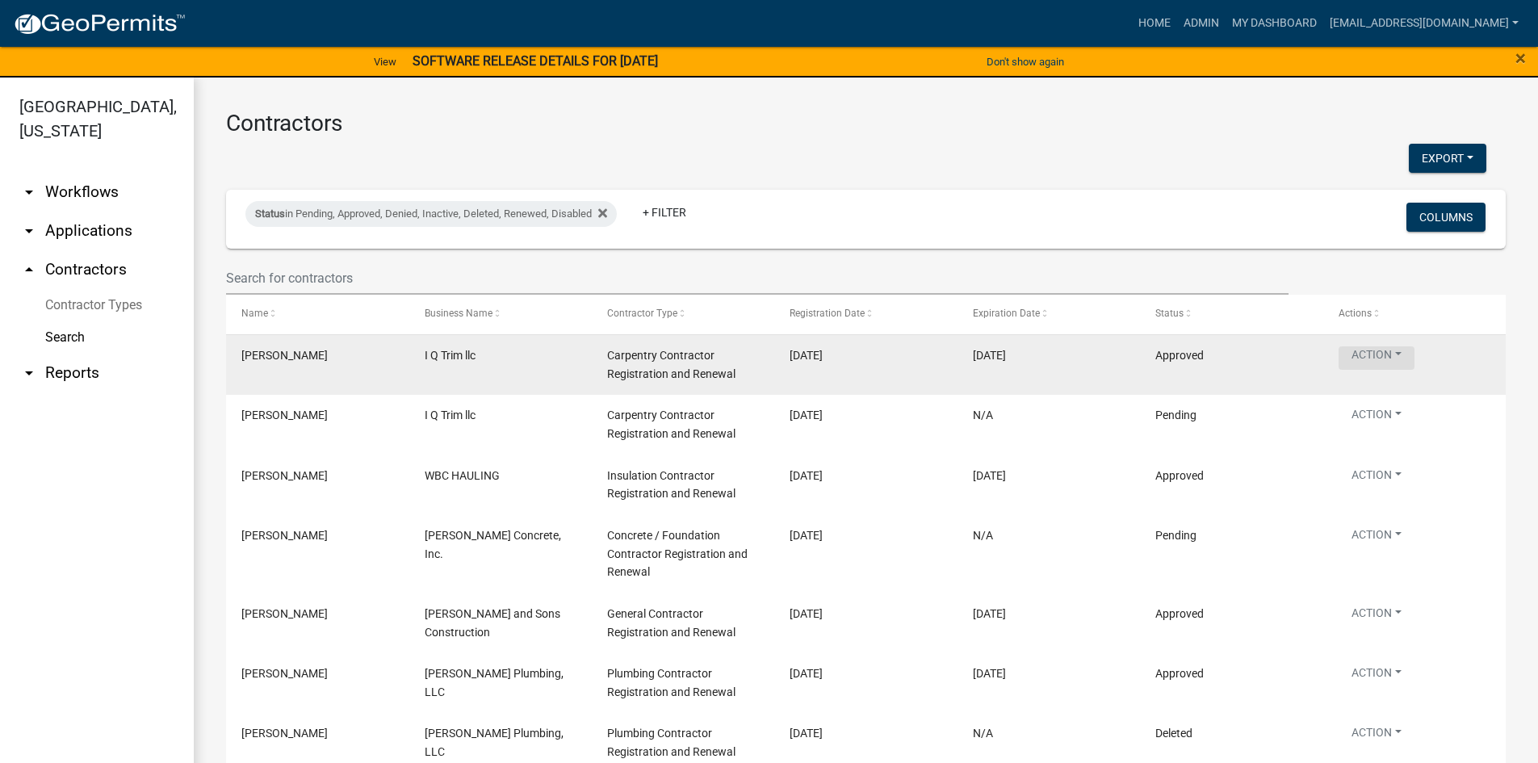
click at [1403, 349] on button "Action" at bounding box center [1377, 357] width 76 height 23
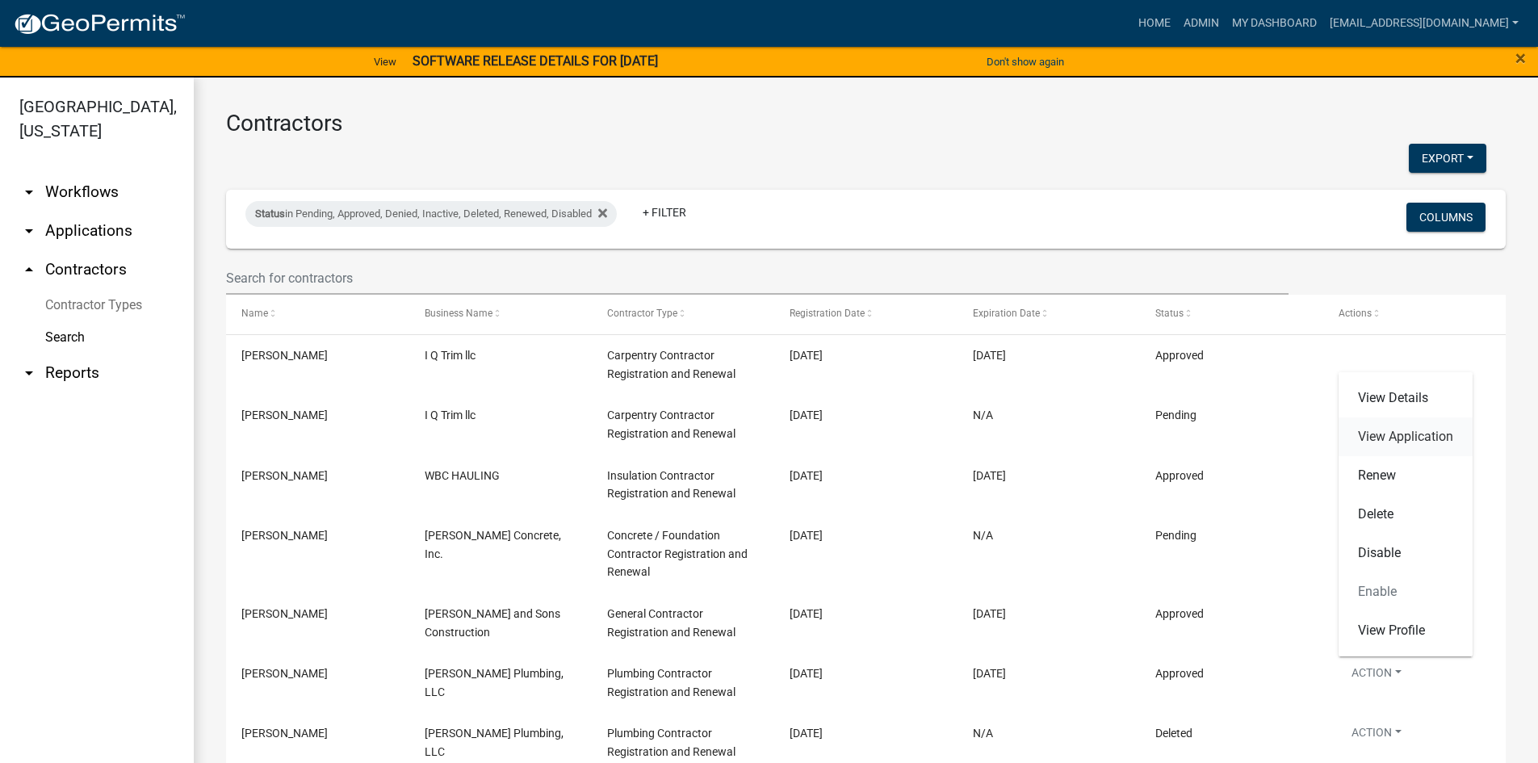
click at [1432, 438] on link "View Application" at bounding box center [1406, 436] width 134 height 39
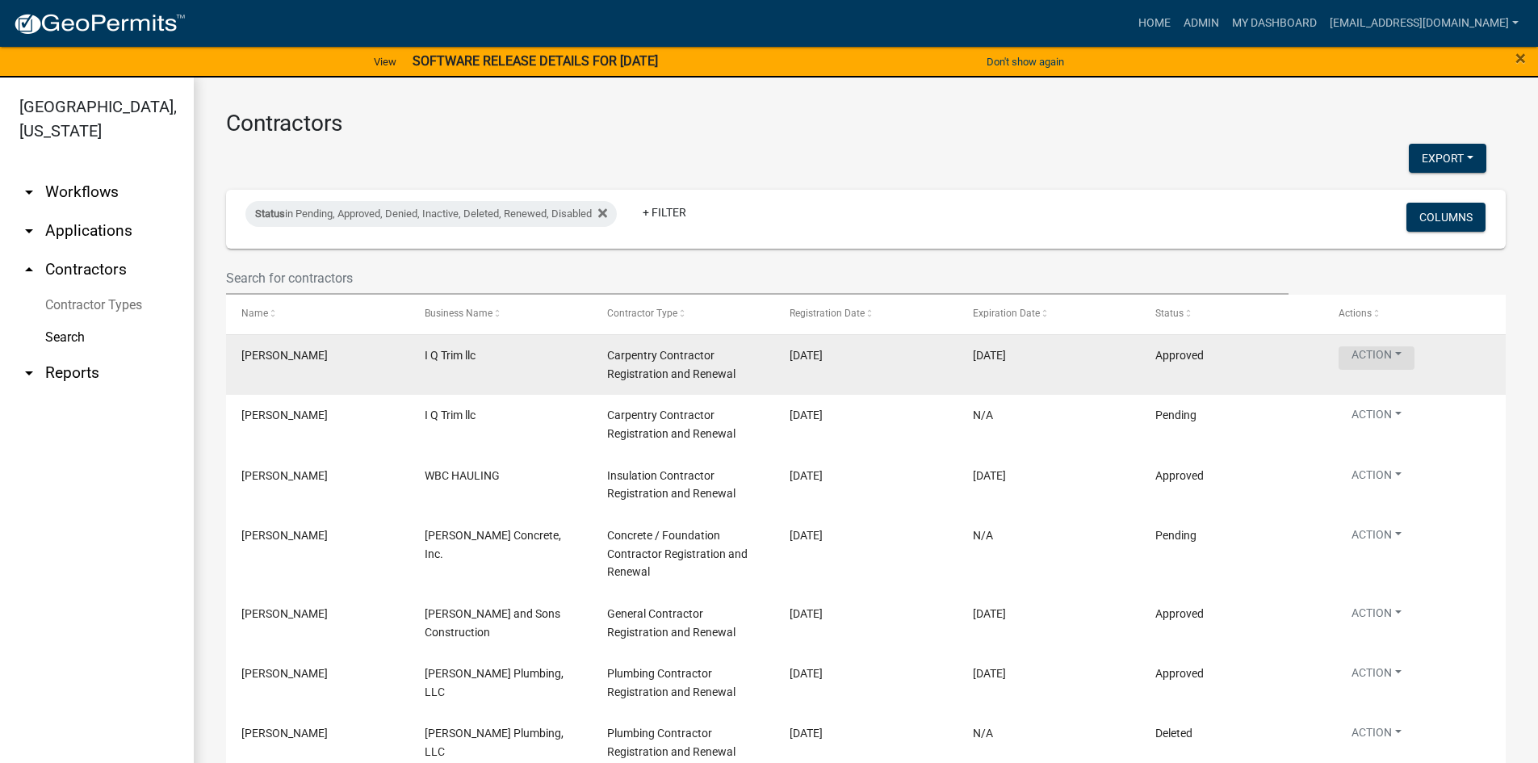
click at [1398, 354] on button "Action" at bounding box center [1377, 357] width 76 height 23
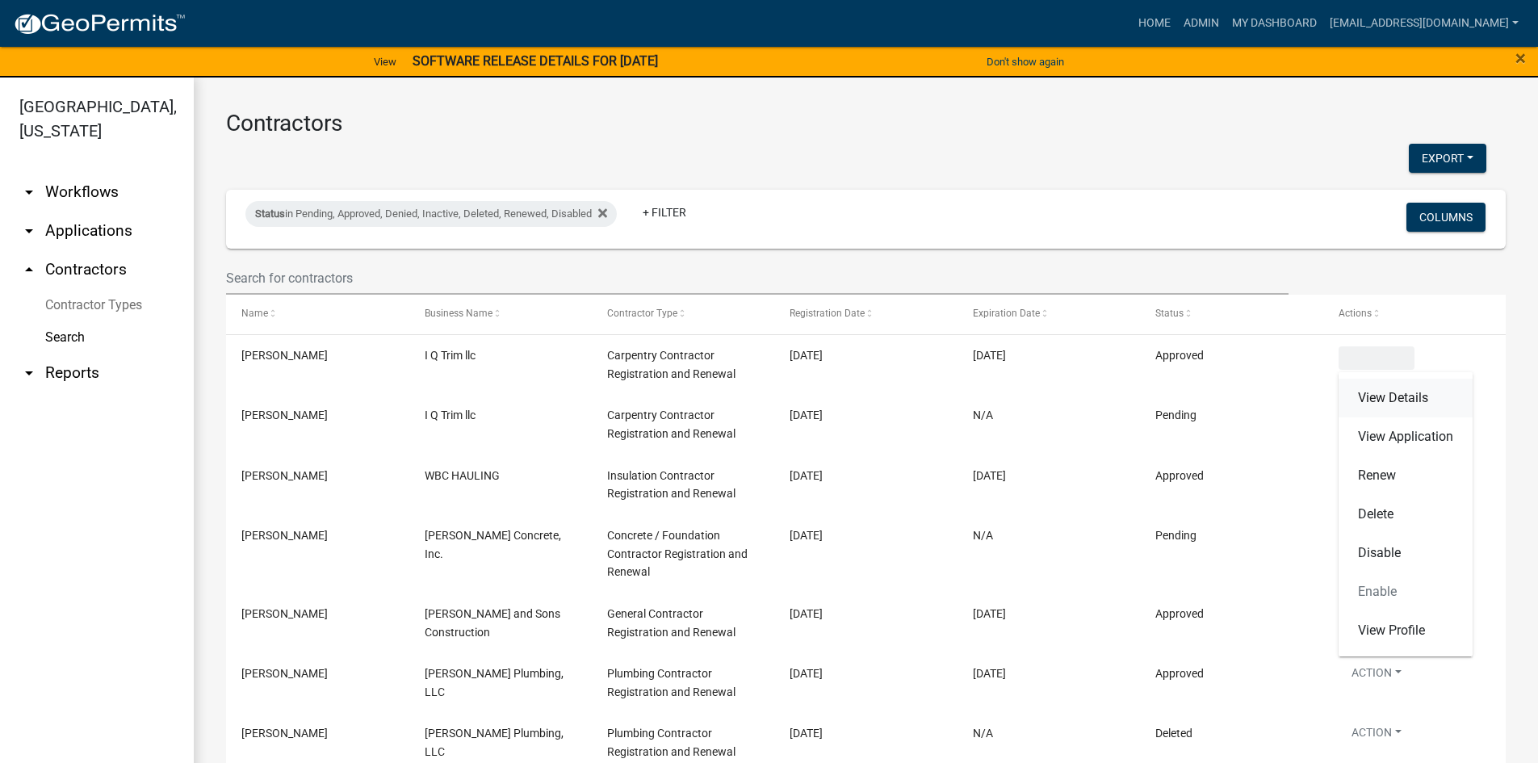
click at [1399, 396] on link "View Details" at bounding box center [1406, 398] width 134 height 39
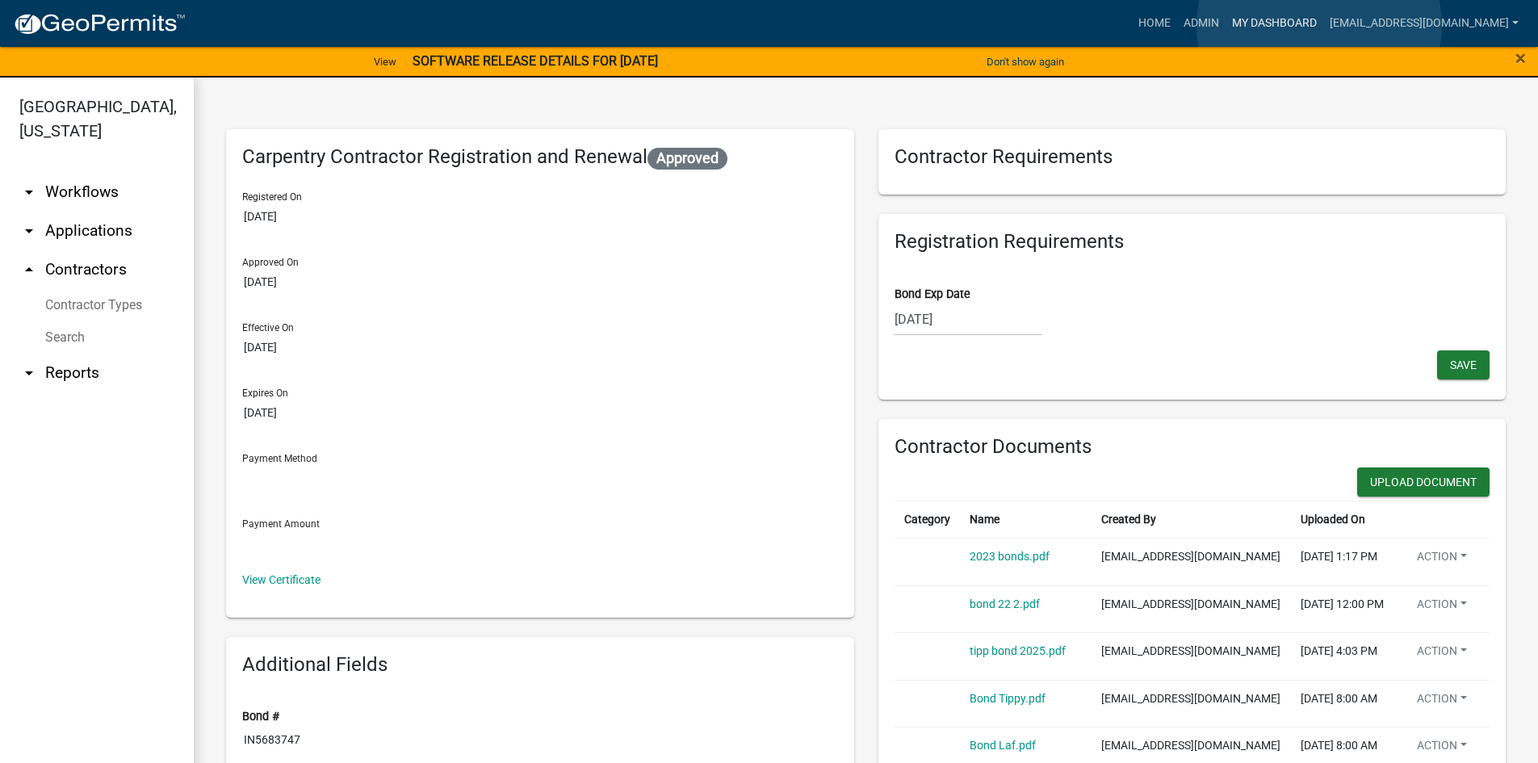
click at [1319, 26] on link "My Dashboard" at bounding box center [1275, 23] width 98 height 31
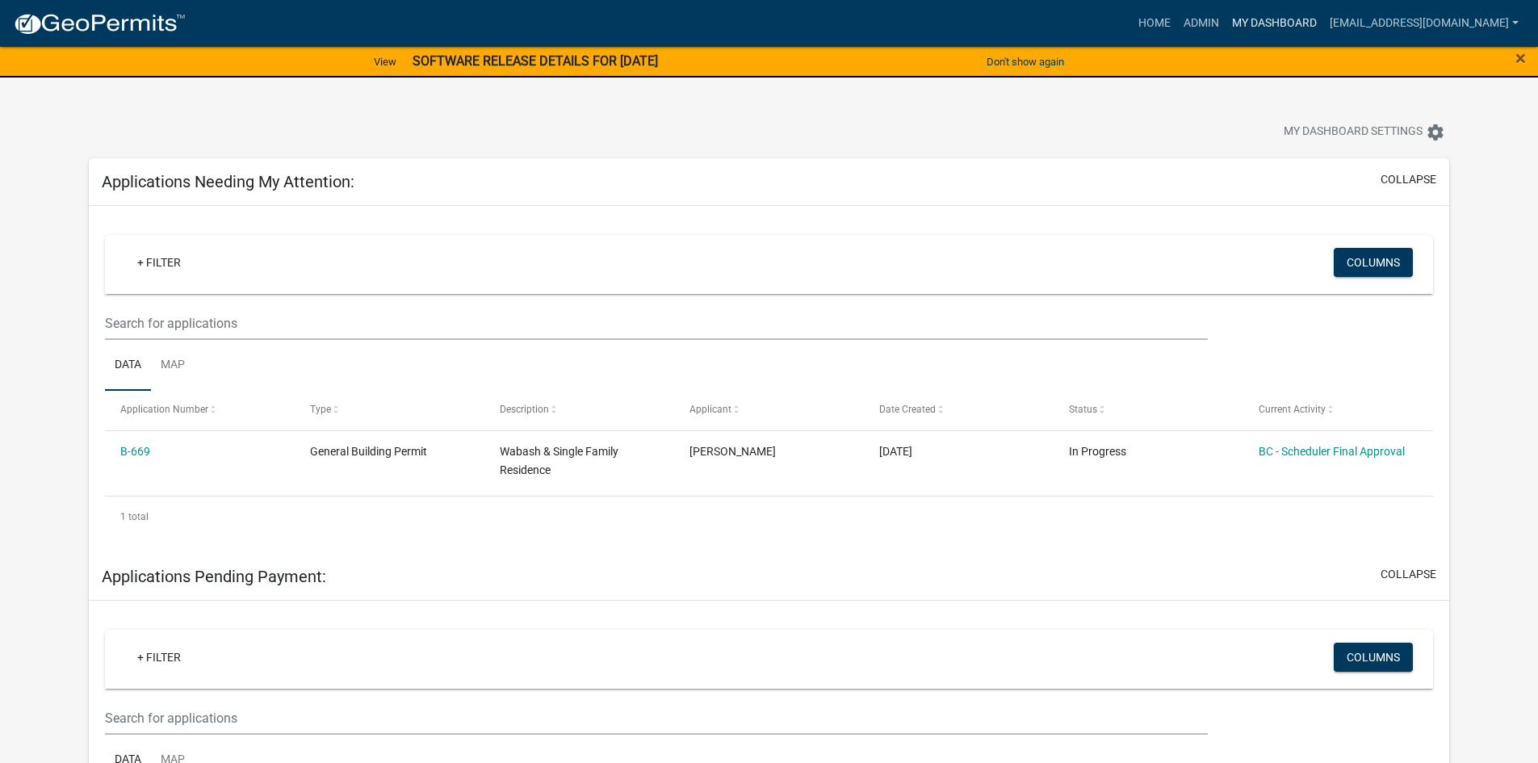
click at [1317, 19] on link "My Dashboard" at bounding box center [1275, 23] width 98 height 31
